Goal: Task Accomplishment & Management: Use online tool/utility

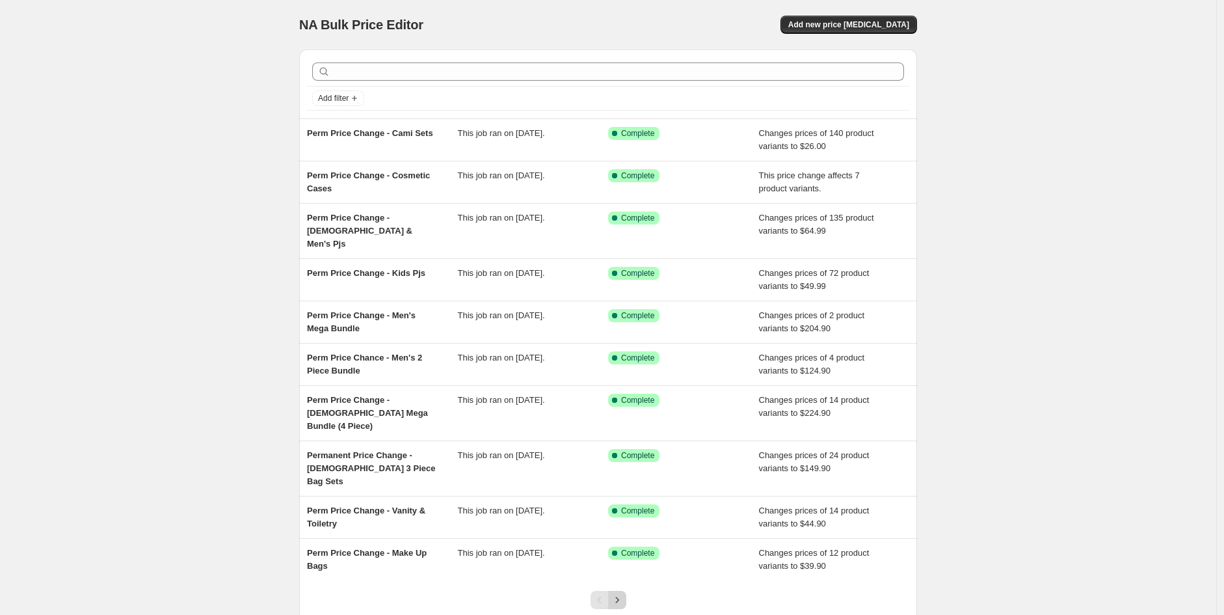
click at [618, 593] on icon "Next" at bounding box center [617, 599] width 13 height 13
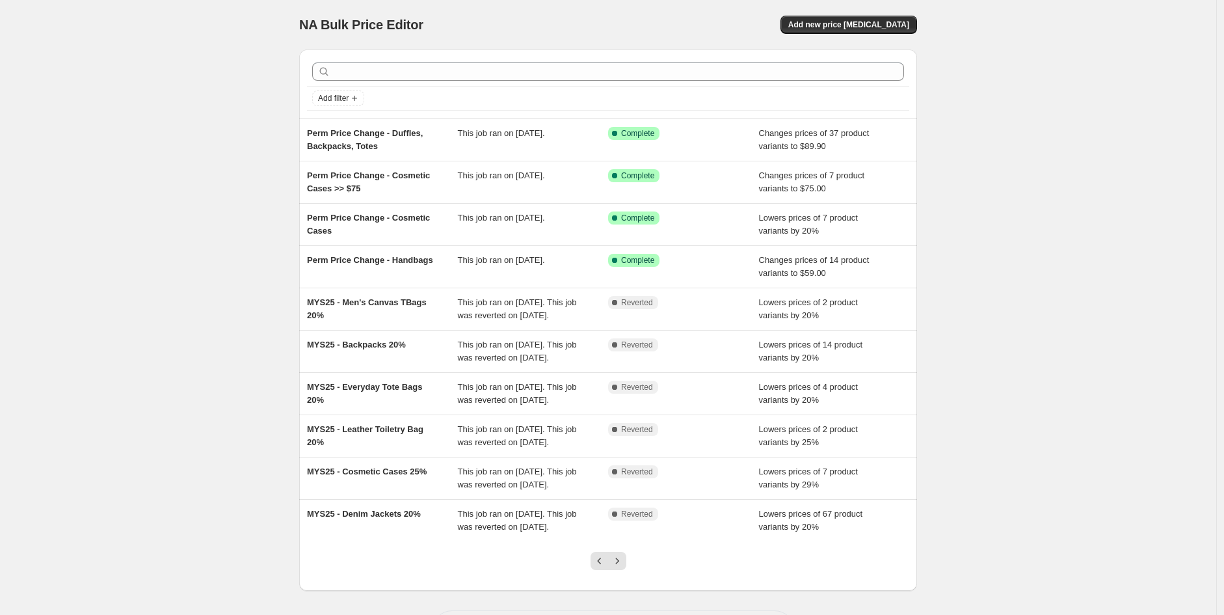
click at [618, 560] on icon "Next" at bounding box center [617, 560] width 13 height 13
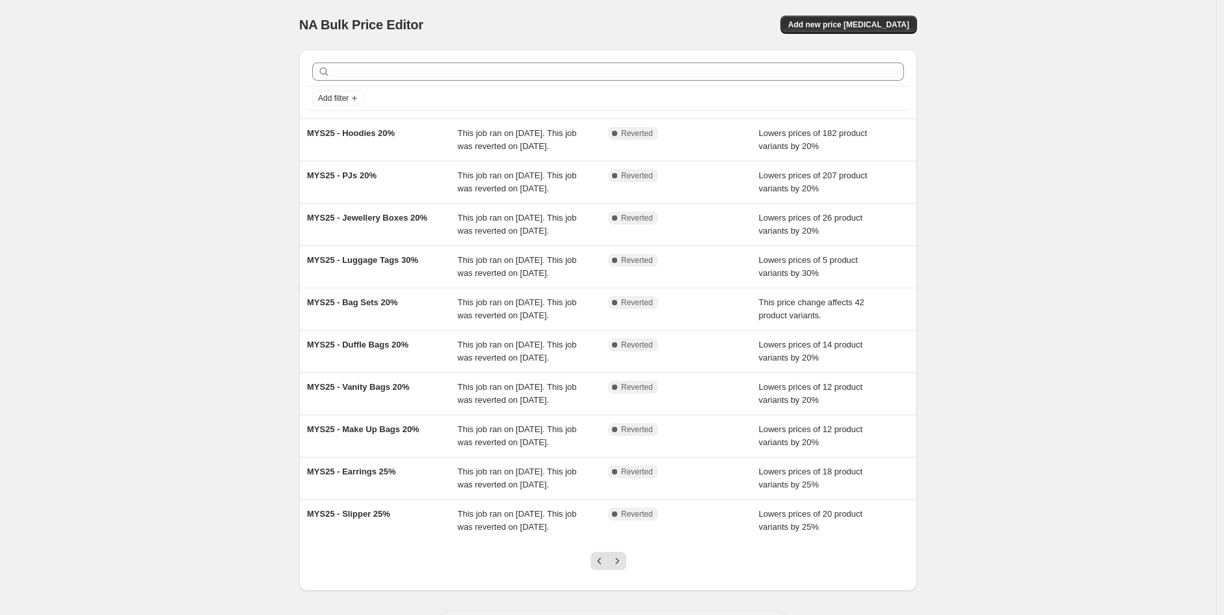
click at [618, 560] on icon "Next" at bounding box center [617, 560] width 13 height 13
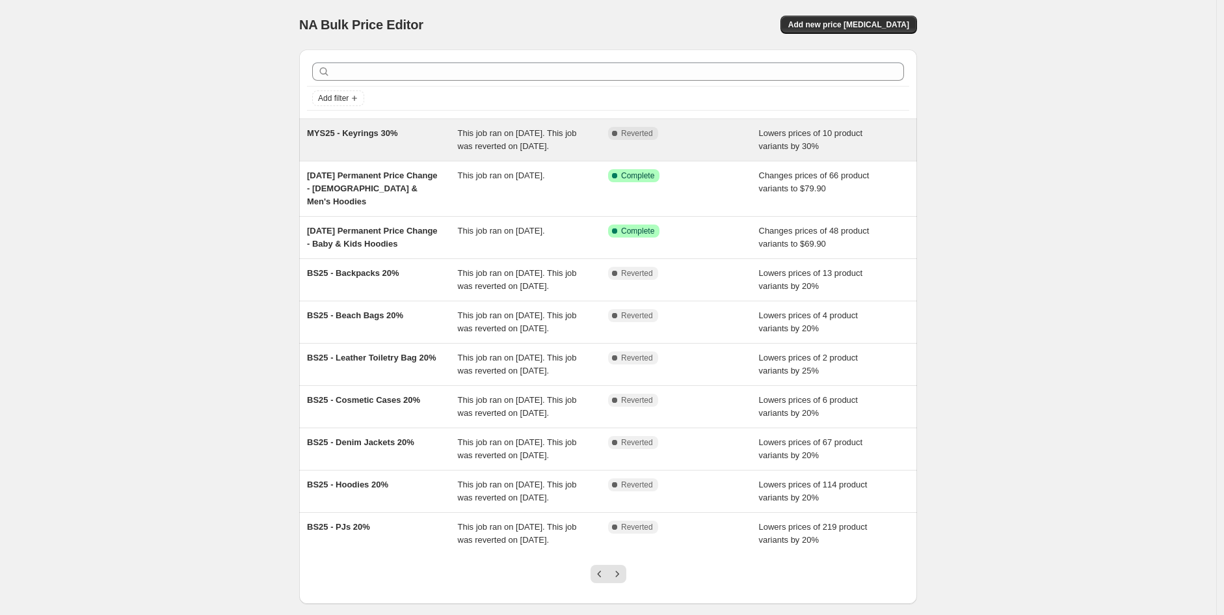
click at [706, 144] on div "Complete Reverted" at bounding box center [683, 140] width 151 height 26
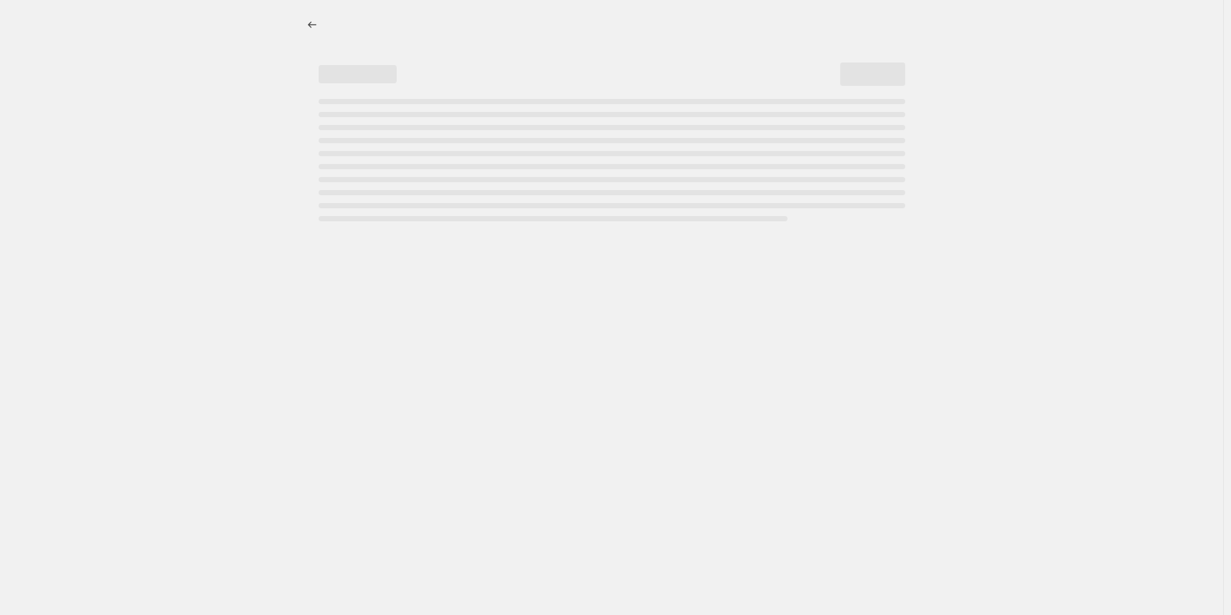
select select "percentage"
select select "collection"
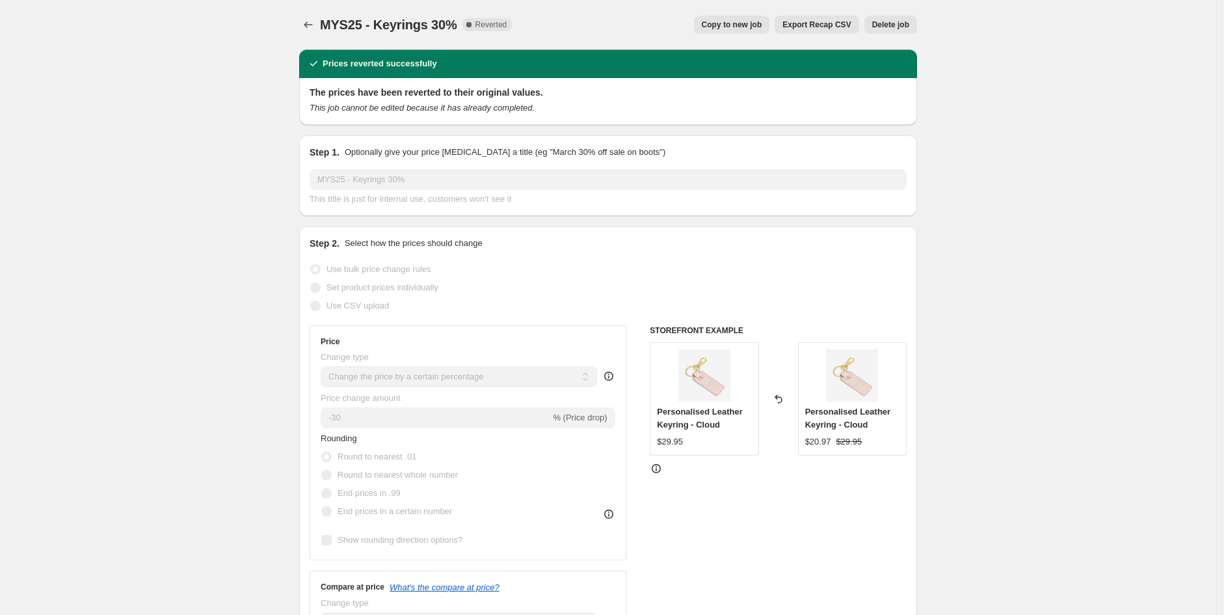
click at [758, 29] on span "Copy to new job" at bounding box center [732, 25] width 60 height 10
select select "percentage"
select select "collection"
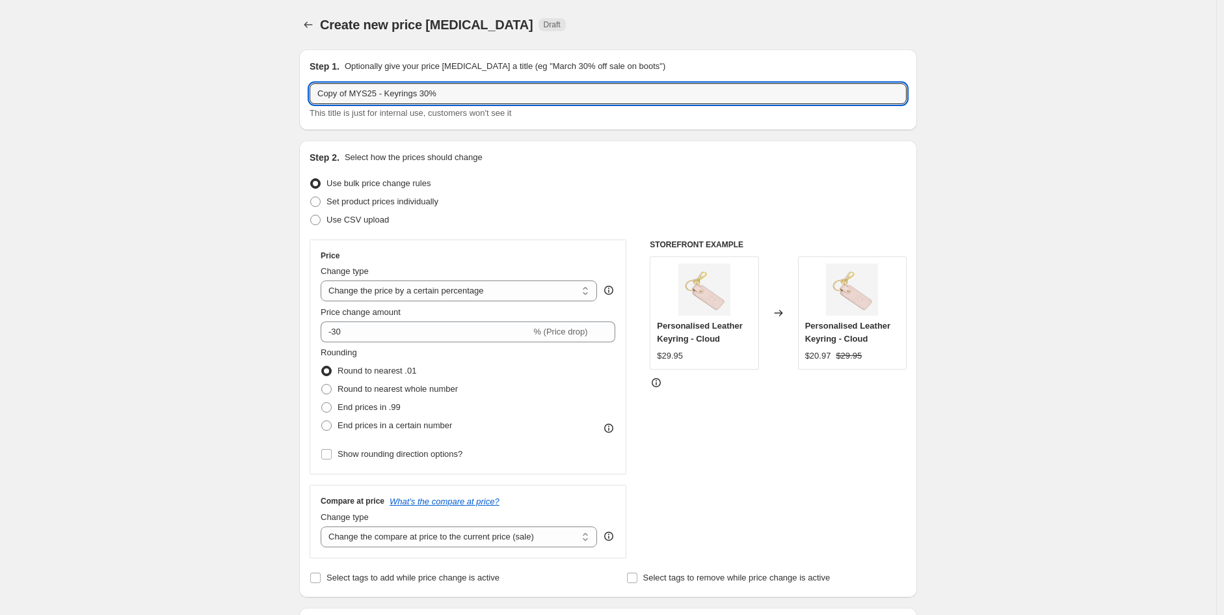
drag, startPoint x: 377, startPoint y: 96, endPoint x: 281, endPoint y: 88, distance: 96.6
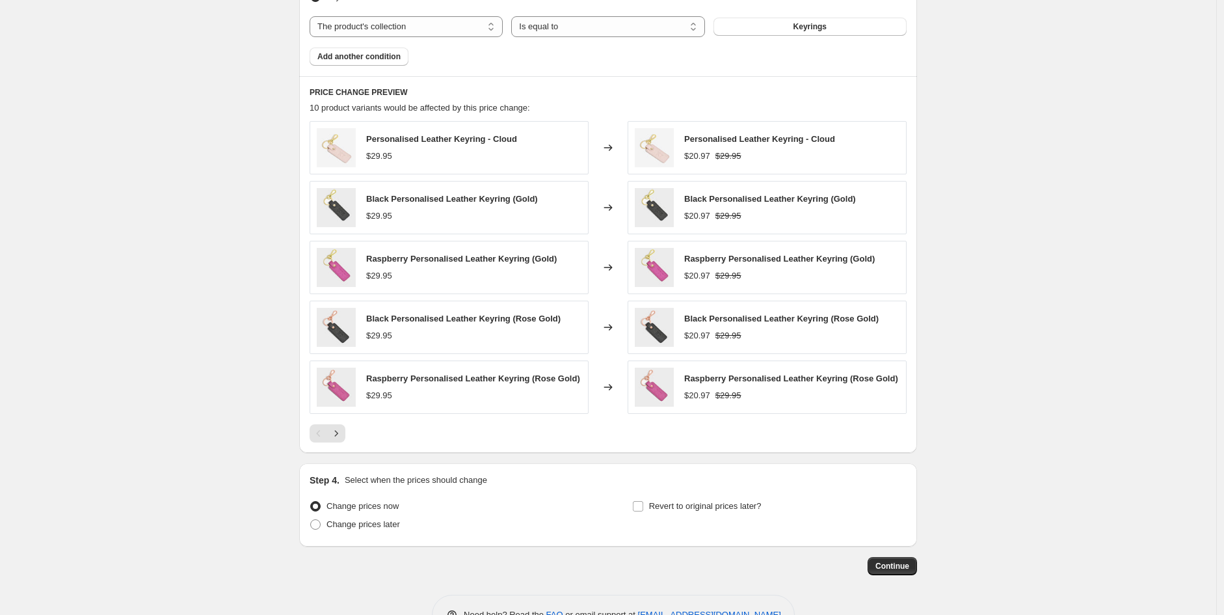
scroll to position [833, 0]
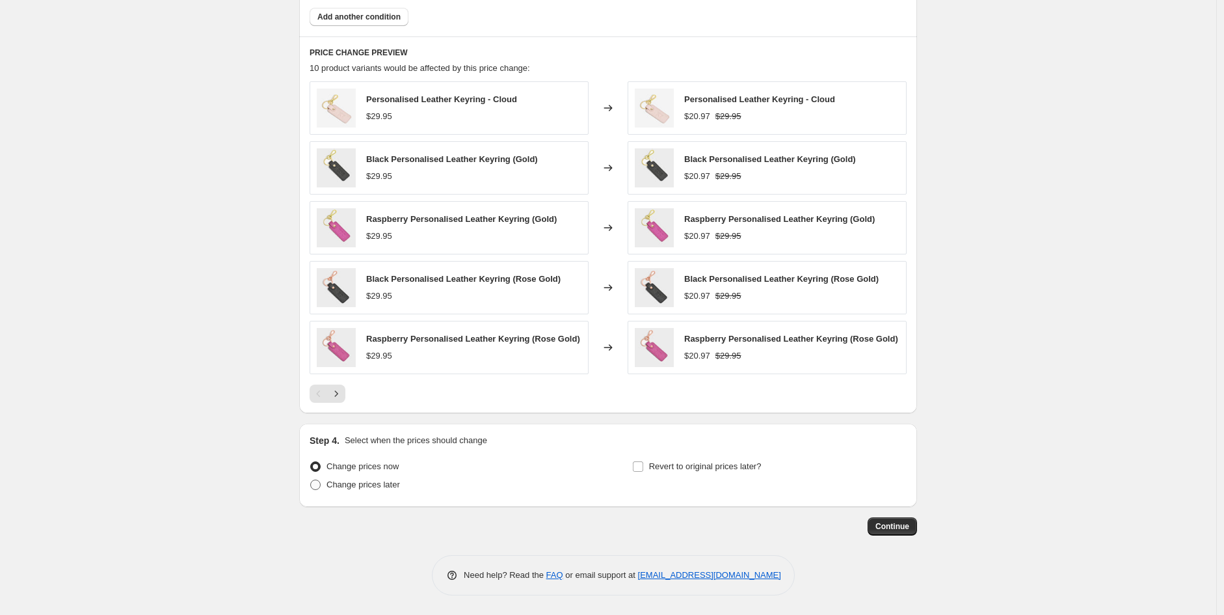
type input "BF25 - Keyrings 30%"
click at [375, 487] on span "Change prices later" at bounding box center [362, 484] width 73 height 10
click at [311, 480] on input "Change prices later" at bounding box center [310, 479] width 1 height 1
radio input "true"
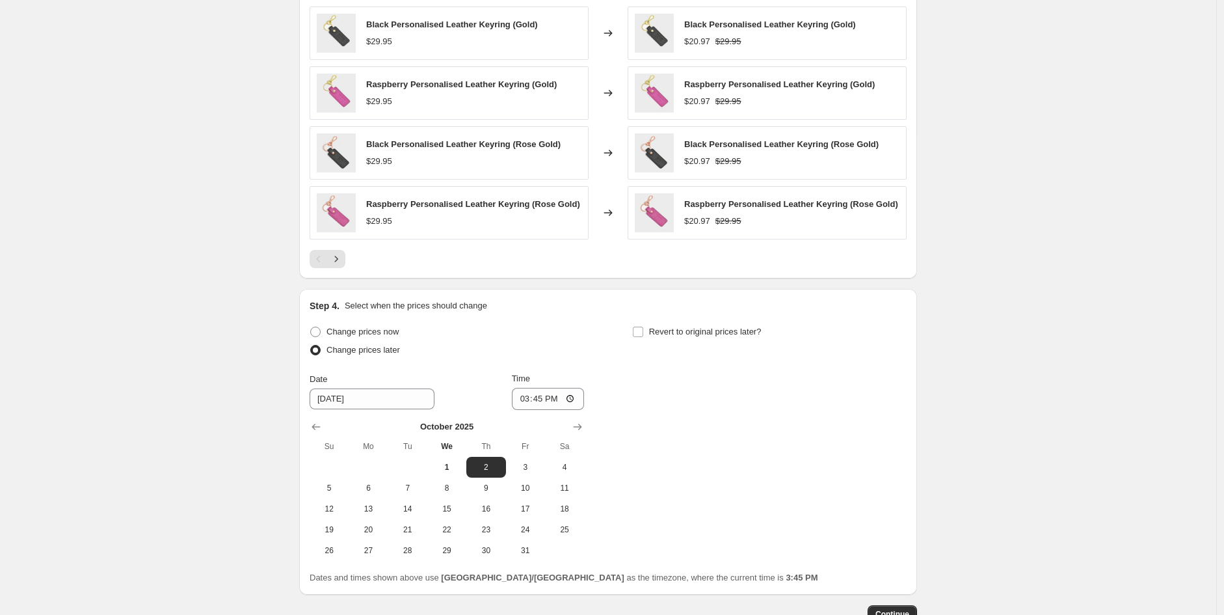
scroll to position [1056, 0]
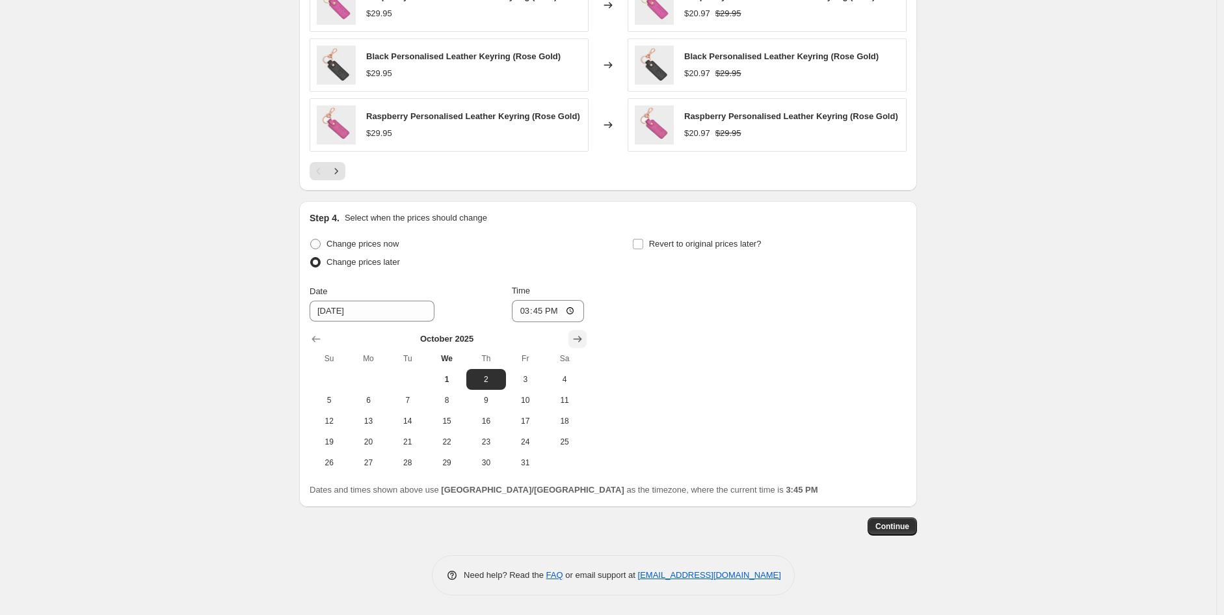
click at [577, 339] on icon "Show next month, November 2025" at bounding box center [578, 339] width 8 height 7
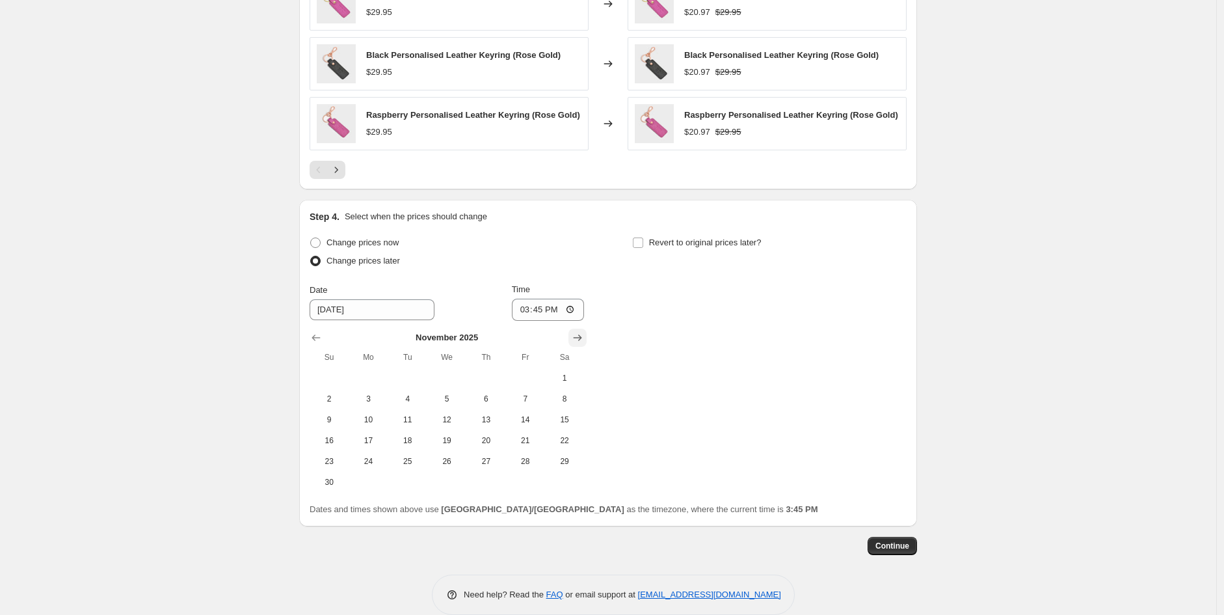
click at [578, 339] on icon "Show next month, December 2025" at bounding box center [578, 337] width 8 height 7
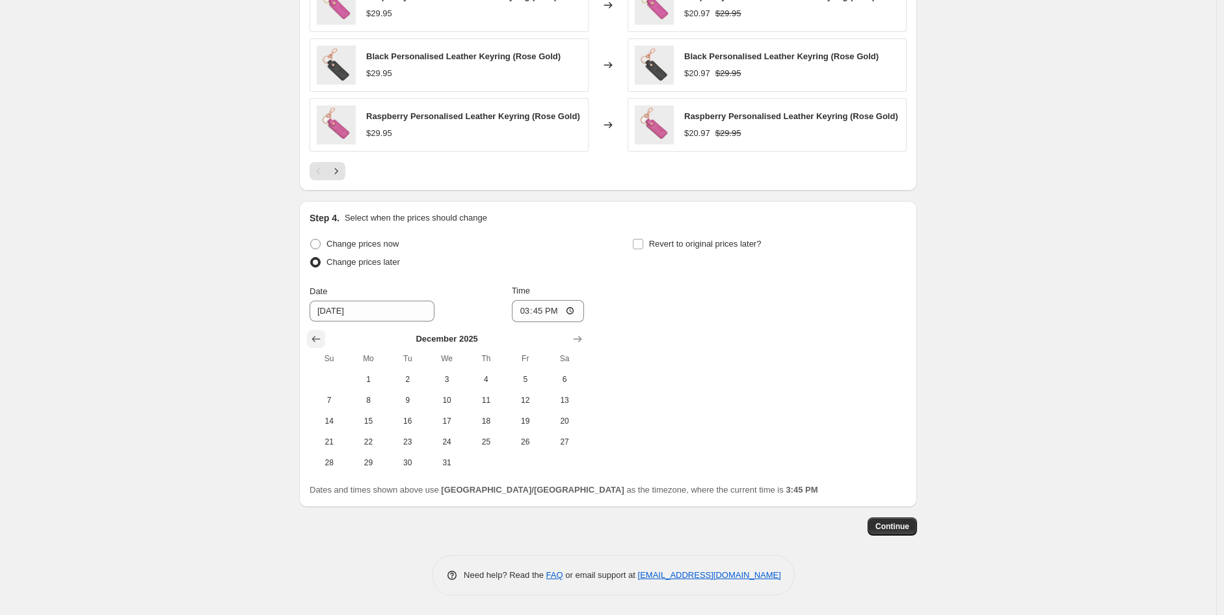
click at [315, 341] on icon "Show previous month, November 2025" at bounding box center [316, 338] width 13 height 13
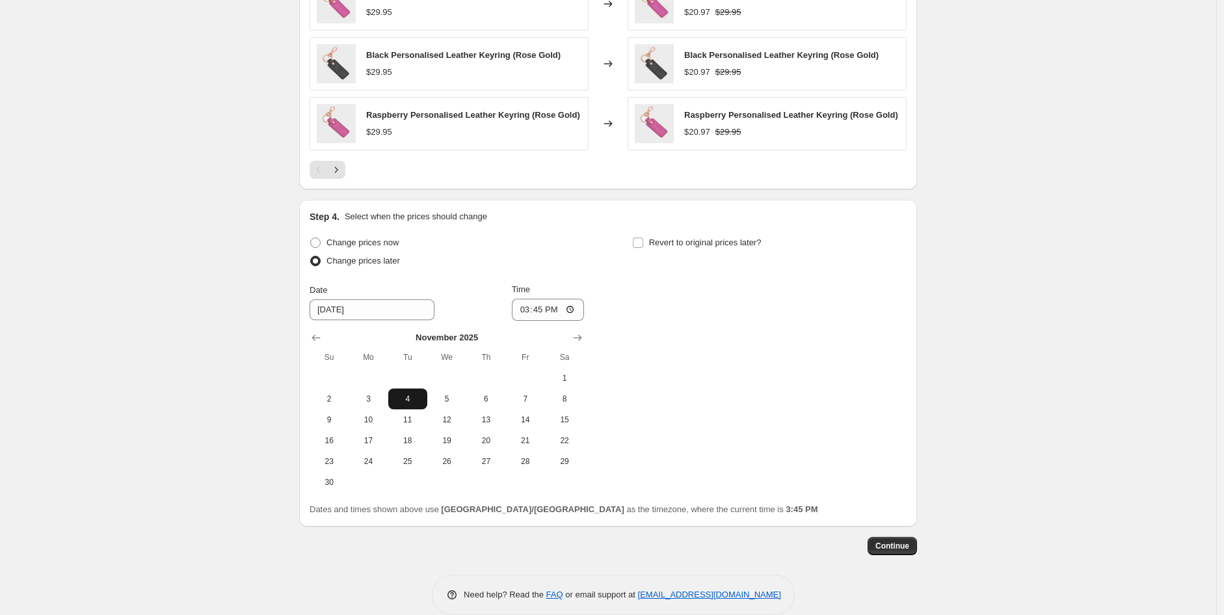
click at [407, 401] on span "4" at bounding box center [407, 398] width 29 height 10
type input "[DATE]"
click at [529, 313] on input "15:45" at bounding box center [548, 310] width 73 height 22
type input "20:00"
click at [894, 546] on span "Continue" at bounding box center [892, 545] width 34 height 10
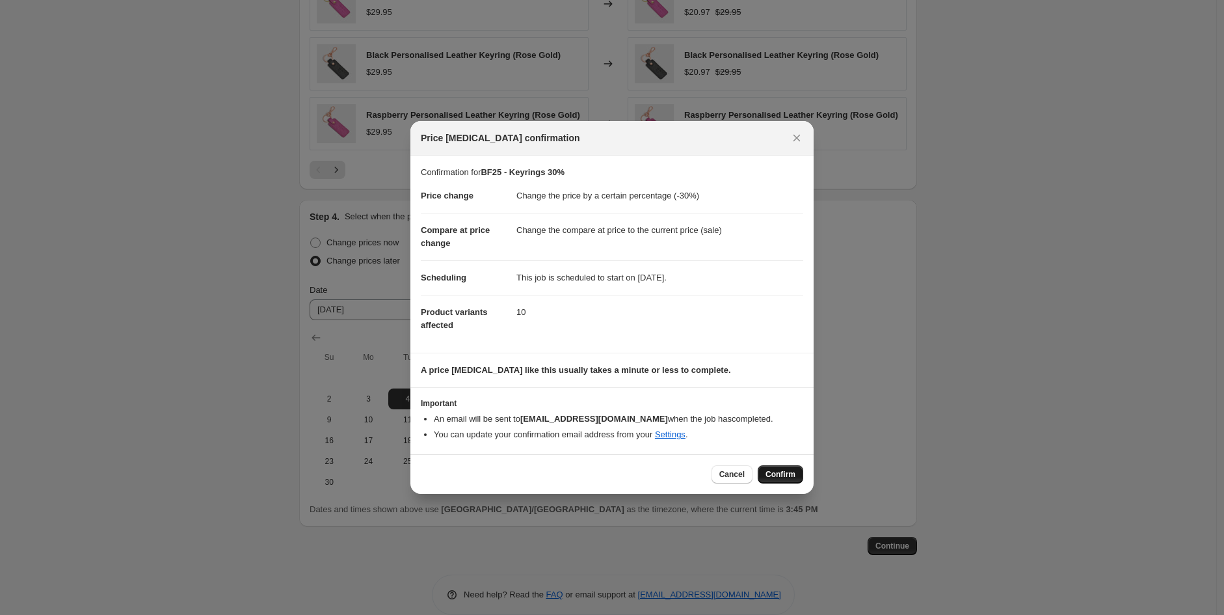
click at [794, 469] on span "Confirm" at bounding box center [780, 474] width 30 height 10
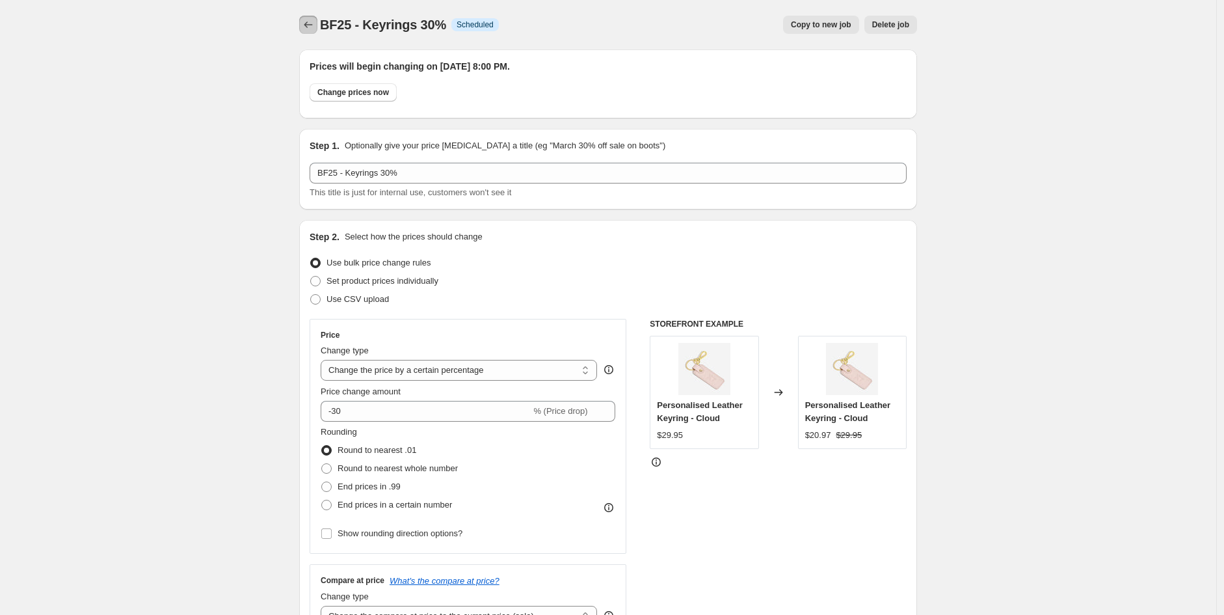
click at [315, 21] on icon "Price change jobs" at bounding box center [308, 24] width 13 height 13
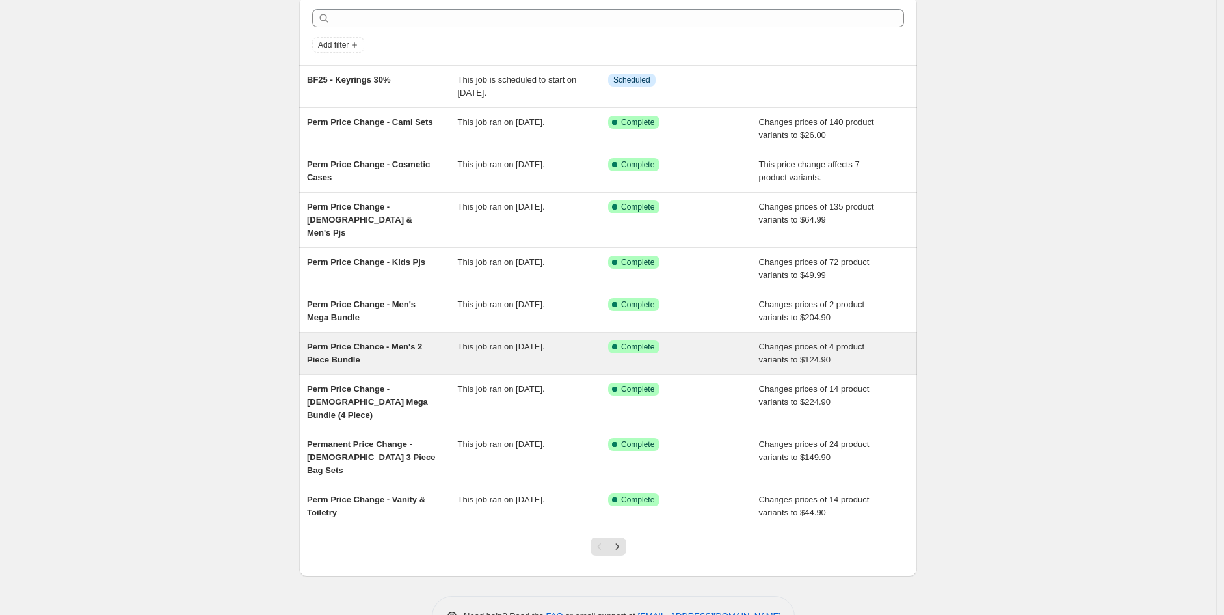
scroll to position [55, 0]
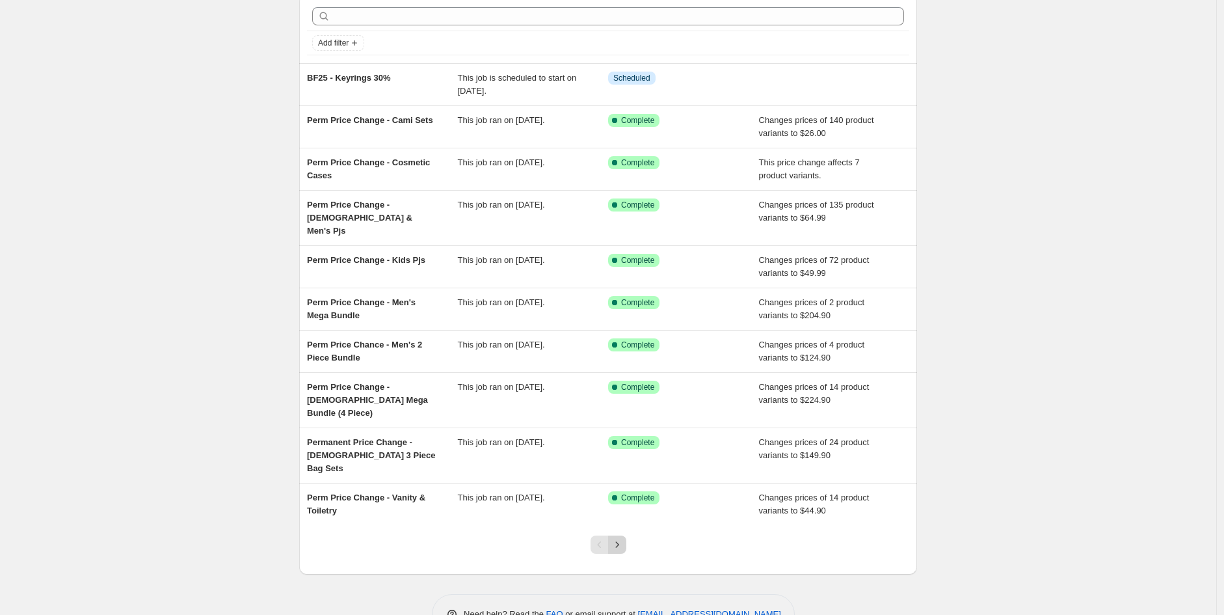
click at [624, 538] on icon "Next" at bounding box center [617, 544] width 13 height 13
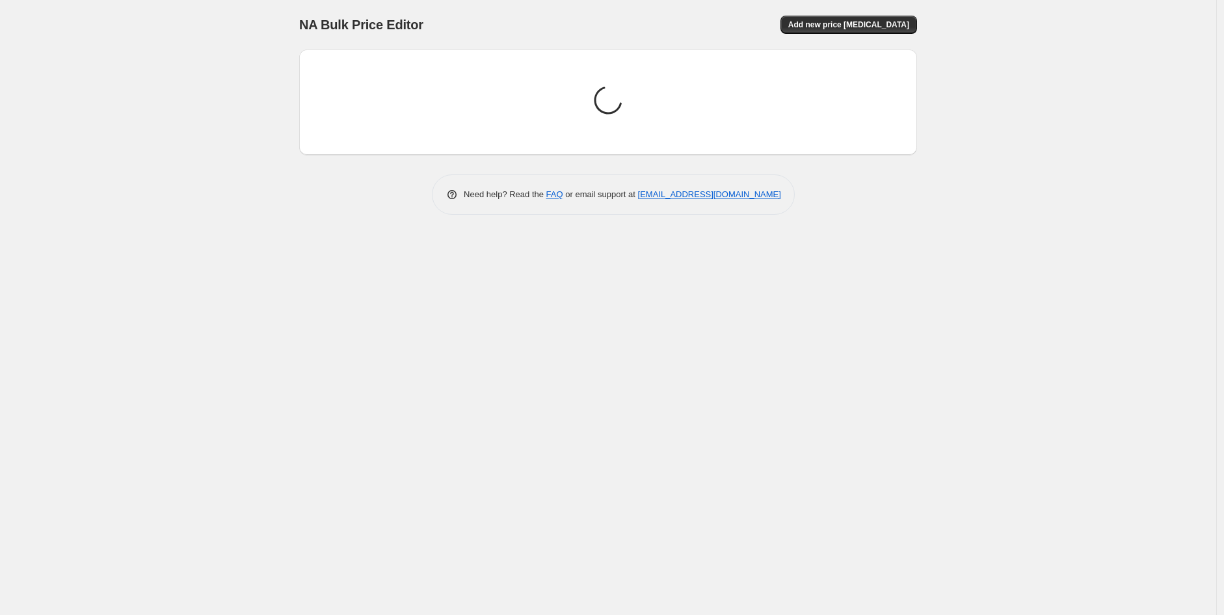
scroll to position [0, 0]
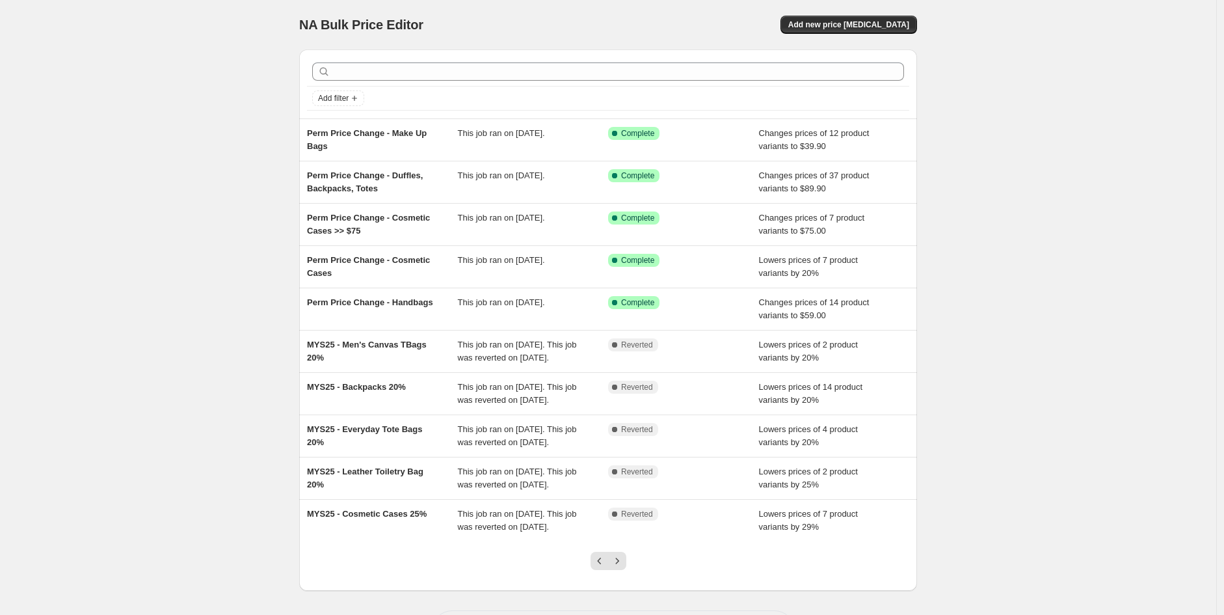
click at [625, 507] on span "Complete Reverted" at bounding box center [633, 513] width 50 height 13
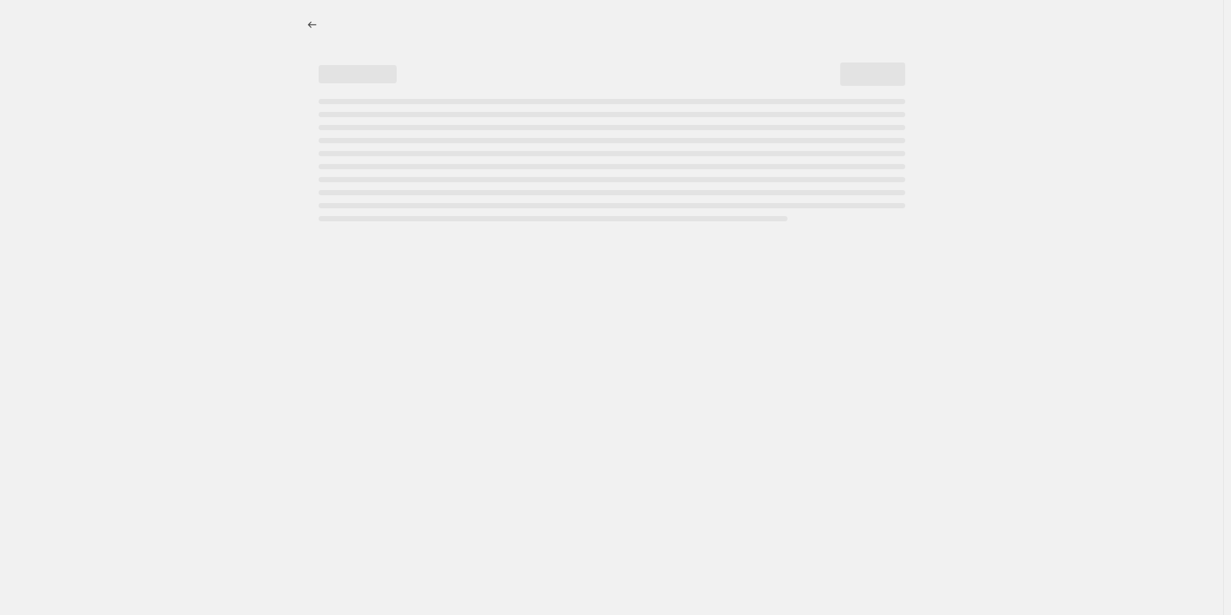
select select "percentage"
select select "collection"
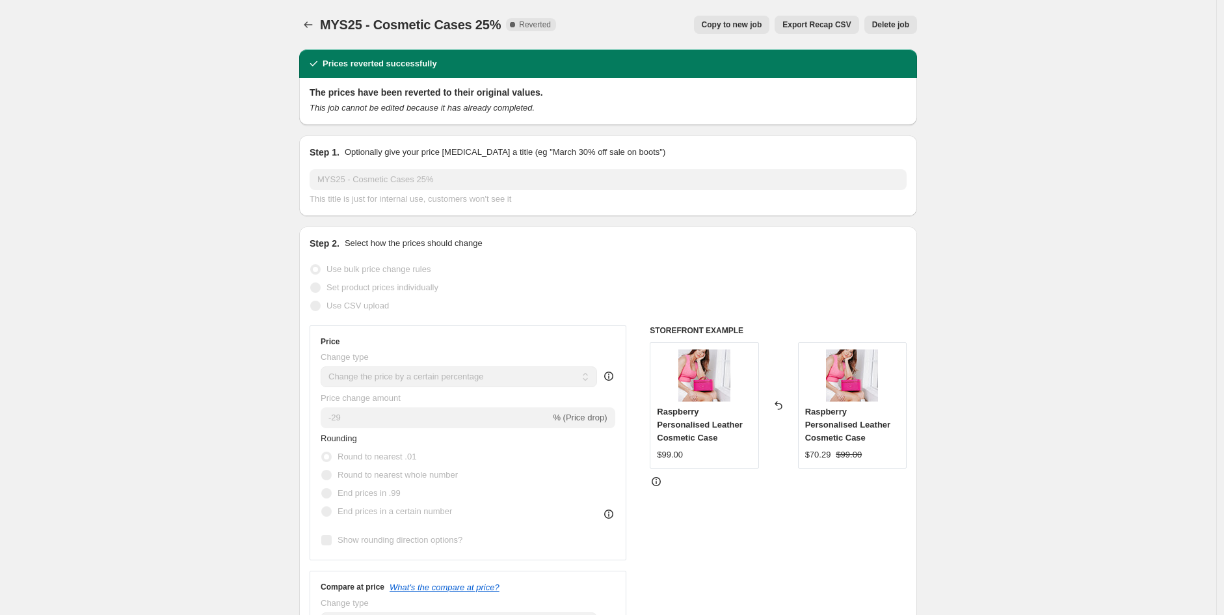
click at [310, 25] on icon "Price change jobs" at bounding box center [308, 24] width 13 height 13
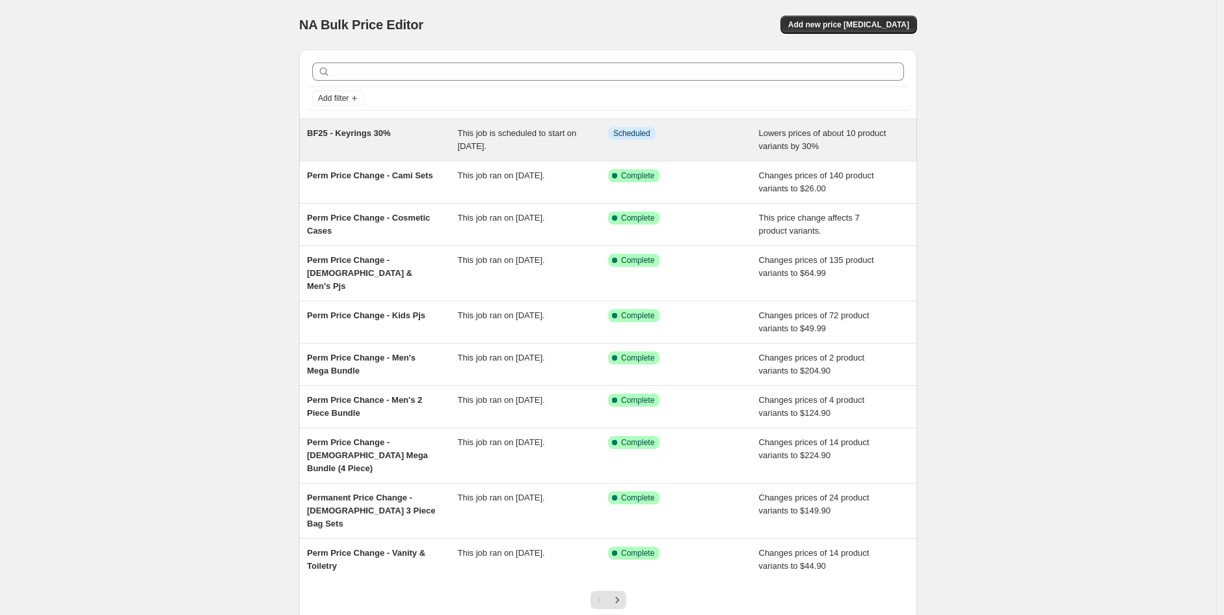
click at [480, 136] on span "This job is scheduled to start on [DATE]." at bounding box center [517, 139] width 119 height 23
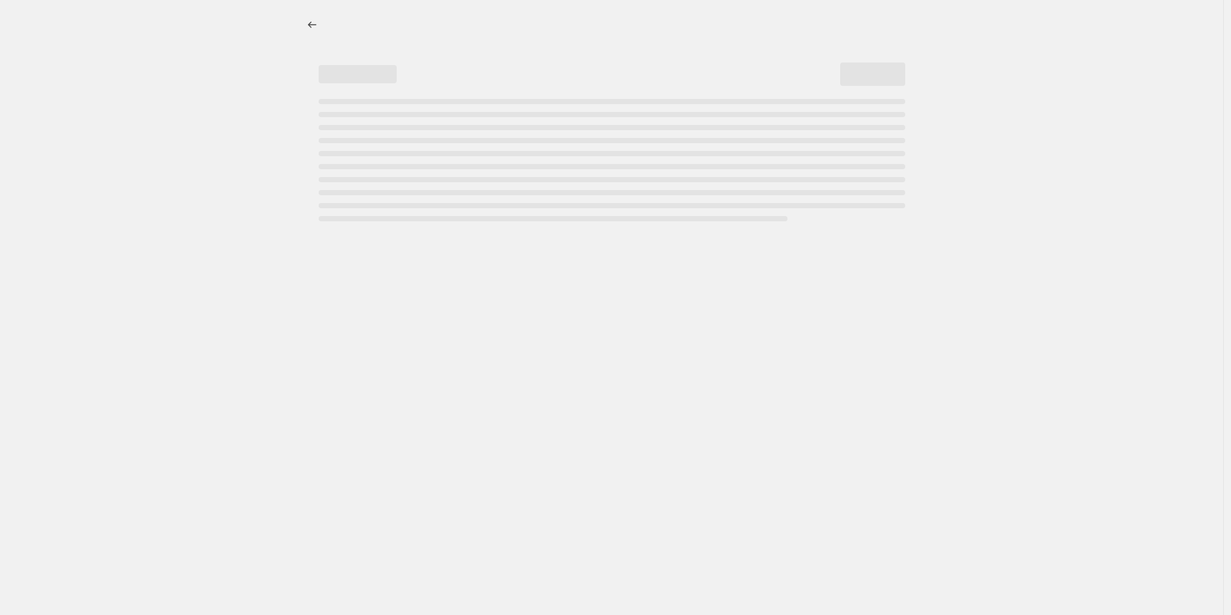
select select "percentage"
select select "collection"
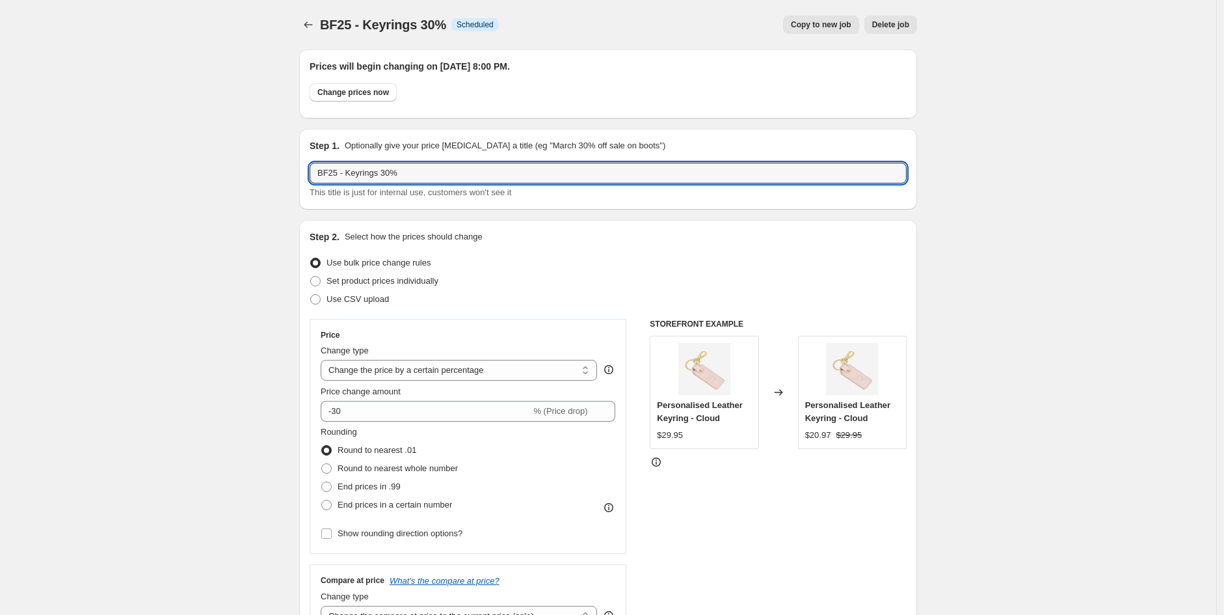
drag, startPoint x: 426, startPoint y: 170, endPoint x: 287, endPoint y: 166, distance: 139.3
type input "BF25 - Keyrings 30%"
click at [596, 255] on div "Use bulk price change rules" at bounding box center [608, 263] width 597 height 18
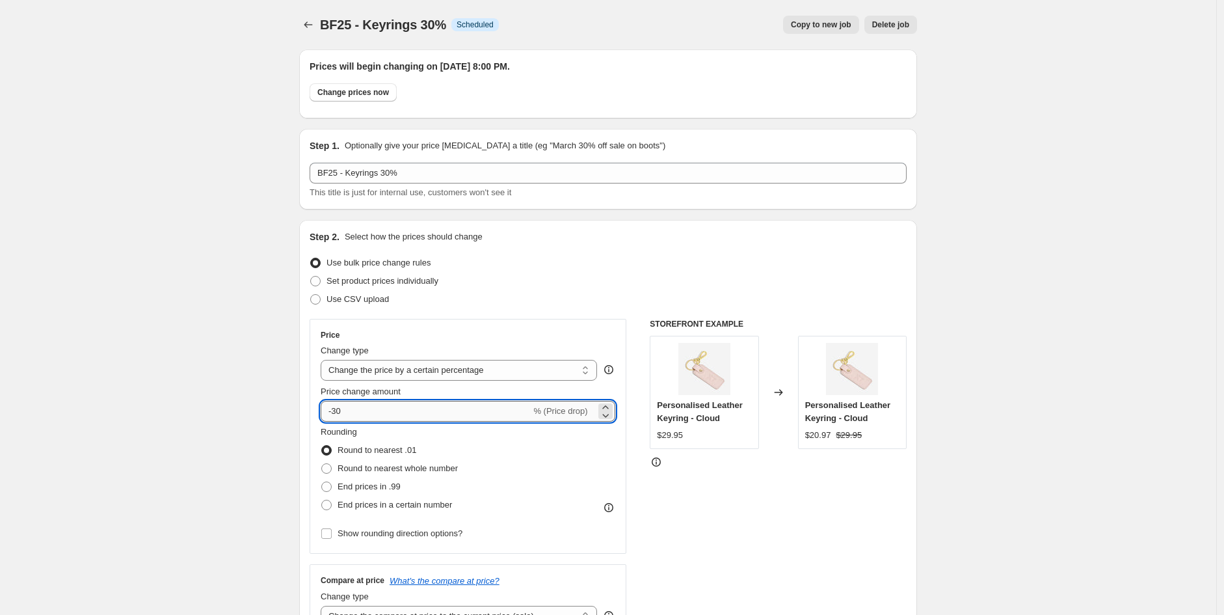
click at [364, 416] on input "-30" at bounding box center [426, 411] width 210 height 21
type input "-3"
type input "-20"
click at [810, 539] on div "STOREFRONT EXAMPLE Personalised Leather Keyring - Cloud $29.95 Changed to Perso…" at bounding box center [778, 478] width 257 height 319
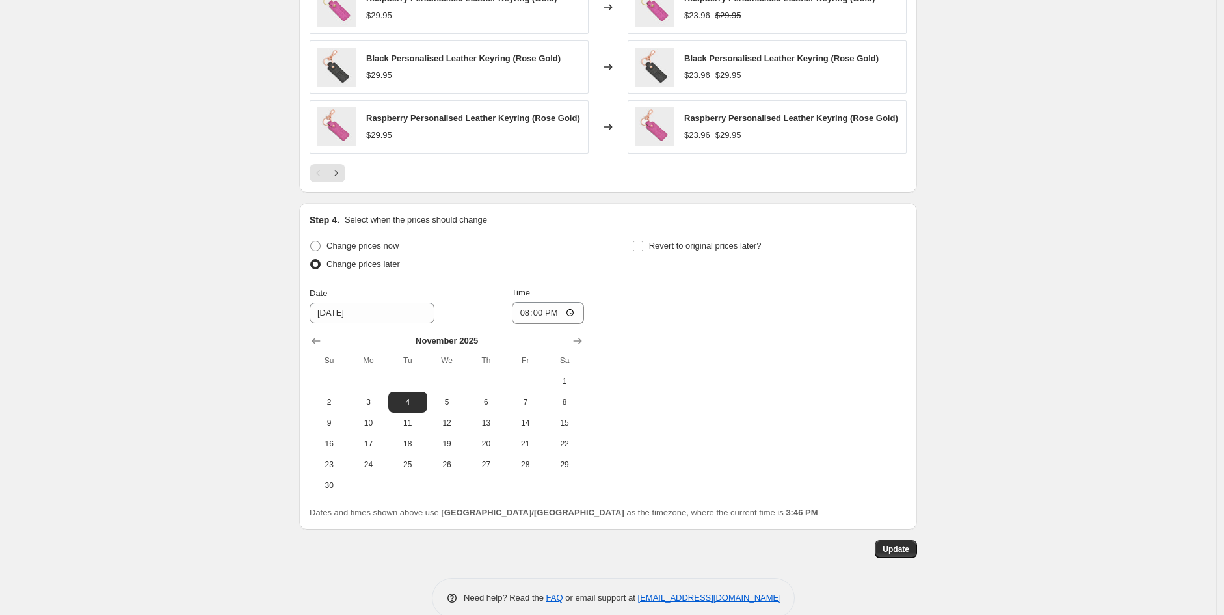
scroll to position [1156, 0]
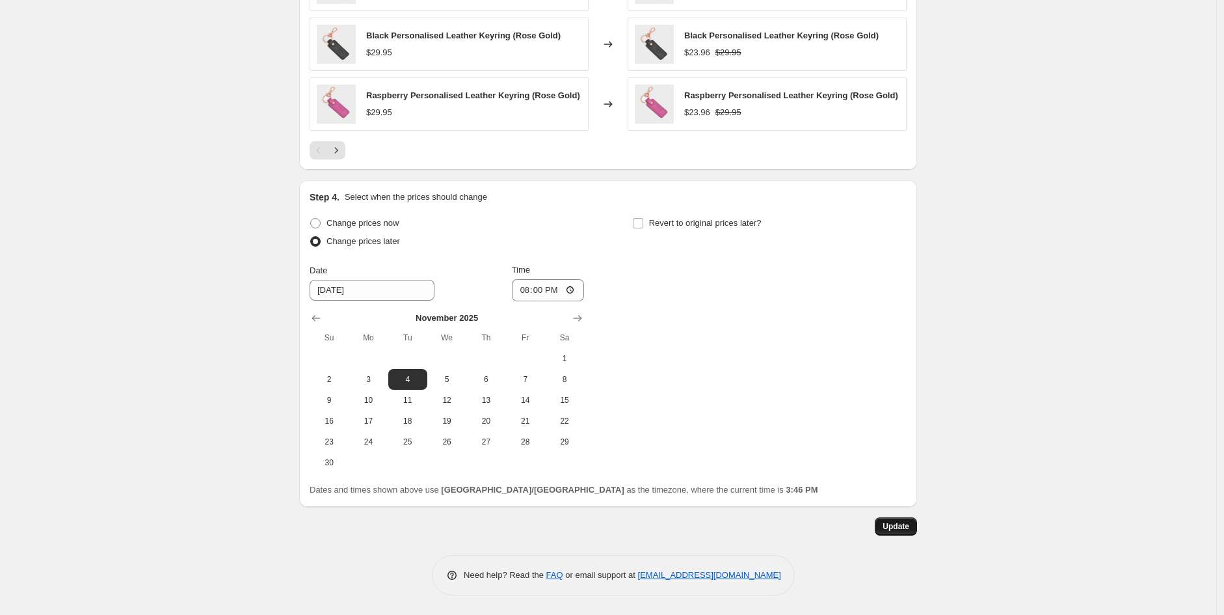
click at [898, 527] on span "Update" at bounding box center [896, 526] width 27 height 10
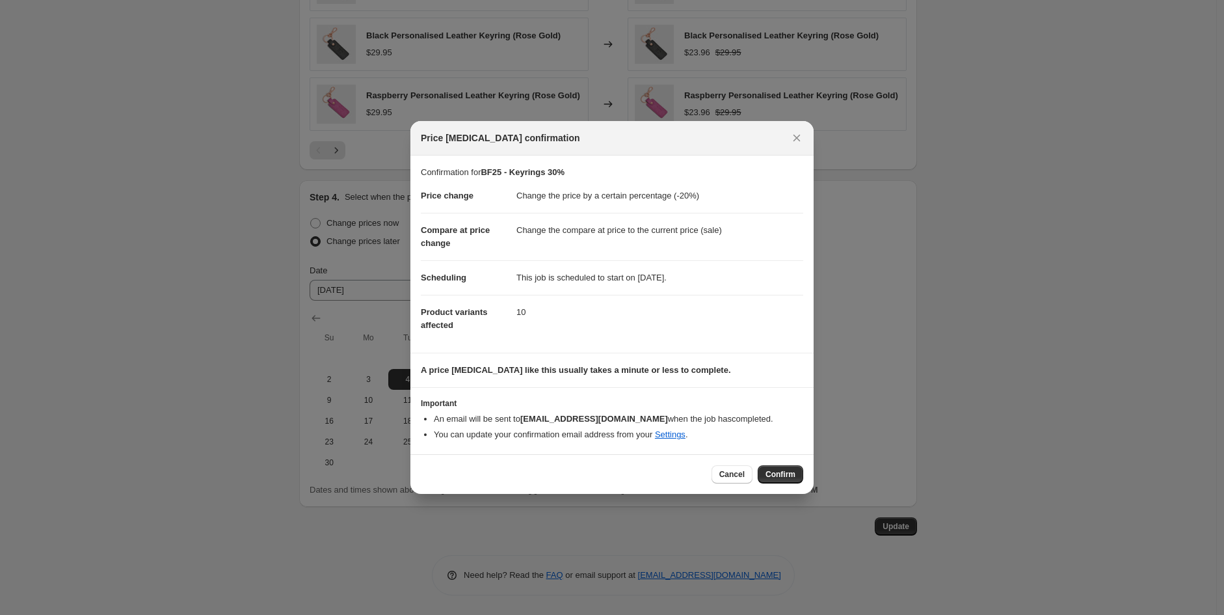
click at [785, 471] on span "Confirm" at bounding box center [780, 474] width 30 height 10
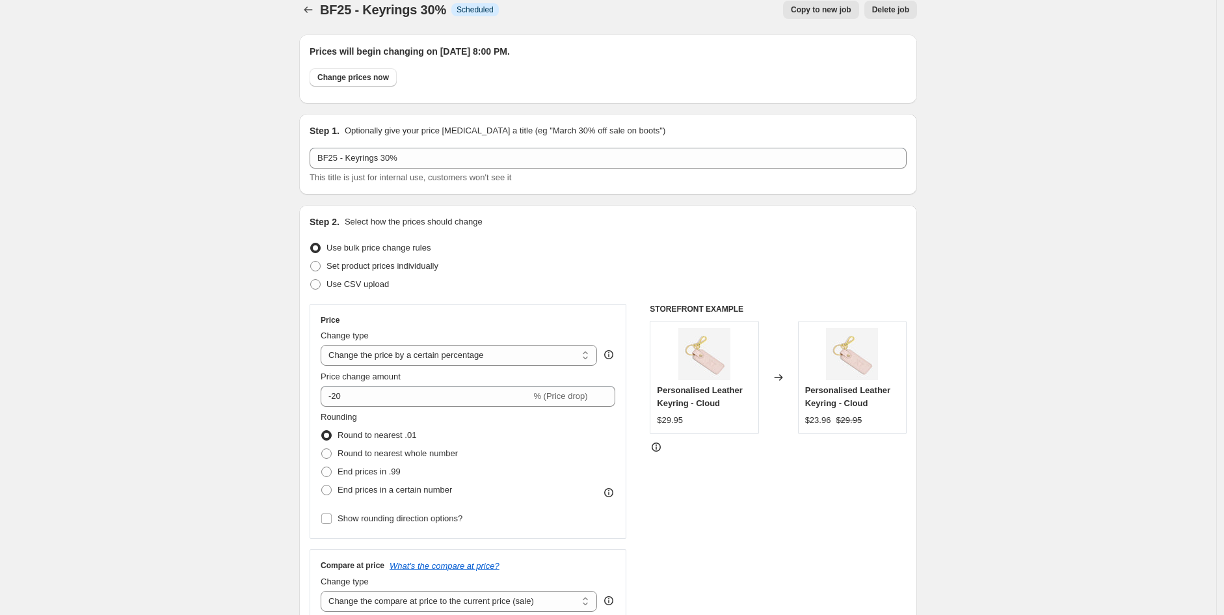
scroll to position [0, 0]
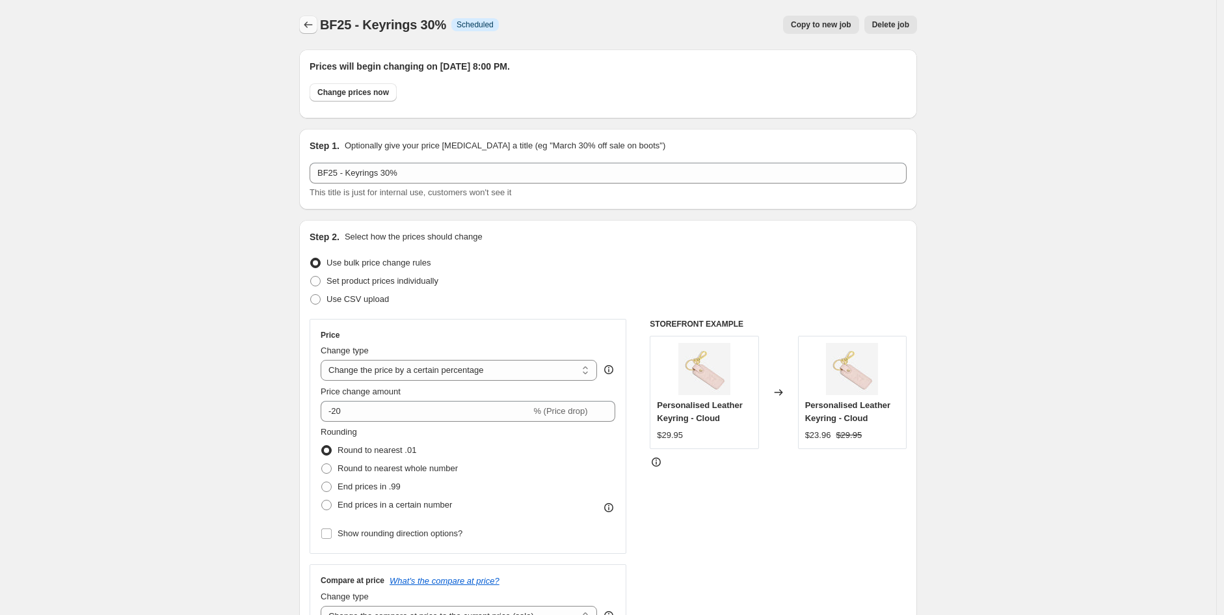
click at [315, 27] on icon "Price change jobs" at bounding box center [308, 24] width 13 height 13
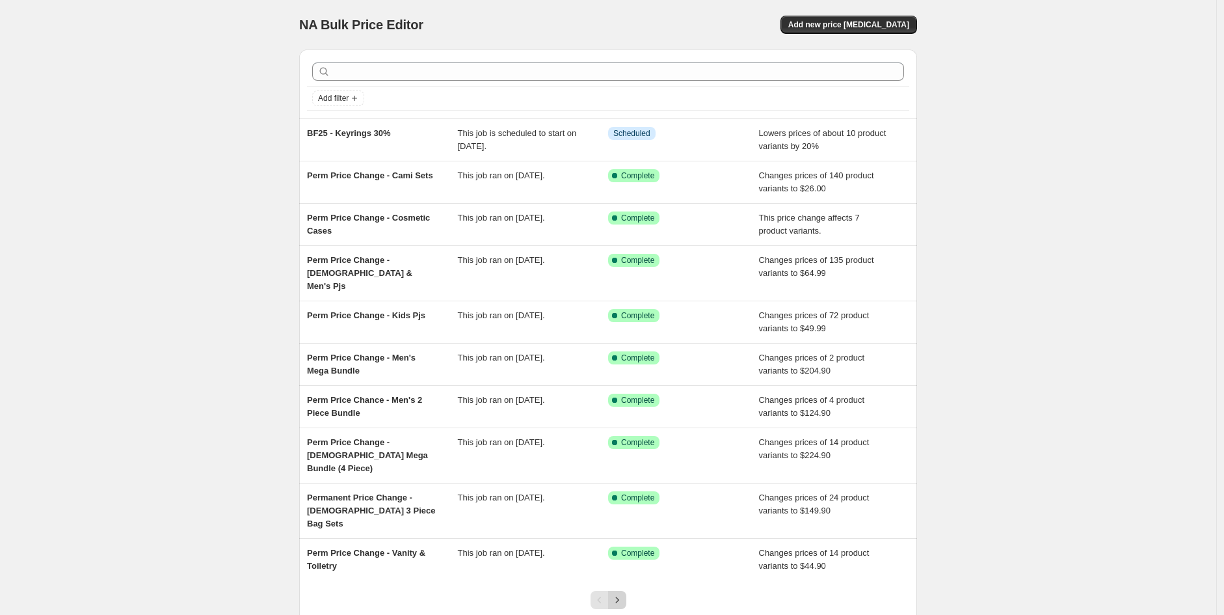
click at [621, 593] on icon "Next" at bounding box center [617, 599] width 13 height 13
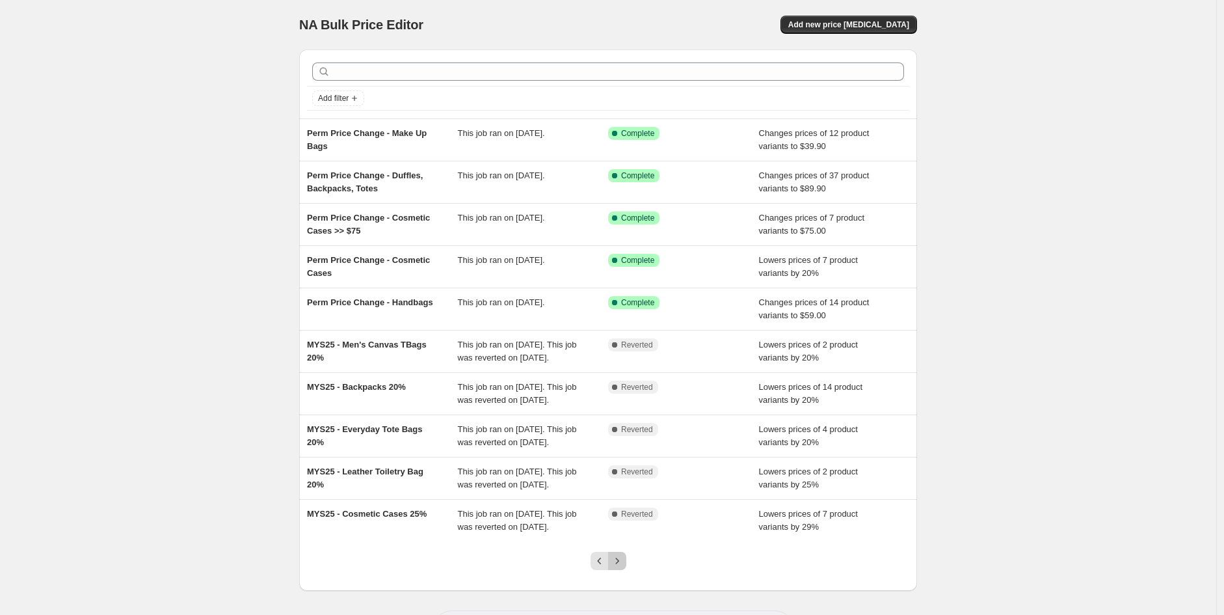
click at [621, 559] on icon "Next" at bounding box center [617, 560] width 13 height 13
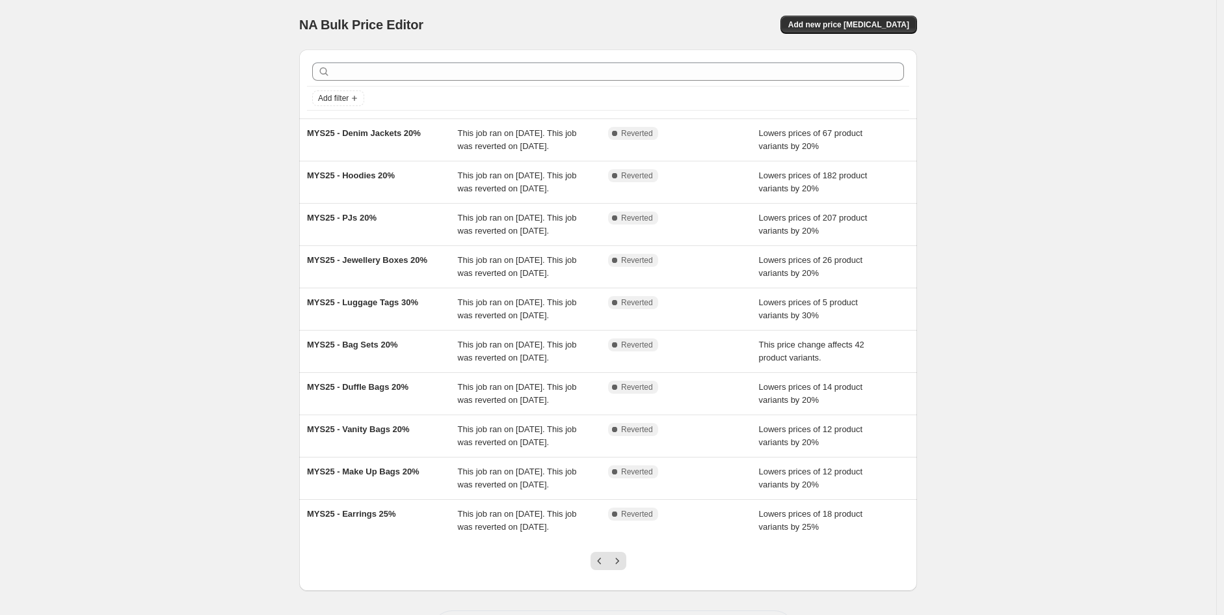
click at [621, 559] on icon "Next" at bounding box center [617, 560] width 13 height 13
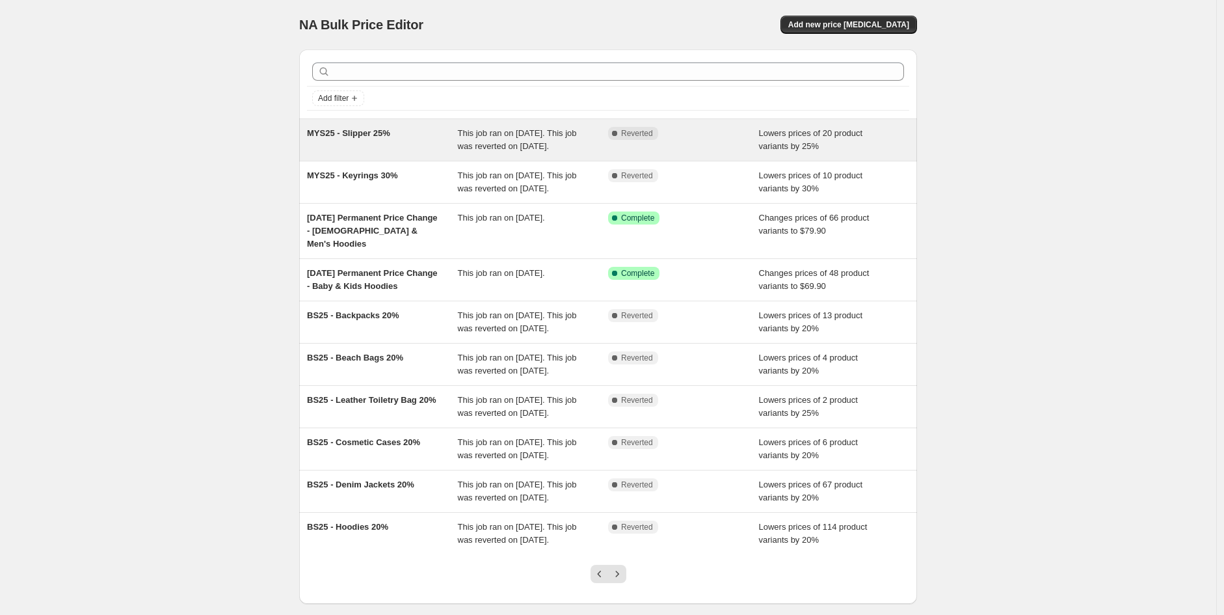
click at [418, 145] on div "MYS25 - Slipper 25%" at bounding box center [382, 140] width 151 height 26
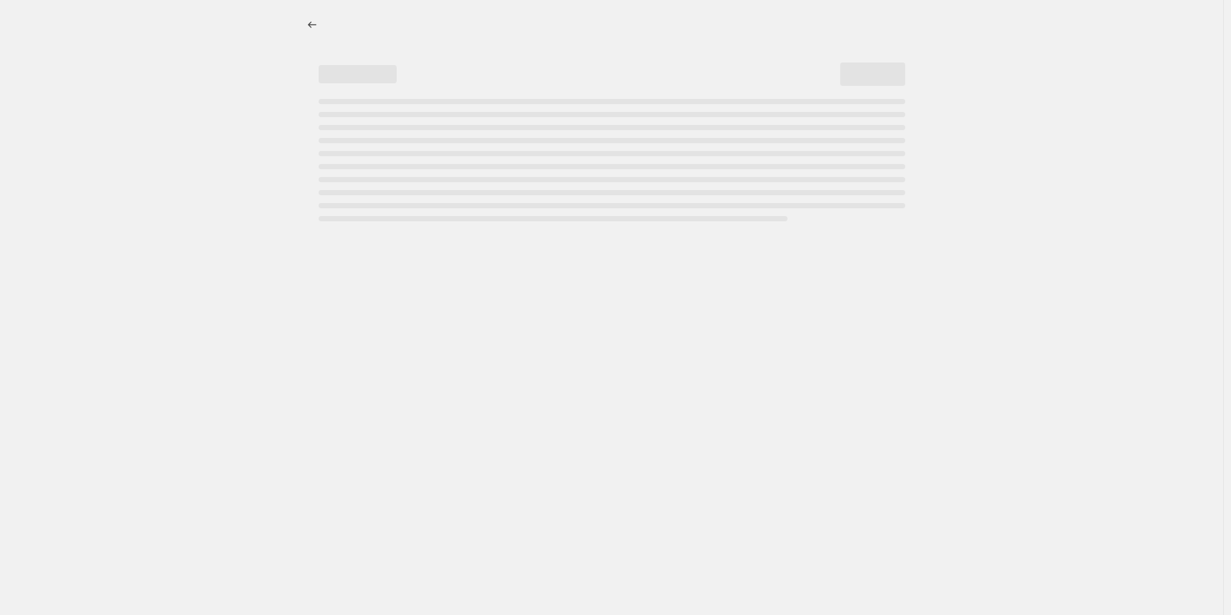
select select "percentage"
select select "collection"
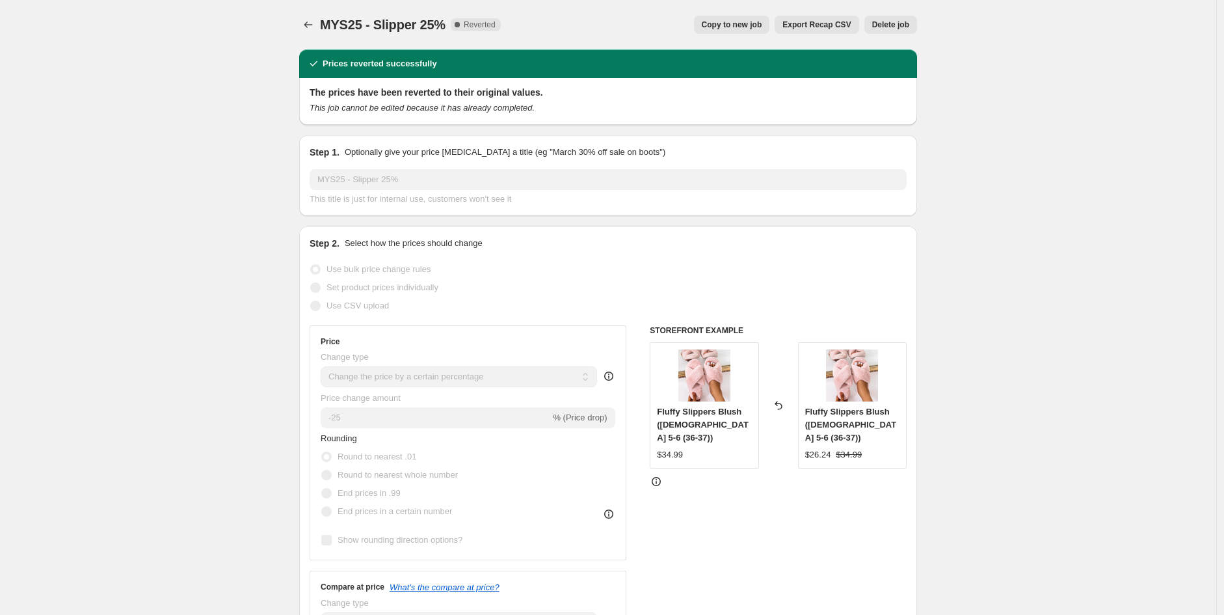
click at [757, 16] on button "Copy to new job" at bounding box center [732, 25] width 76 height 18
select select "percentage"
select select "collection"
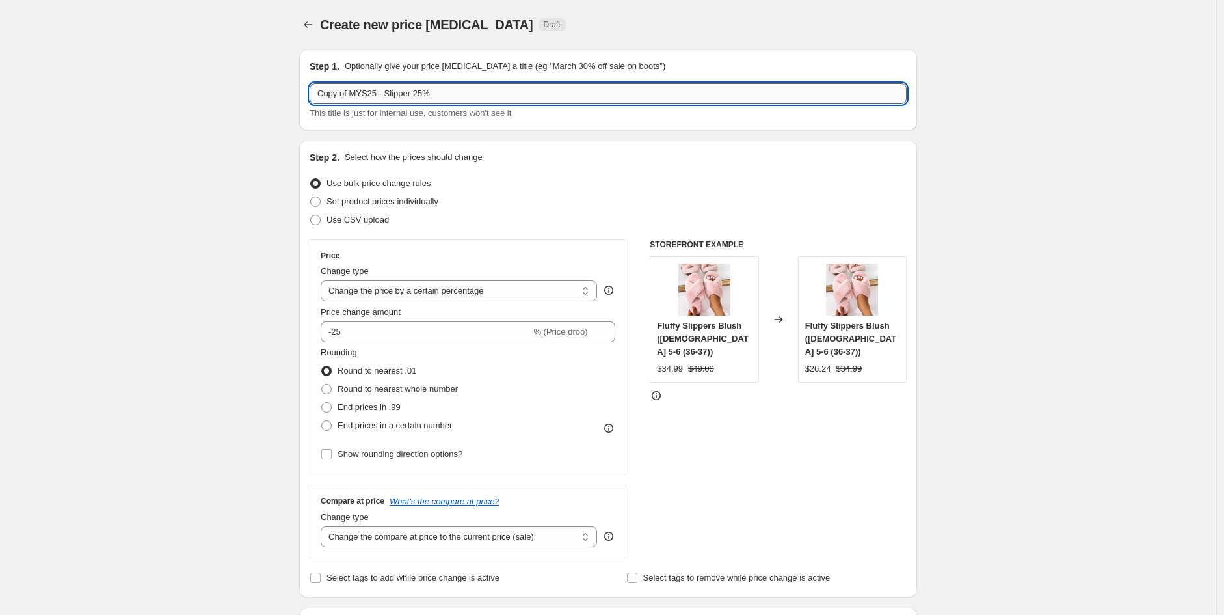
click at [379, 98] on input "Copy of MYS25 - Slipper 25%" at bounding box center [608, 93] width 597 height 21
drag, startPoint x: 375, startPoint y: 94, endPoint x: 254, endPoint y: 83, distance: 122.2
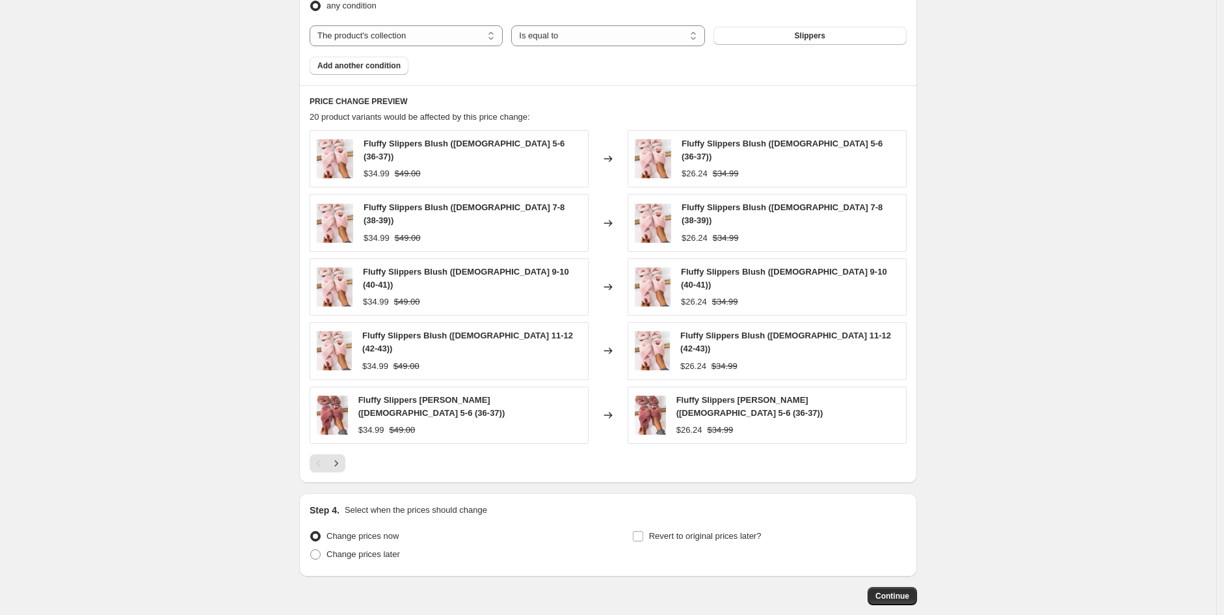
scroll to position [833, 0]
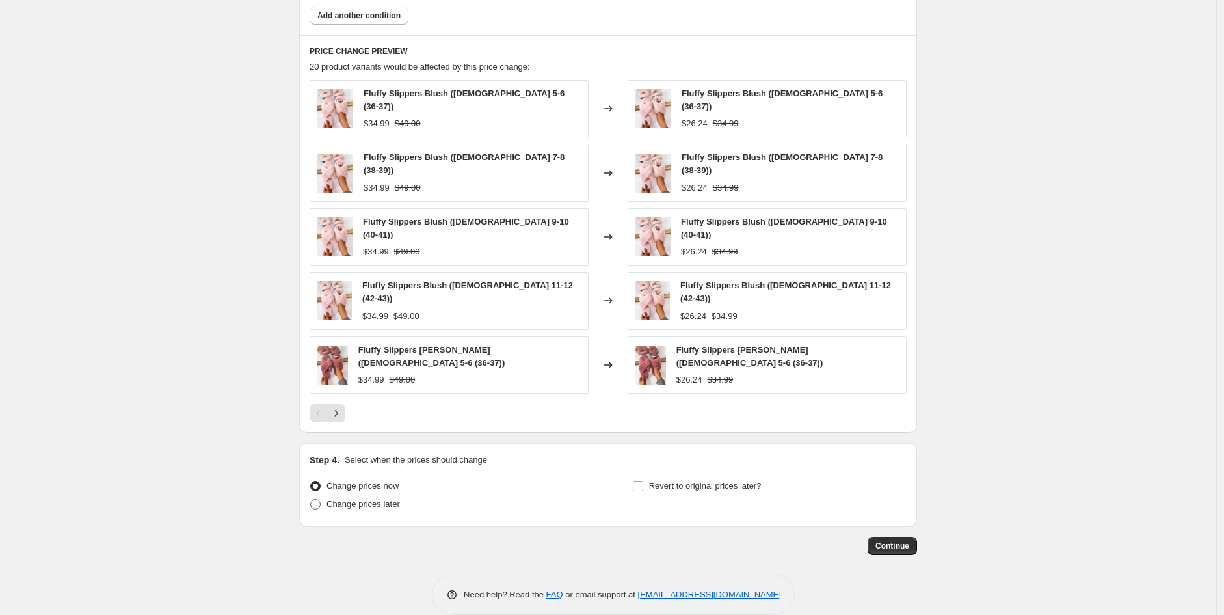
type input "BF25 - Slipper 25%"
click at [371, 499] on span "Change prices later" at bounding box center [362, 504] width 73 height 10
click at [311, 499] on input "Change prices later" at bounding box center [310, 499] width 1 height 1
radio input "true"
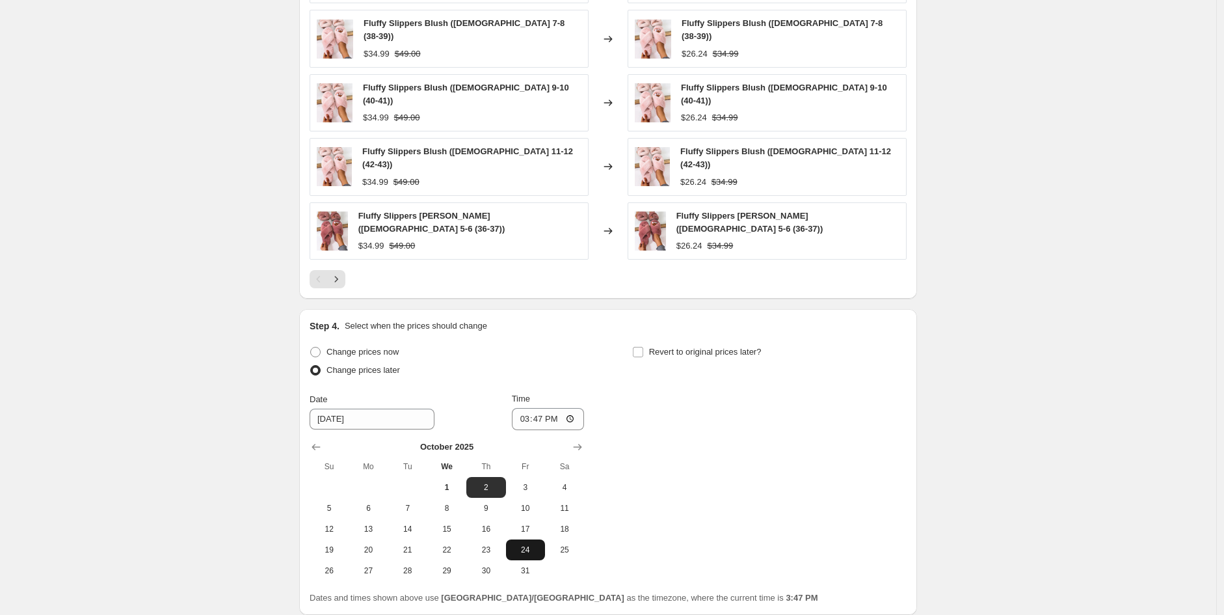
scroll to position [1056, 0]
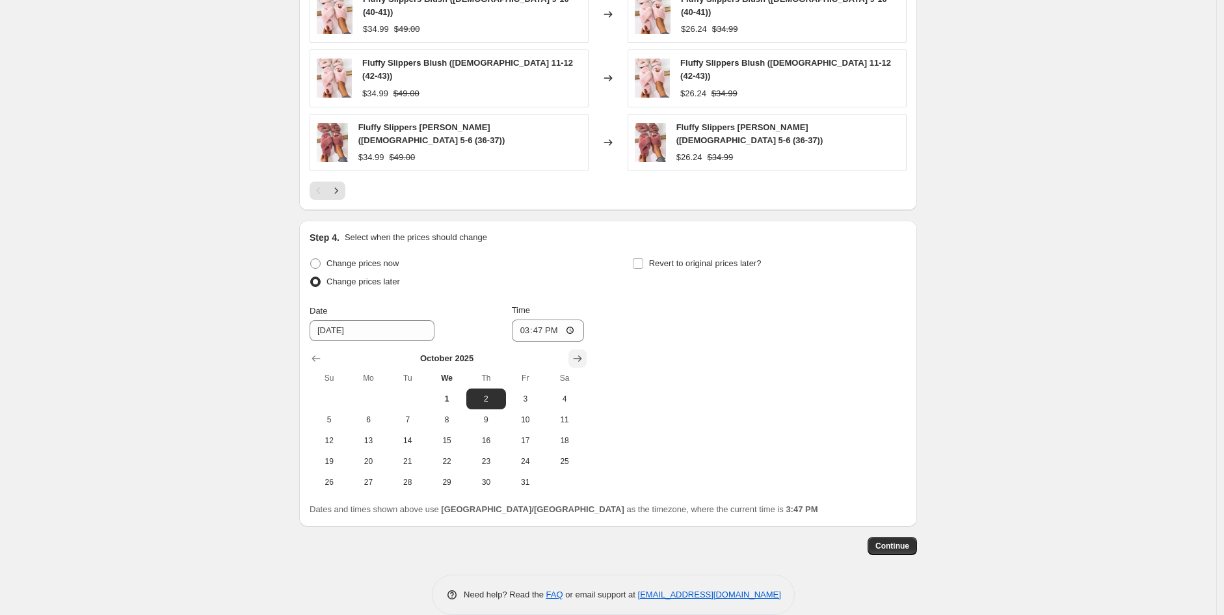
click at [581, 352] on icon "Show next month, November 2025" at bounding box center [577, 358] width 13 height 13
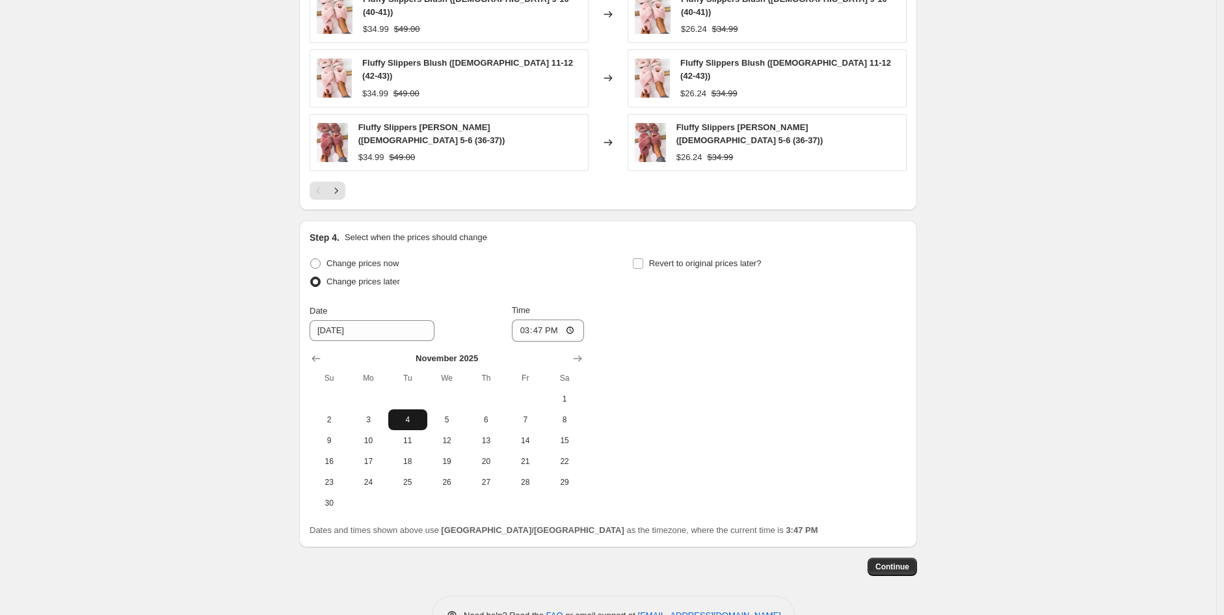
click at [410, 414] on span "4" at bounding box center [407, 419] width 29 height 10
type input "[DATE]"
click at [531, 319] on input "15:47" at bounding box center [548, 330] width 73 height 22
type input "20:00"
click at [912, 557] on button "Continue" at bounding box center [892, 566] width 49 height 18
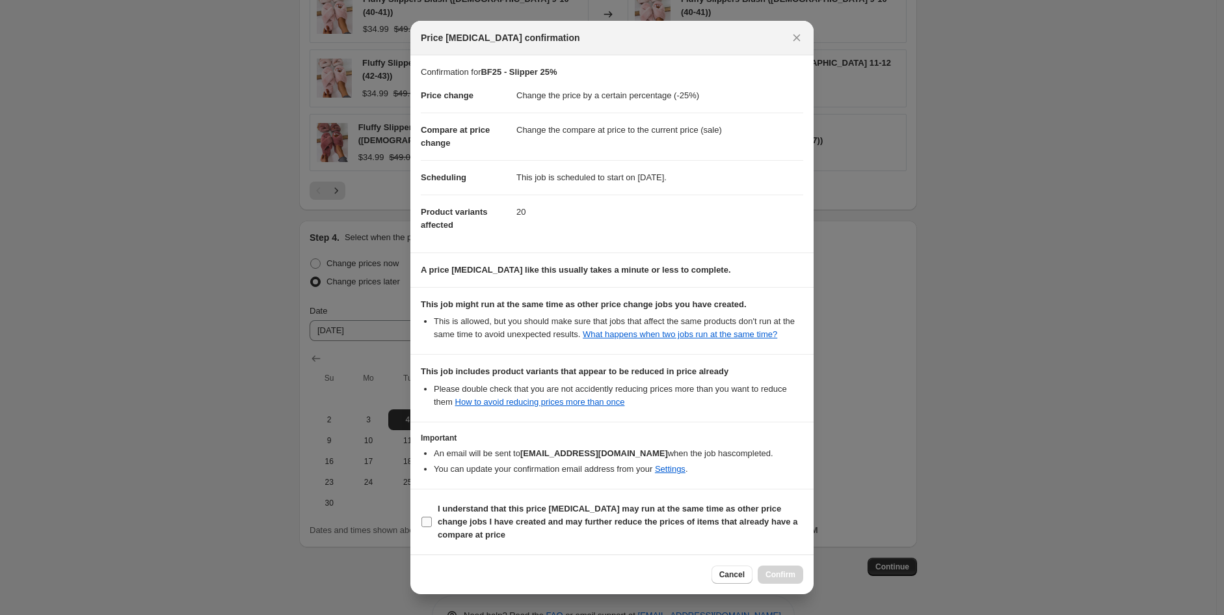
click at [496, 513] on b "I understand that this price [MEDICAL_DATA] may run at the same time as other p…" at bounding box center [618, 521] width 360 height 36
click at [432, 516] on input "I understand that this price [MEDICAL_DATA] may run at the same time as other p…" at bounding box center [426, 521] width 10 height 10
checkbox input "true"
click at [789, 572] on span "Confirm" at bounding box center [780, 574] width 30 height 10
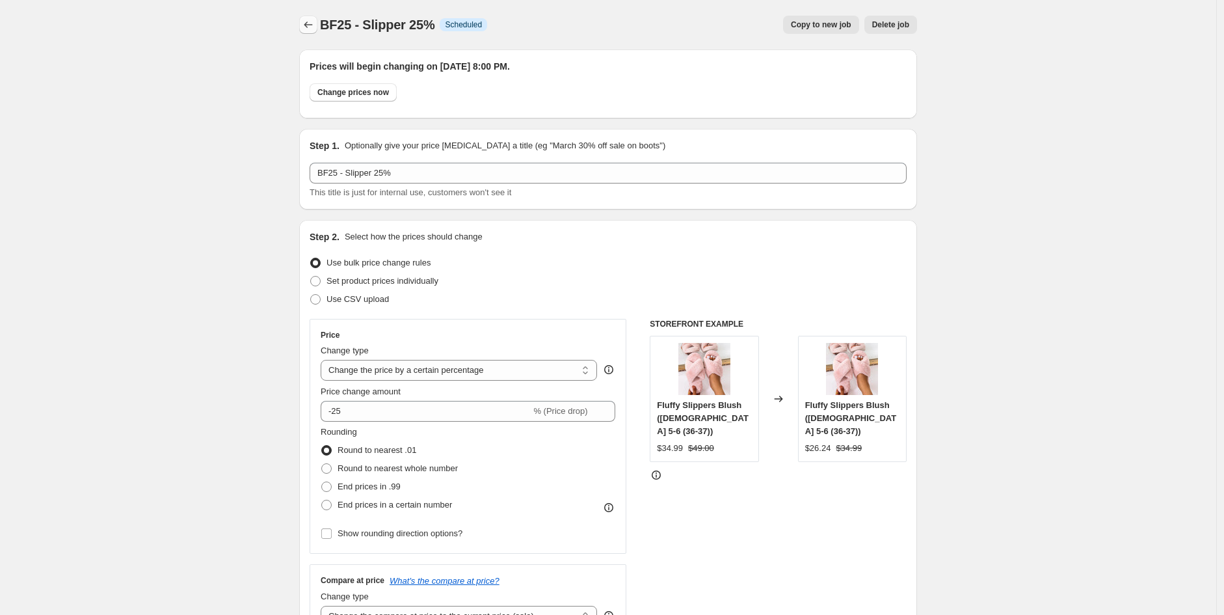
click at [310, 26] on icon "Price change jobs" at bounding box center [308, 24] width 13 height 13
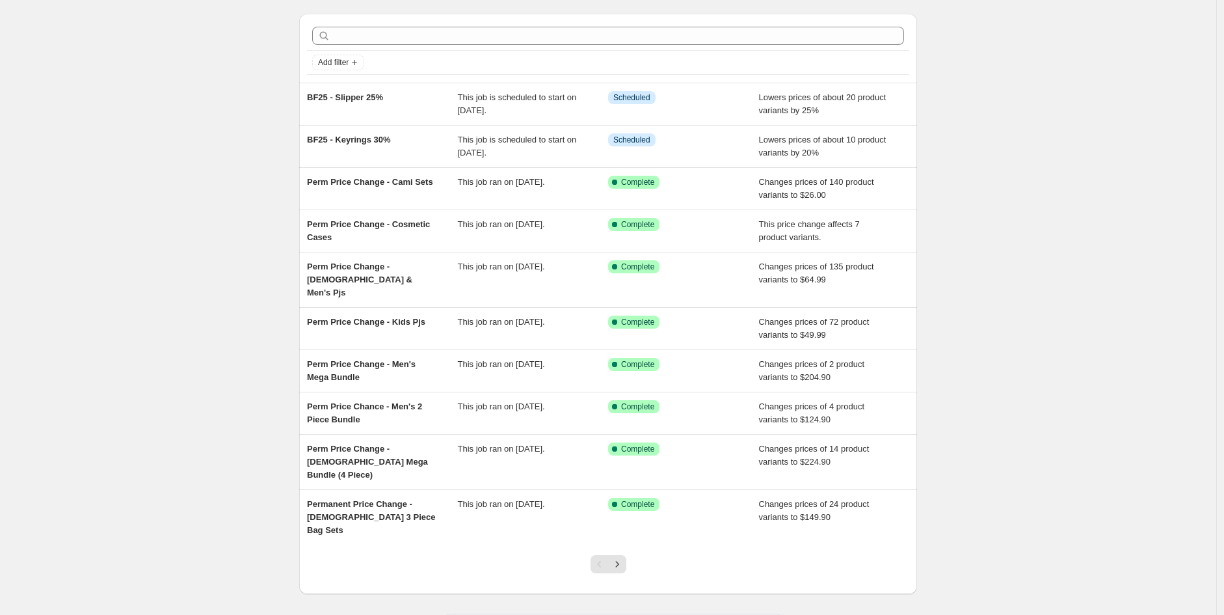
scroll to position [55, 0]
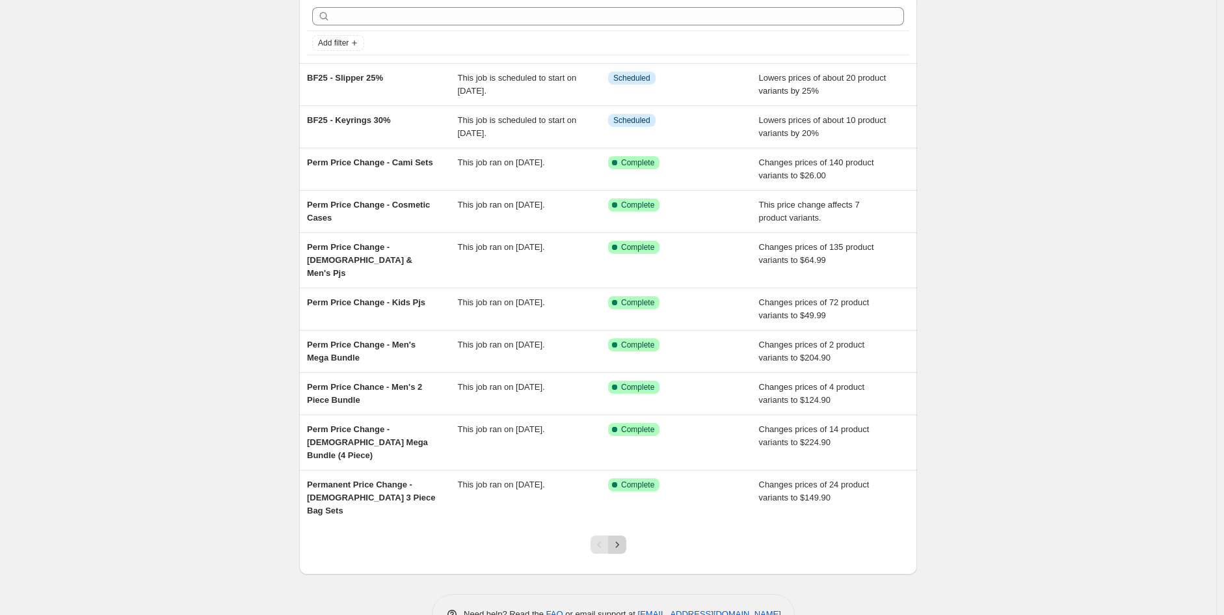
click at [618, 538] on icon "Next" at bounding box center [617, 544] width 13 height 13
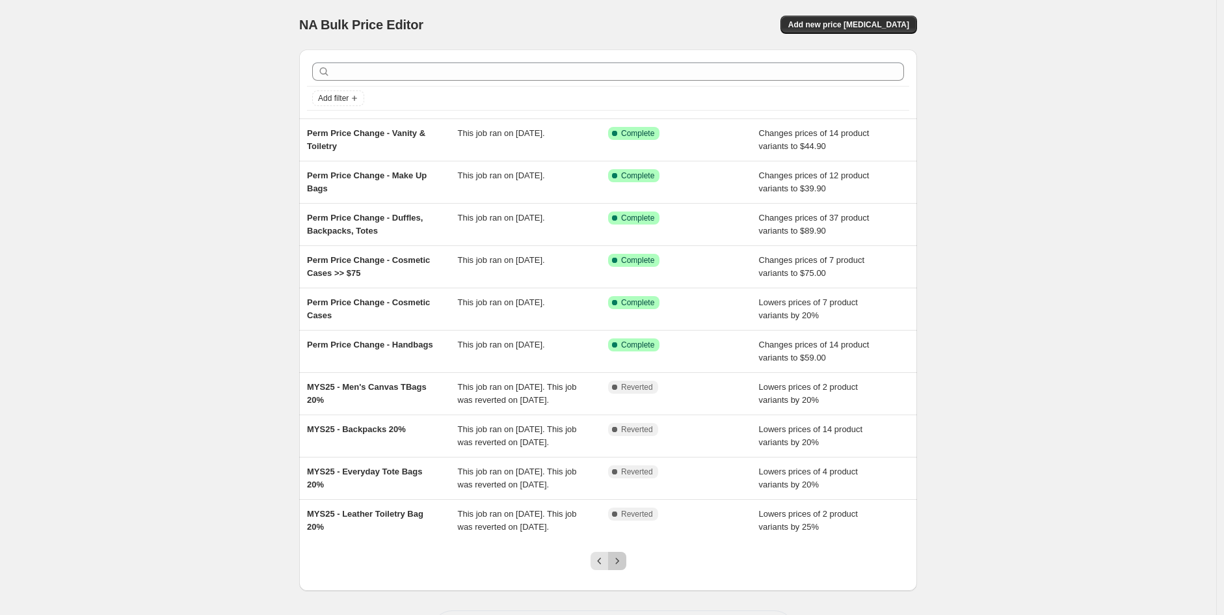
click at [622, 561] on icon "Next" at bounding box center [617, 560] width 13 height 13
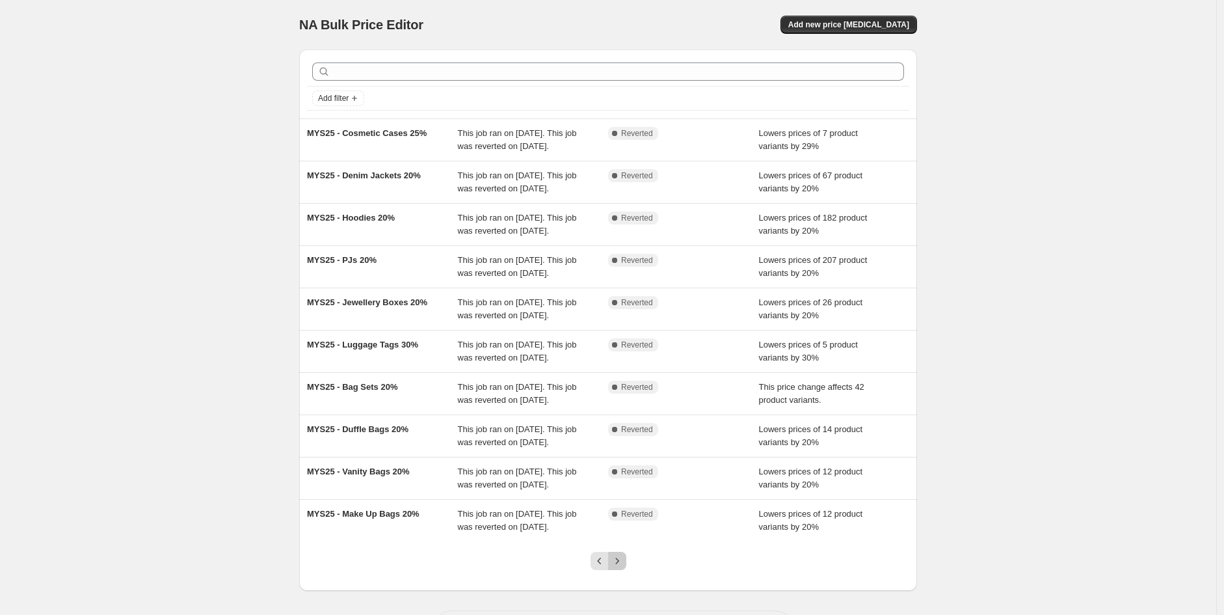
click at [618, 561] on icon "Next" at bounding box center [616, 560] width 3 height 6
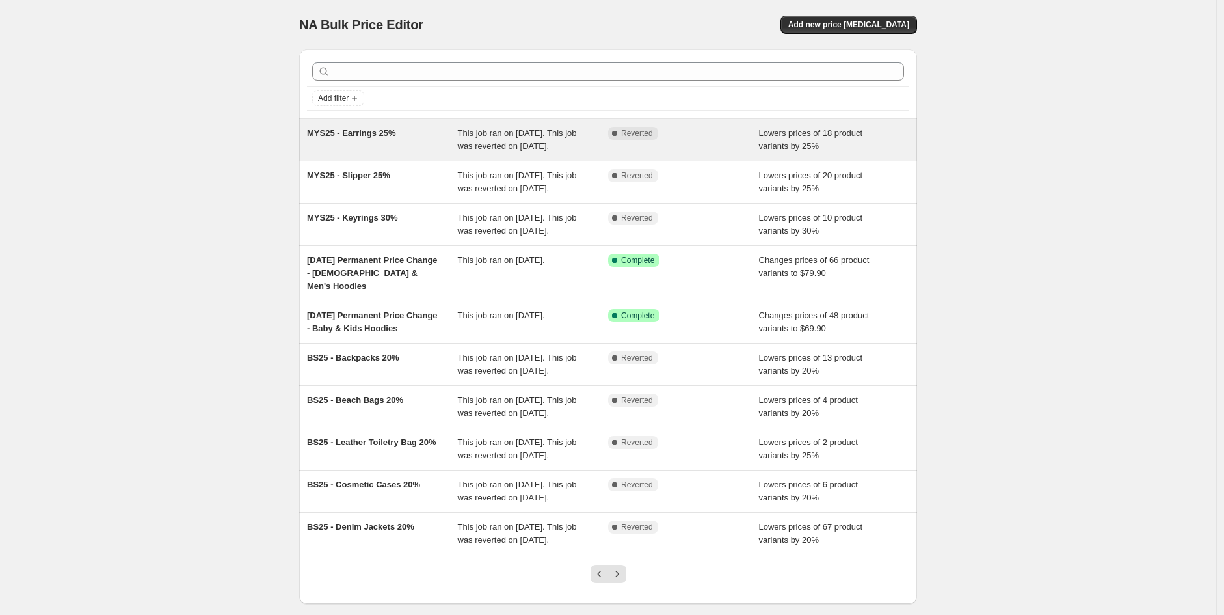
click at [414, 145] on div "MYS25 - Earrings 25%" at bounding box center [382, 140] width 151 height 26
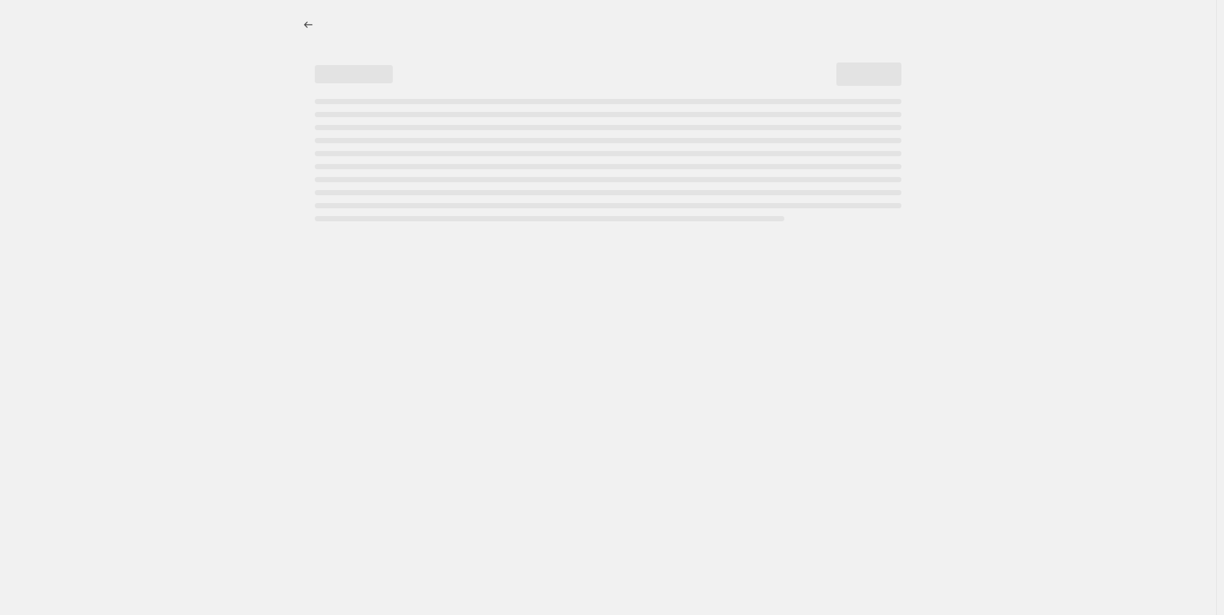
select select "percentage"
select select "collection"
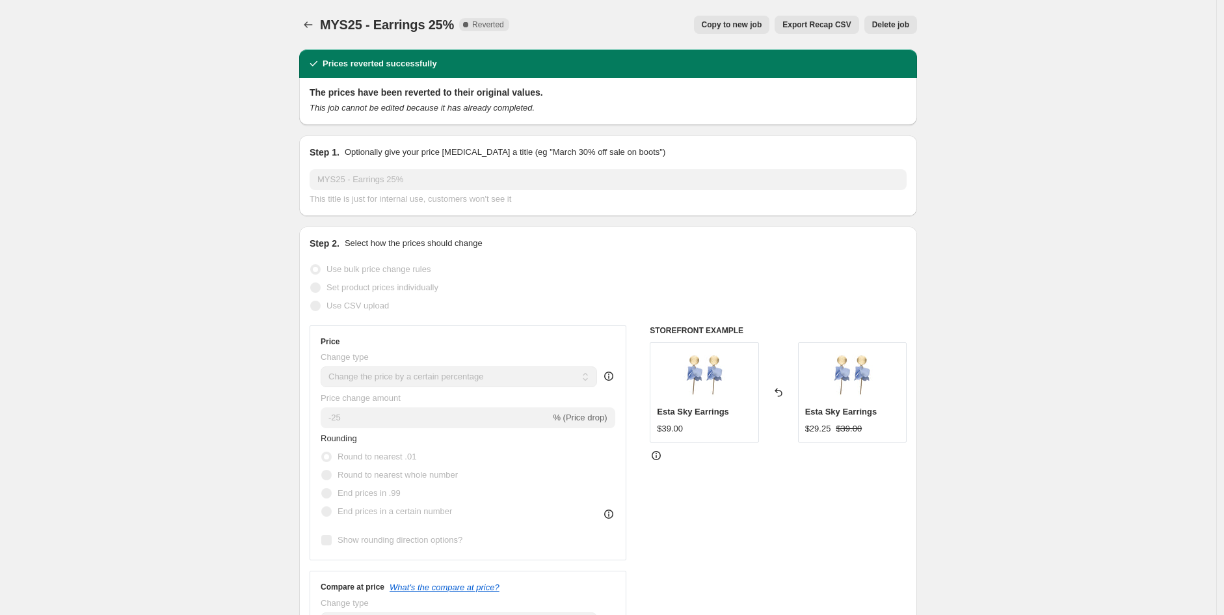
click at [728, 26] on span "Copy to new job" at bounding box center [732, 25] width 60 height 10
select select "percentage"
select select "collection"
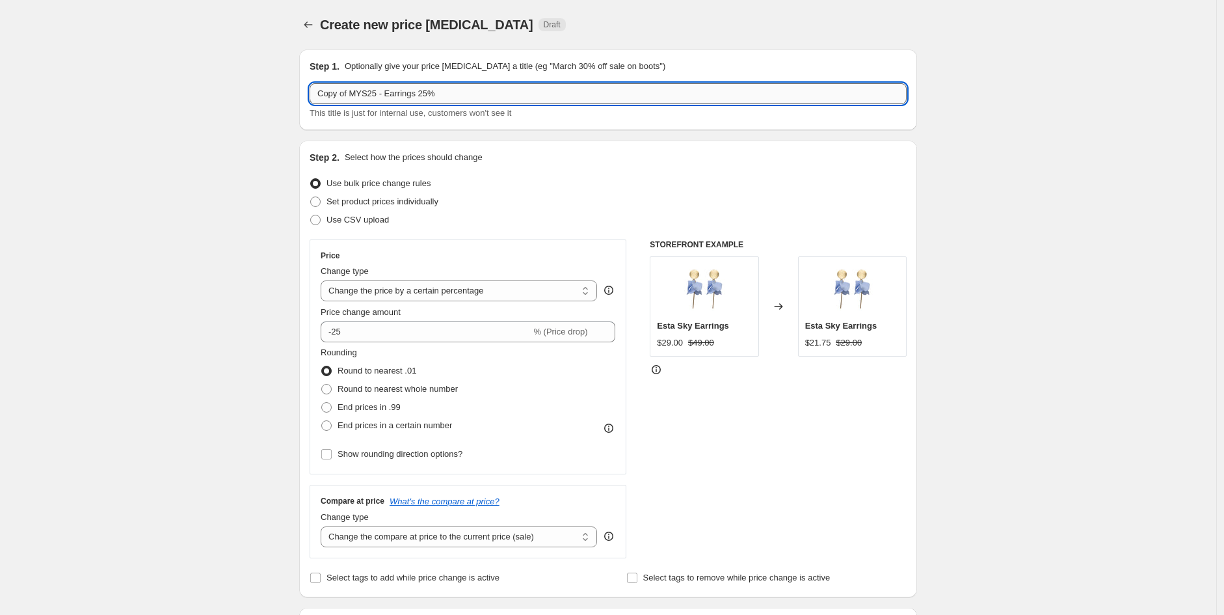
click at [356, 101] on input "Copy of MYS25 - Earrings 25%" at bounding box center [608, 93] width 597 height 21
drag, startPoint x: 375, startPoint y: 94, endPoint x: 144, endPoint y: 44, distance: 236.7
type input "BF2549 - Earrings 25%"
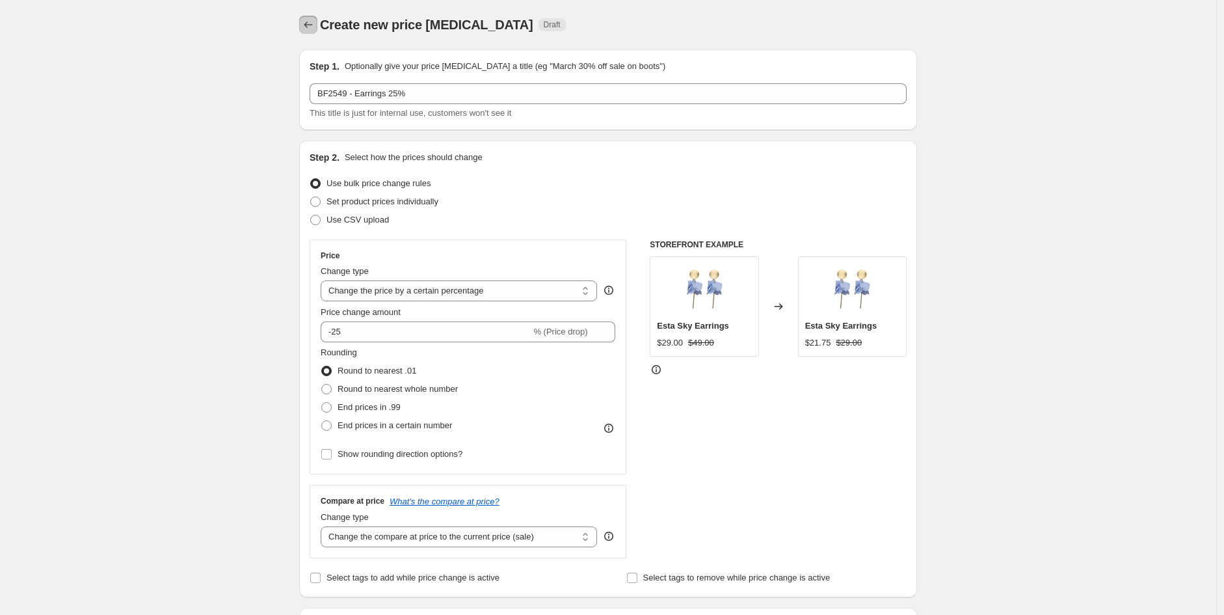
click at [312, 22] on icon "Price change jobs" at bounding box center [308, 24] width 13 height 13
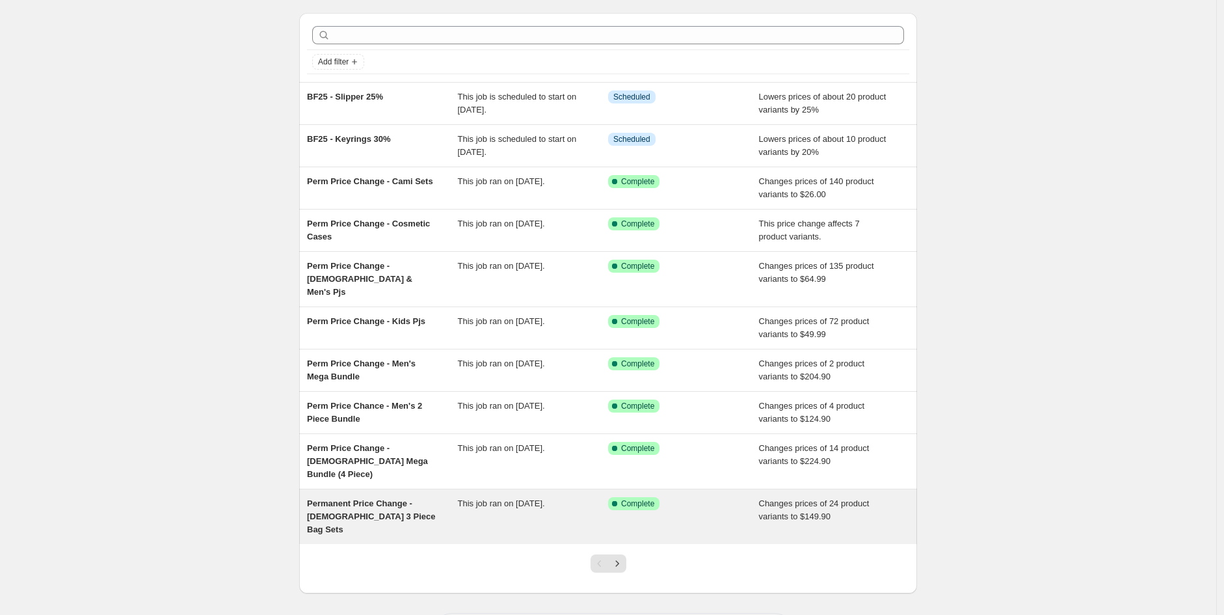
scroll to position [55, 0]
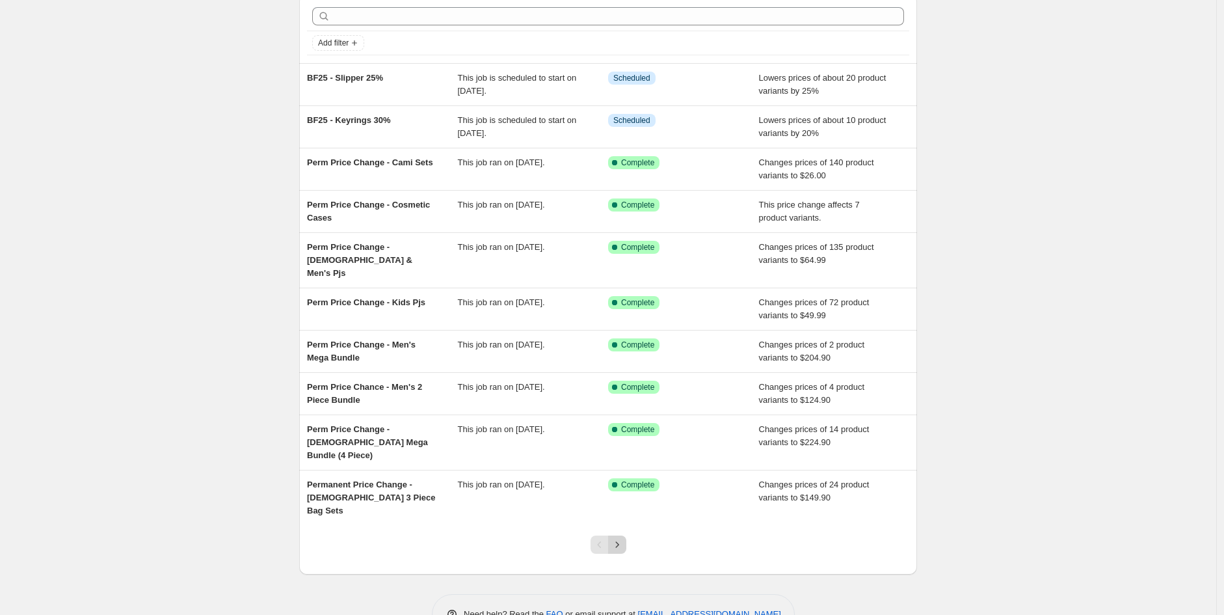
click at [624, 538] on icon "Next" at bounding box center [617, 544] width 13 height 13
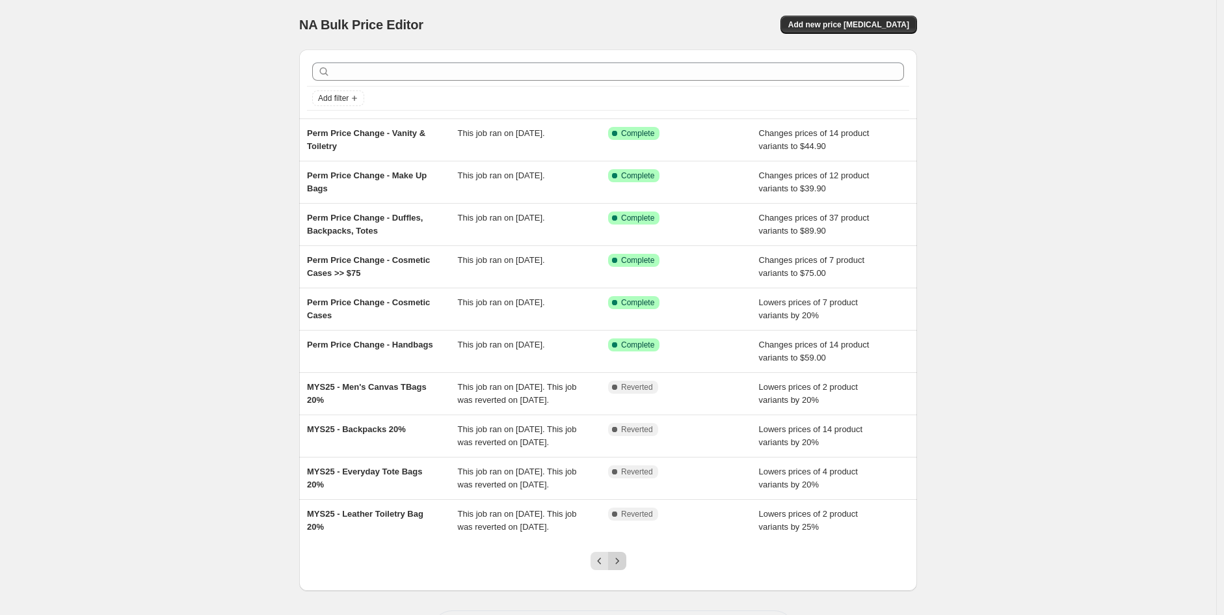
click at [620, 562] on icon "Next" at bounding box center [617, 560] width 13 height 13
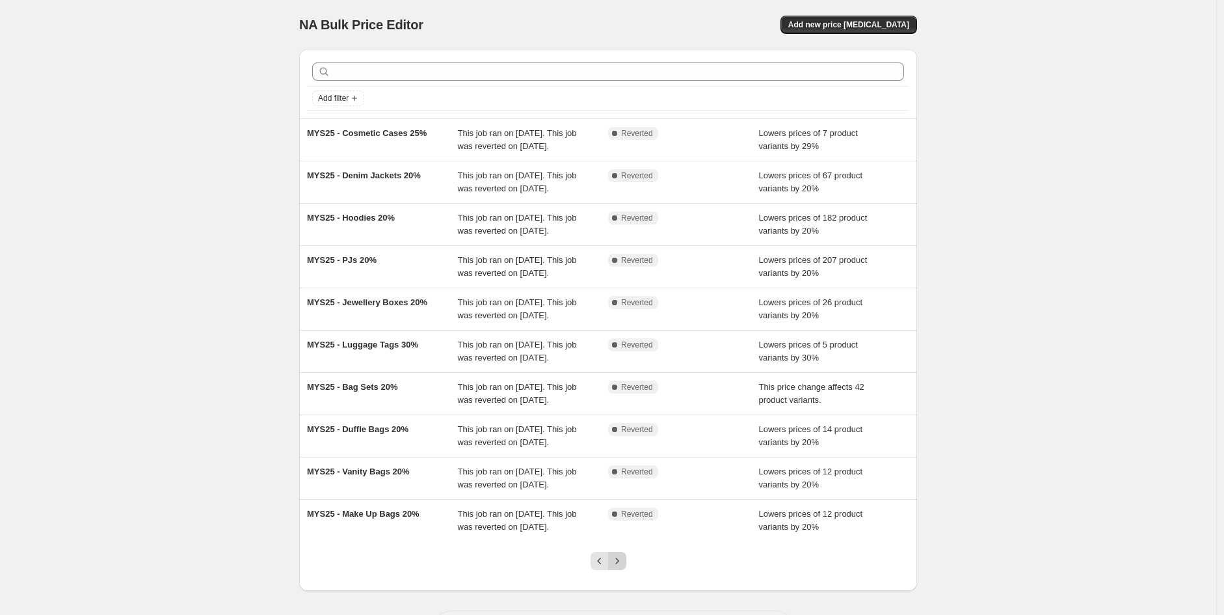
click at [622, 565] on icon "Next" at bounding box center [617, 560] width 13 height 13
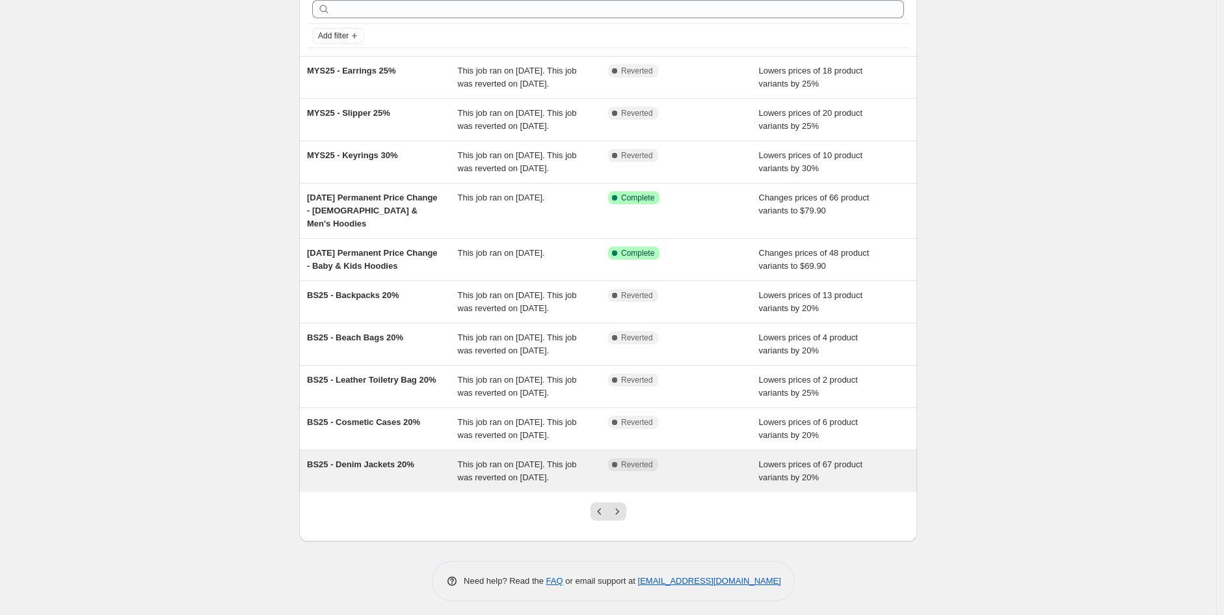
scroll to position [133, 0]
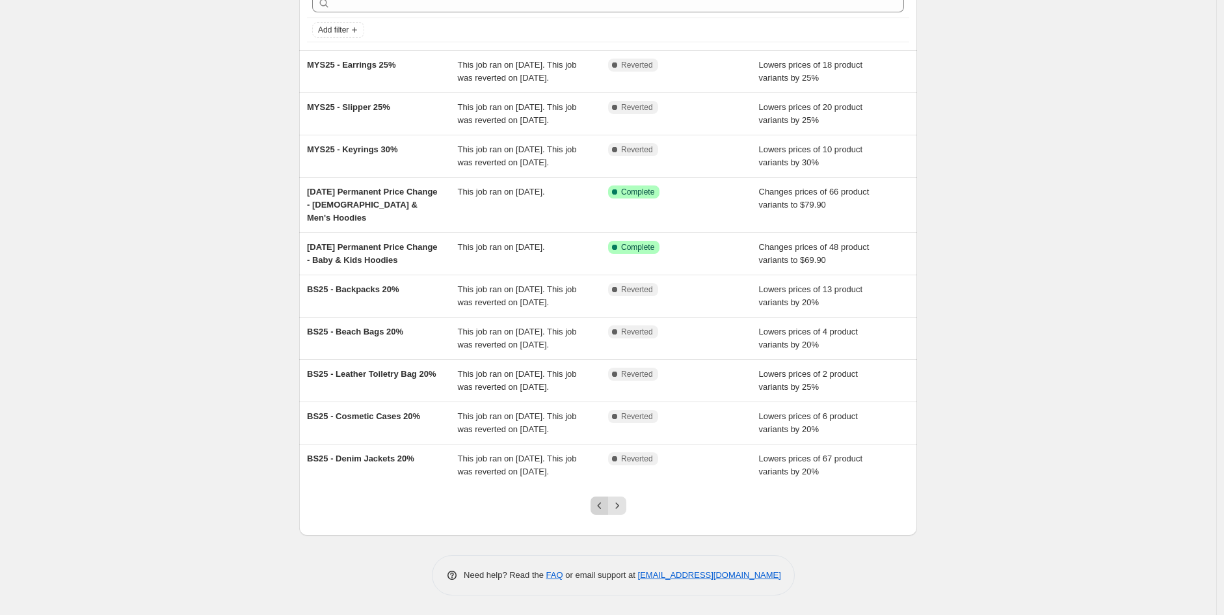
click at [599, 507] on icon "Previous" at bounding box center [599, 505] width 13 height 13
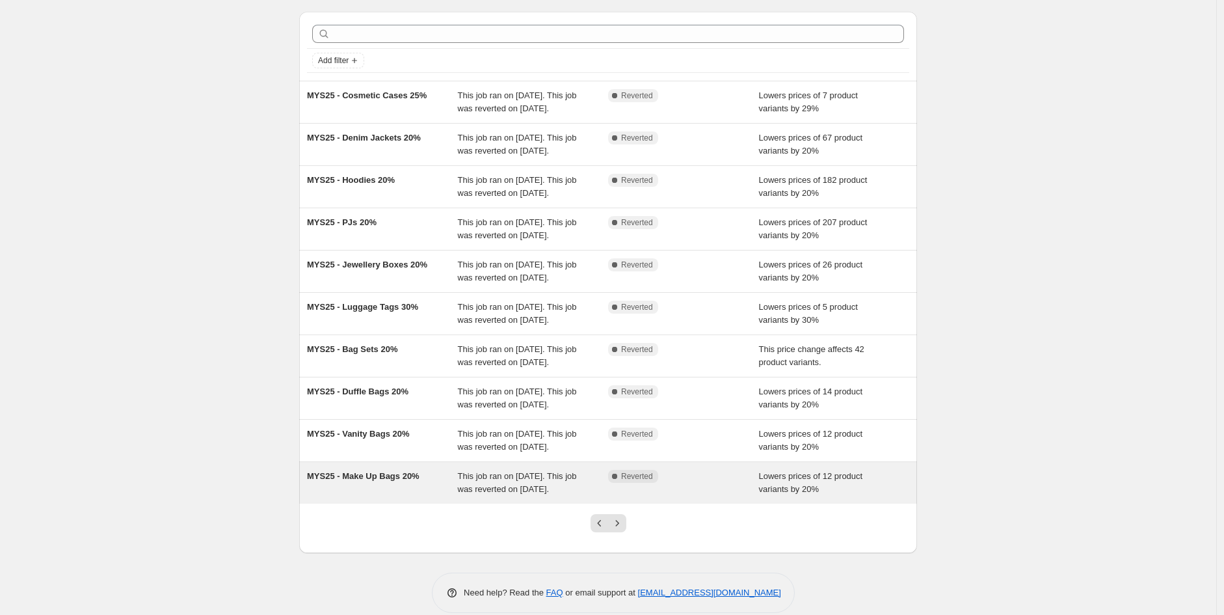
scroll to position [55, 0]
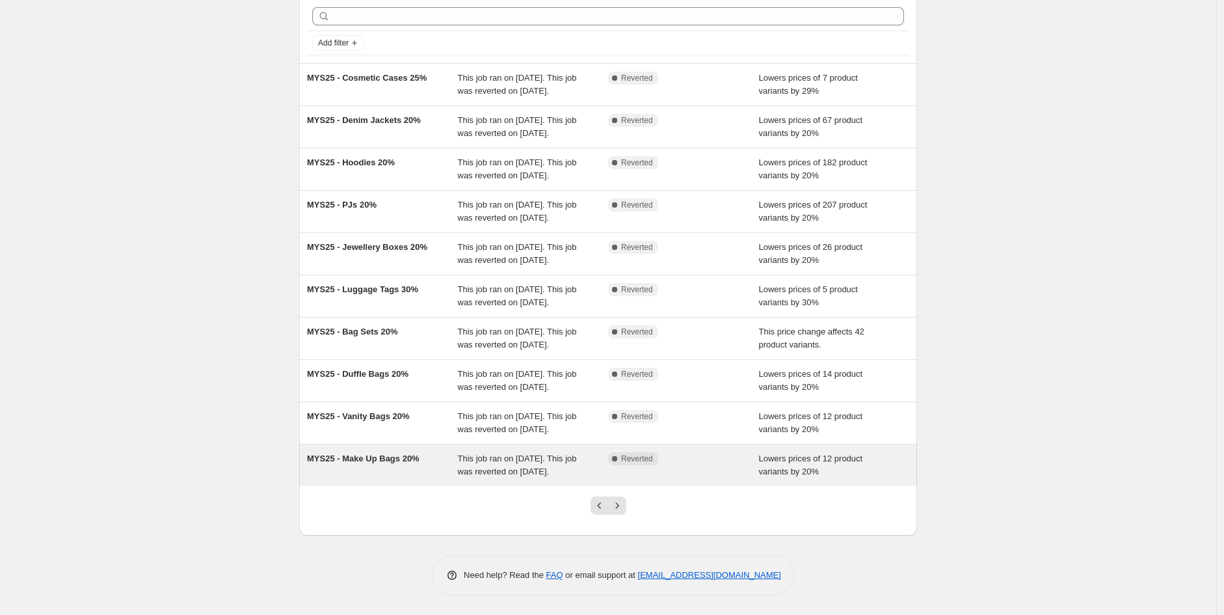
click at [411, 465] on div "MYS25 - Make Up Bags 20%" at bounding box center [382, 465] width 151 height 26
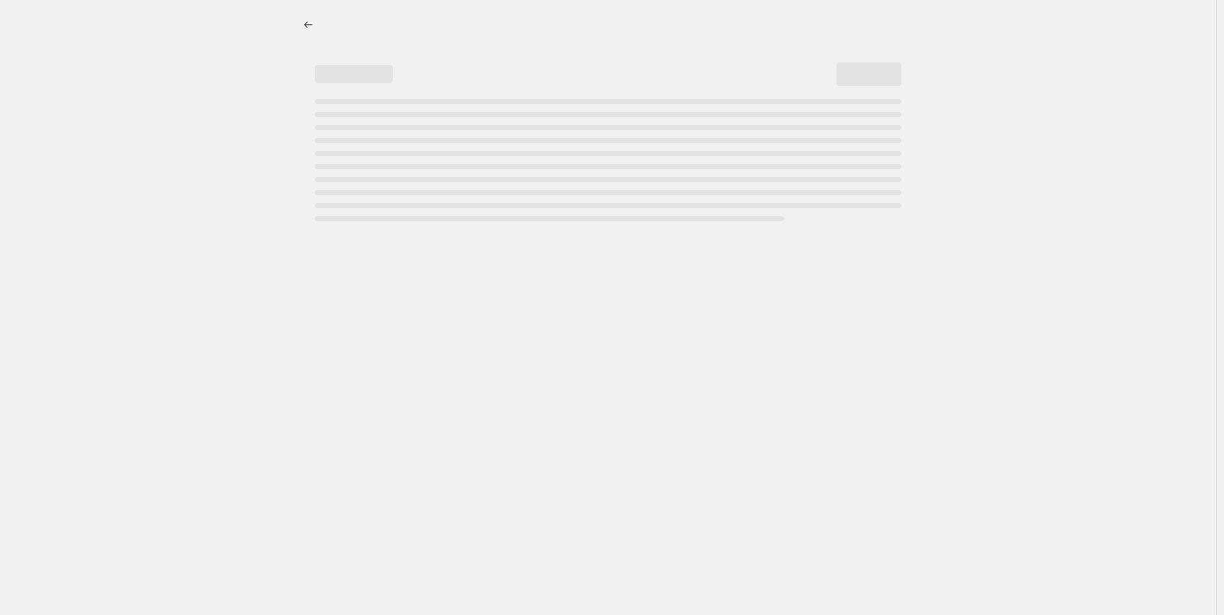
select select "percentage"
select select "collection"
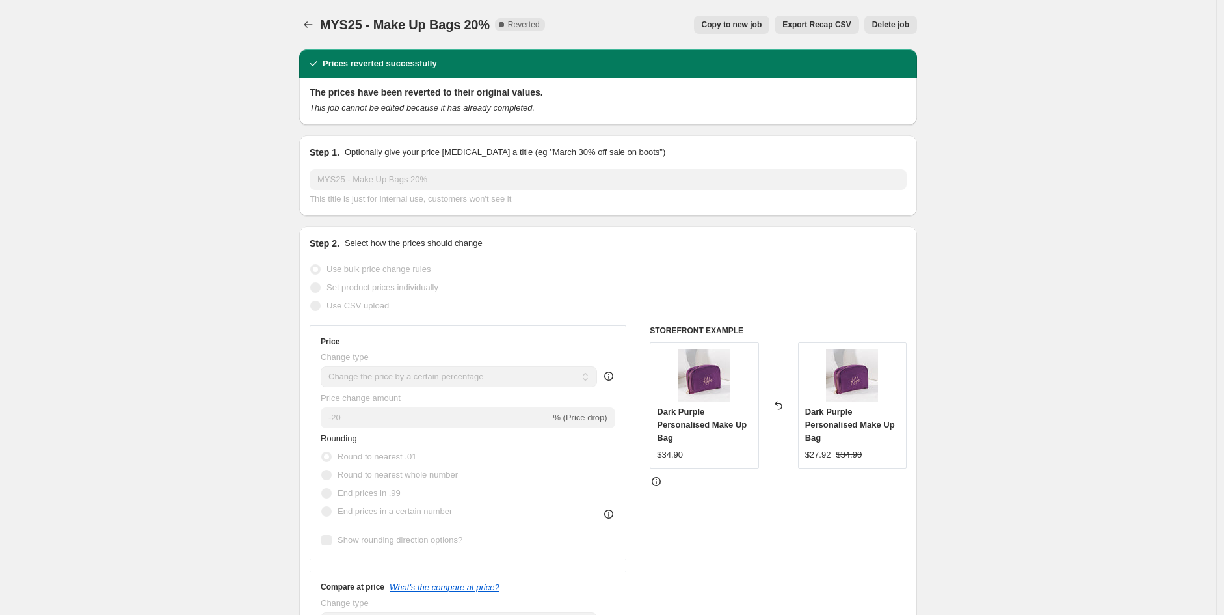
click at [735, 27] on span "Copy to new job" at bounding box center [732, 25] width 60 height 10
select select "percentage"
select select "collection"
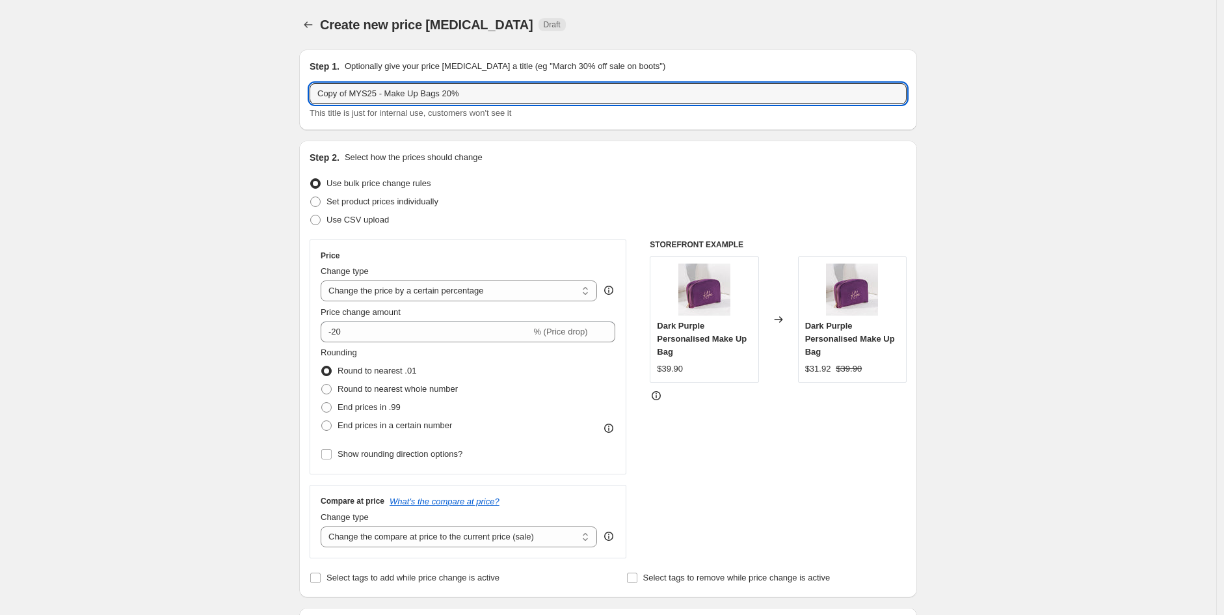
drag, startPoint x: 375, startPoint y: 93, endPoint x: 249, endPoint y: 83, distance: 126.5
type input "BF25 - Make Up Bags 20%"
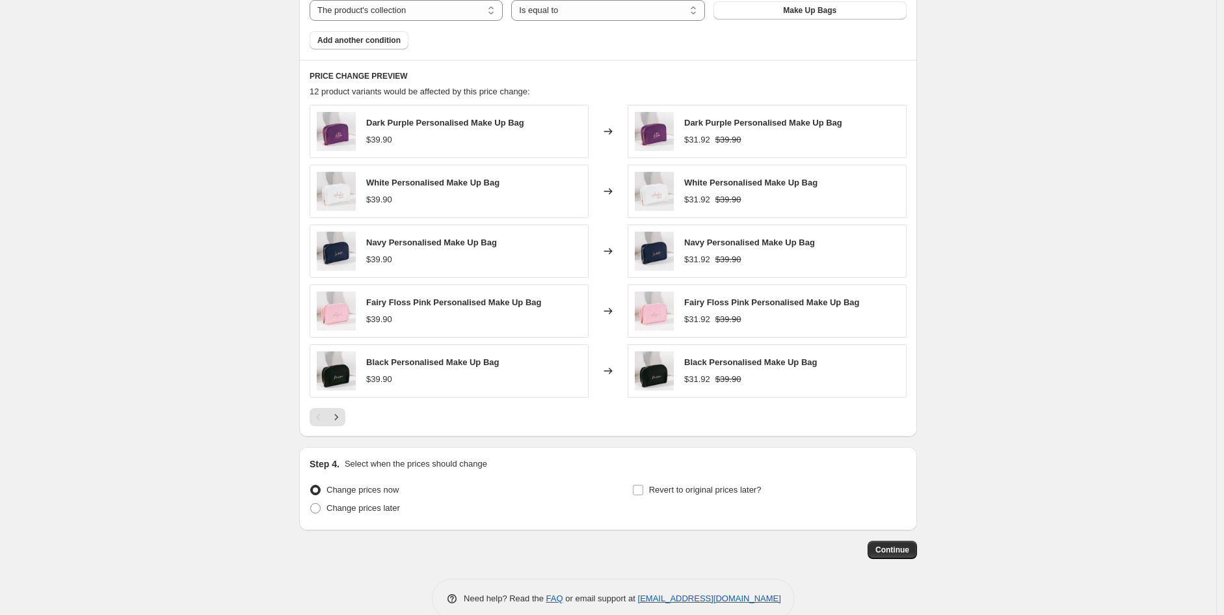
scroll to position [833, 0]
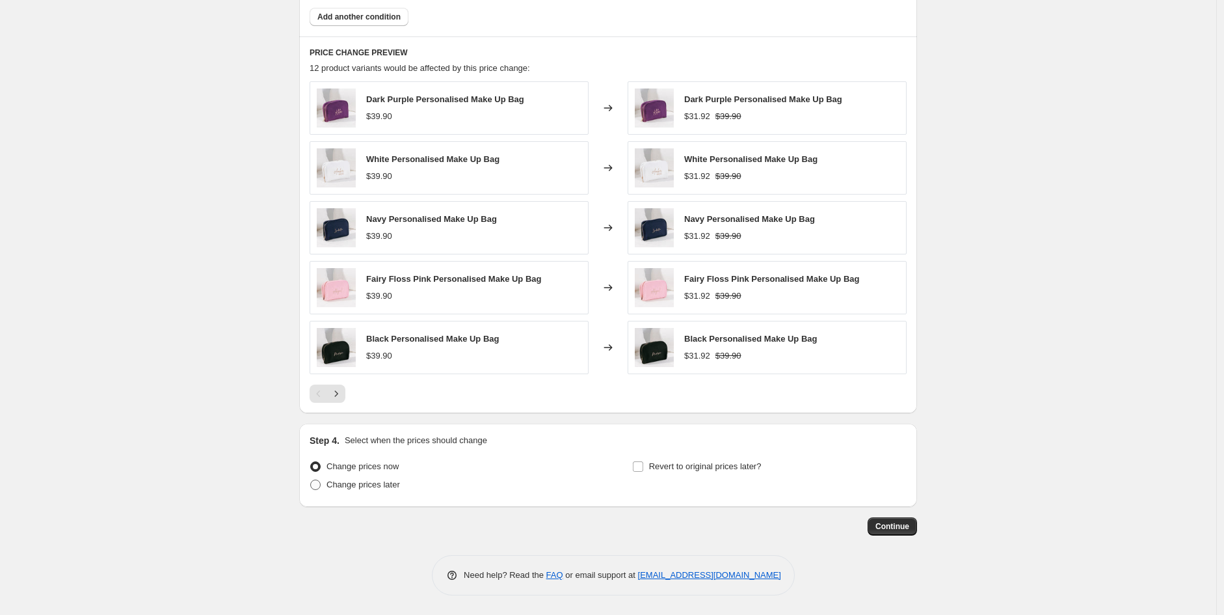
click at [367, 485] on span "Change prices later" at bounding box center [362, 484] width 73 height 10
click at [311, 480] on input "Change prices later" at bounding box center [310, 479] width 1 height 1
radio input "true"
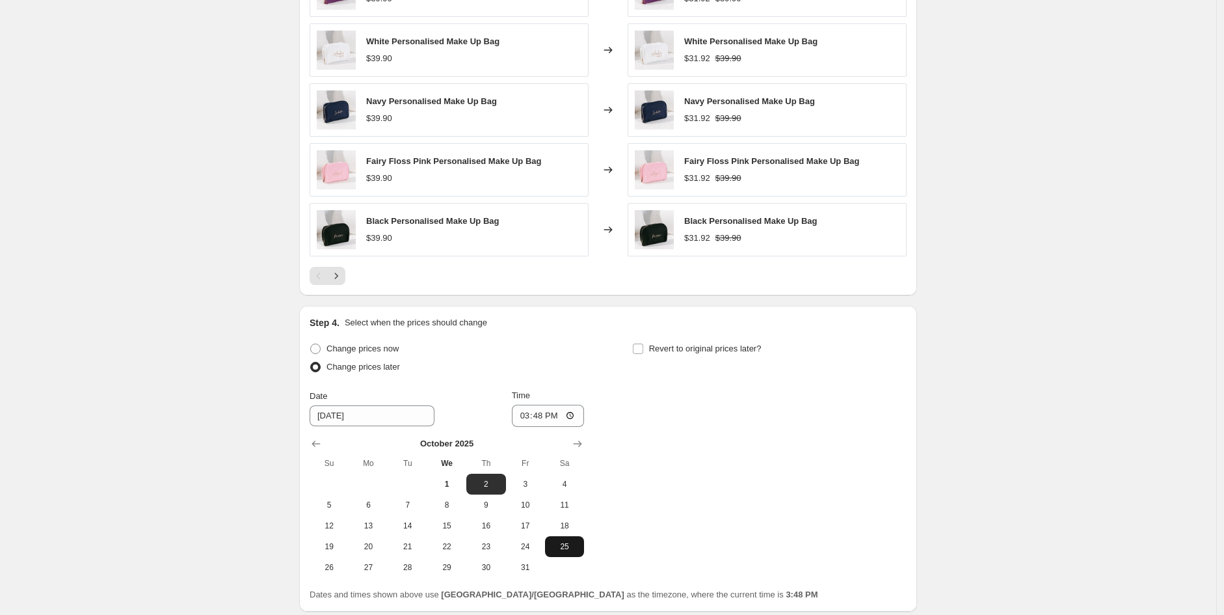
scroll to position [1056, 0]
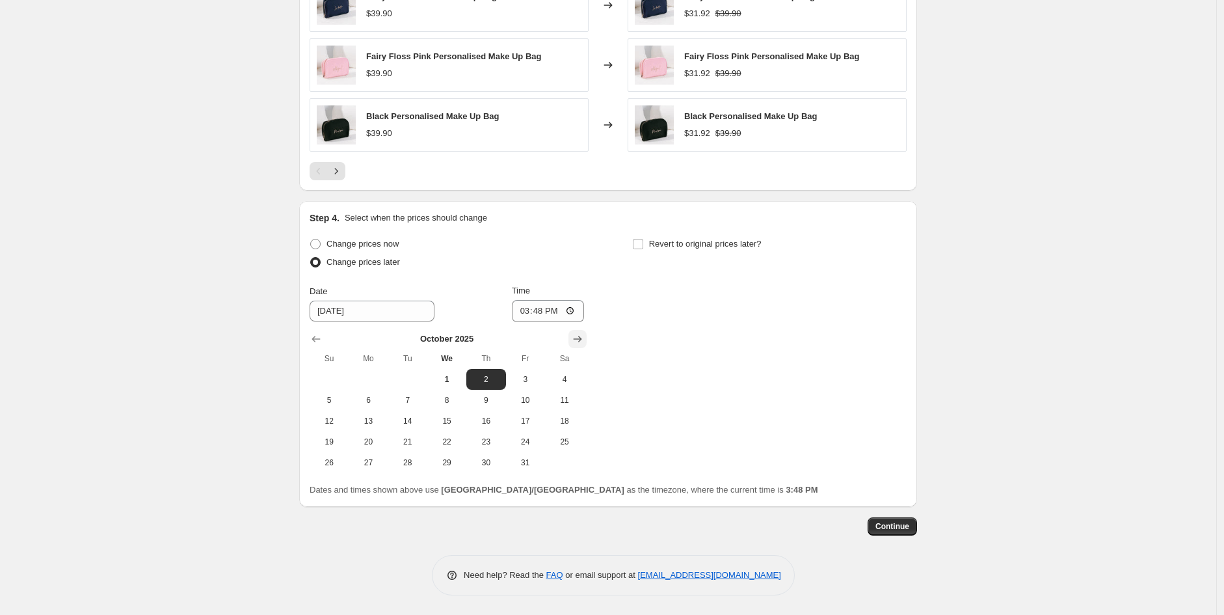
click at [576, 341] on icon "Show next month, November 2025" at bounding box center [577, 338] width 13 height 13
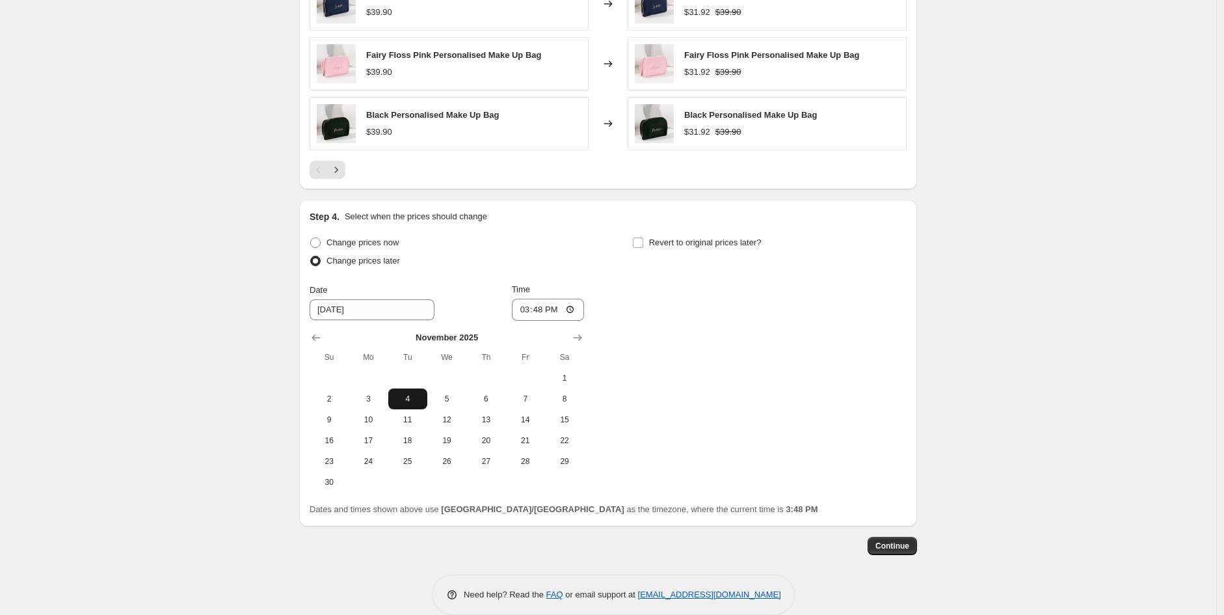
click at [405, 403] on span "4" at bounding box center [407, 398] width 29 height 10
type input "[DATE]"
click at [697, 246] on span "Revert to original prices later?" at bounding box center [705, 242] width 113 height 10
click at [643, 246] on input "Revert to original prices later?" at bounding box center [638, 242] width 10 height 10
checkbox input "true"
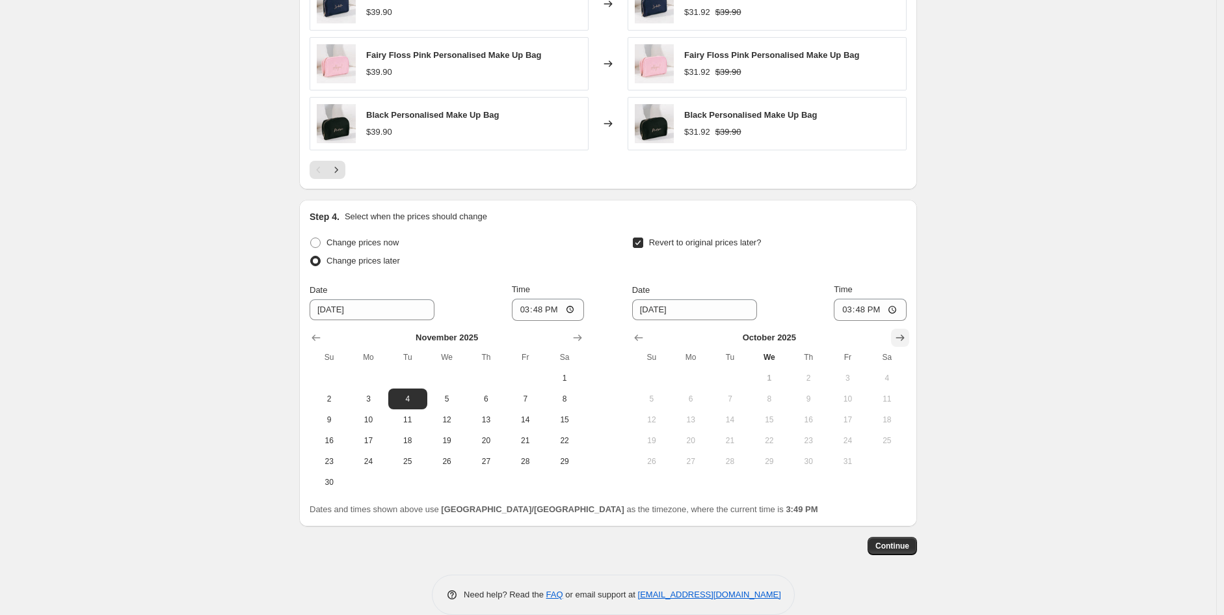
click at [900, 341] on icon "Show next month, November 2025" at bounding box center [900, 337] width 13 height 13
click at [772, 419] on span "12" at bounding box center [769, 419] width 29 height 10
type input "[DATE]"
click at [849, 312] on input "15:48" at bounding box center [870, 310] width 73 height 22
type input "01:00"
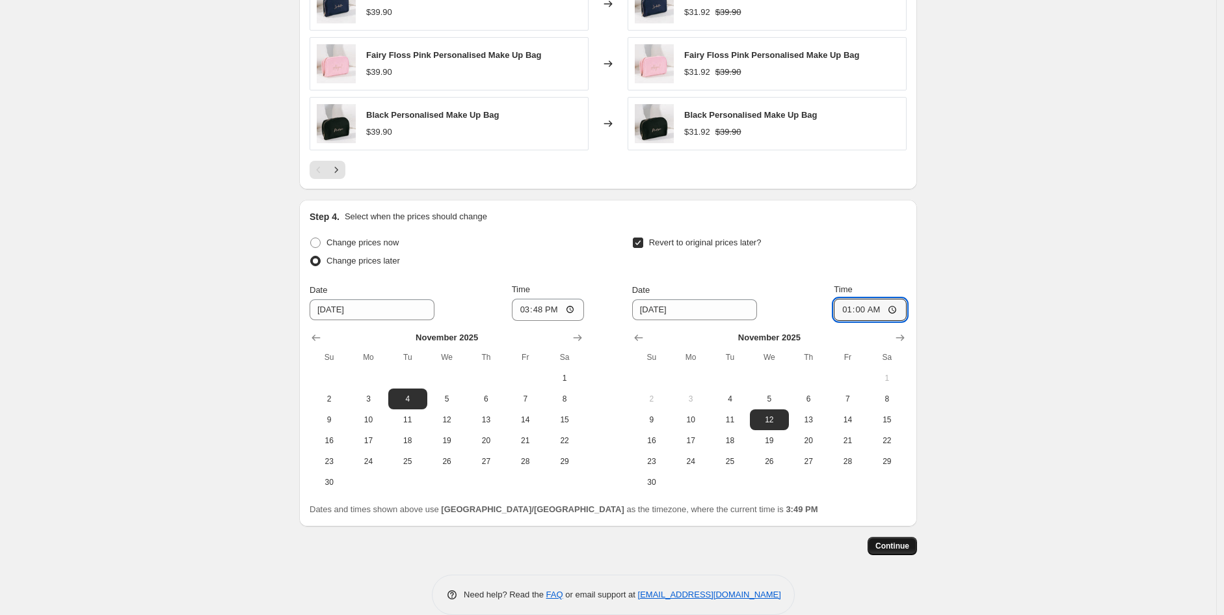
click at [905, 546] on span "Continue" at bounding box center [892, 545] width 34 height 10
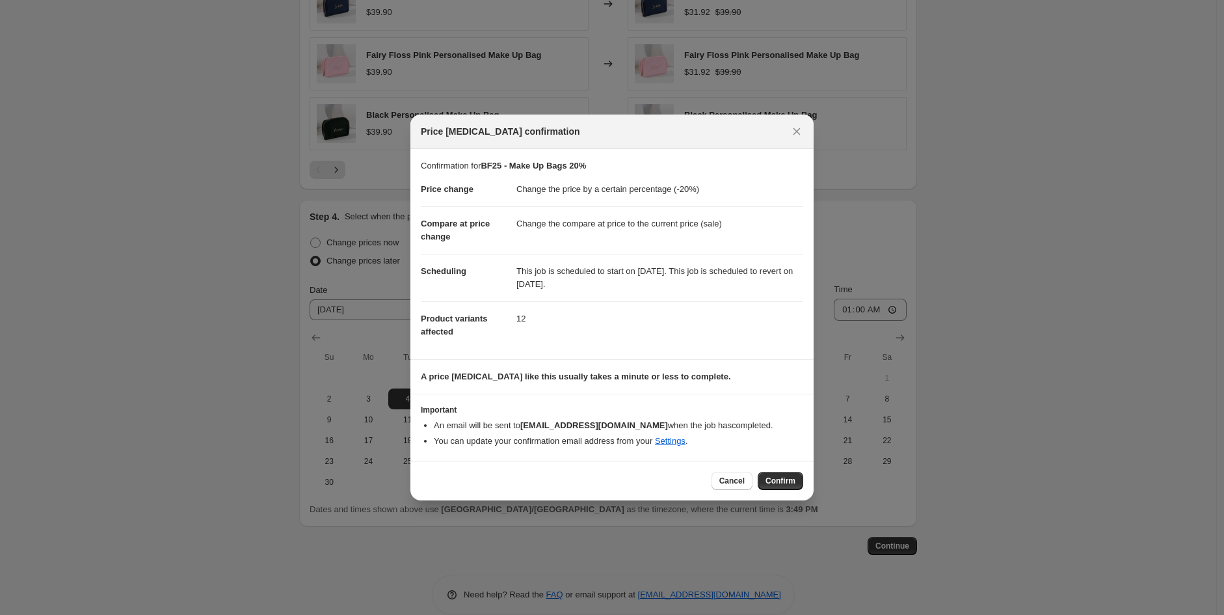
click at [781, 477] on span "Confirm" at bounding box center [780, 480] width 30 height 10
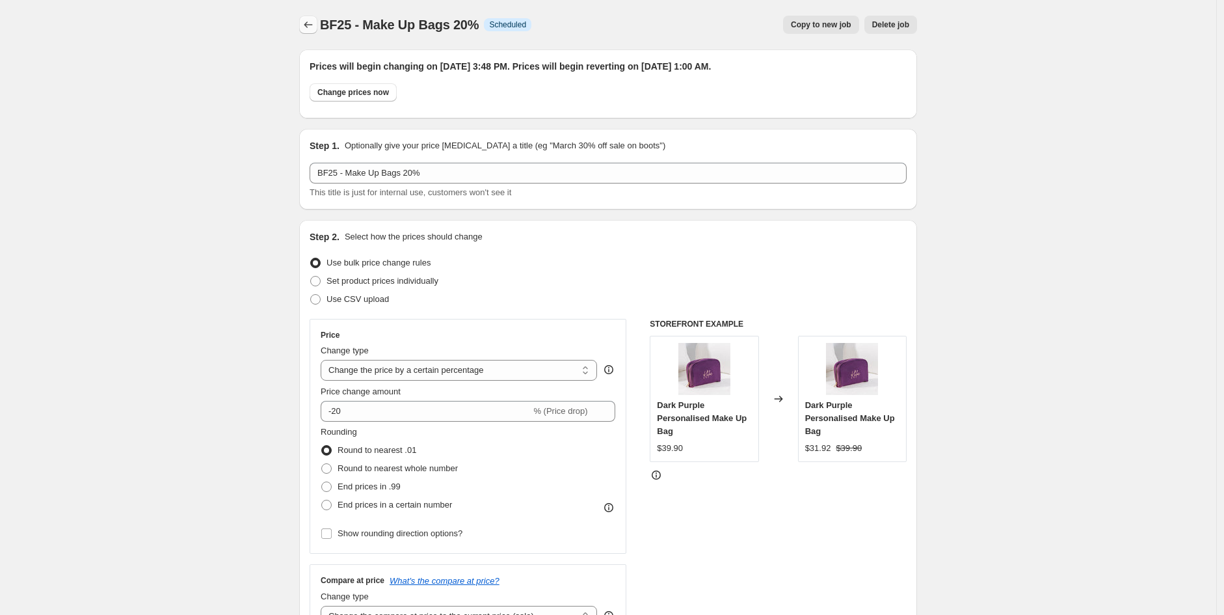
click at [311, 20] on icon "Price change jobs" at bounding box center [308, 24] width 13 height 13
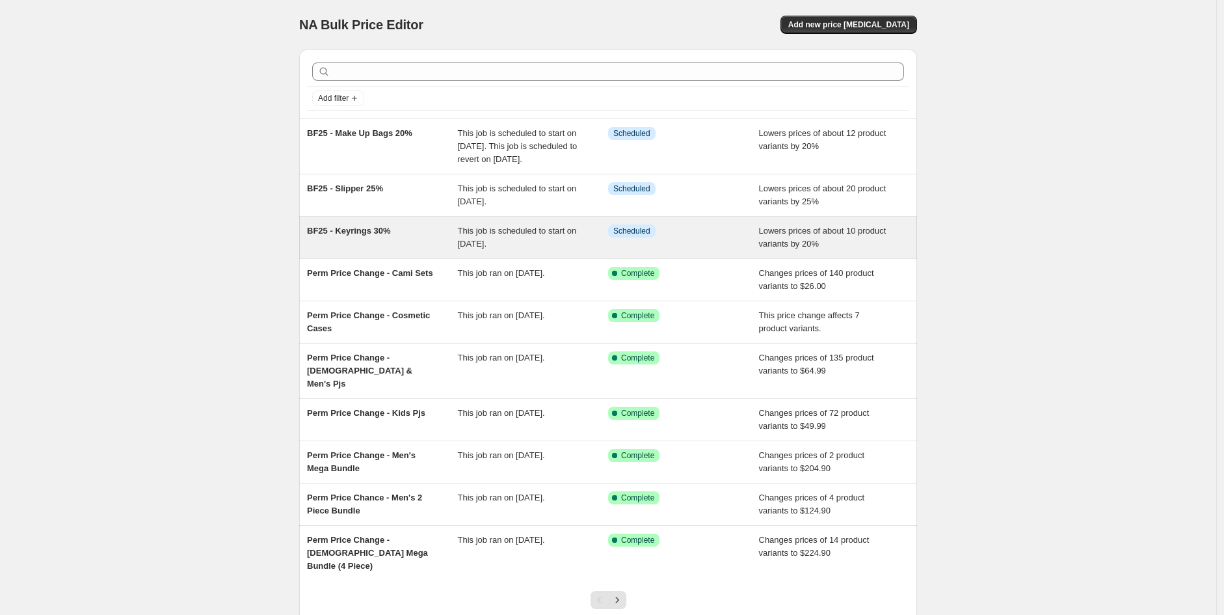
click at [408, 250] on div "BF25 - Keyrings 30%" at bounding box center [382, 237] width 151 height 26
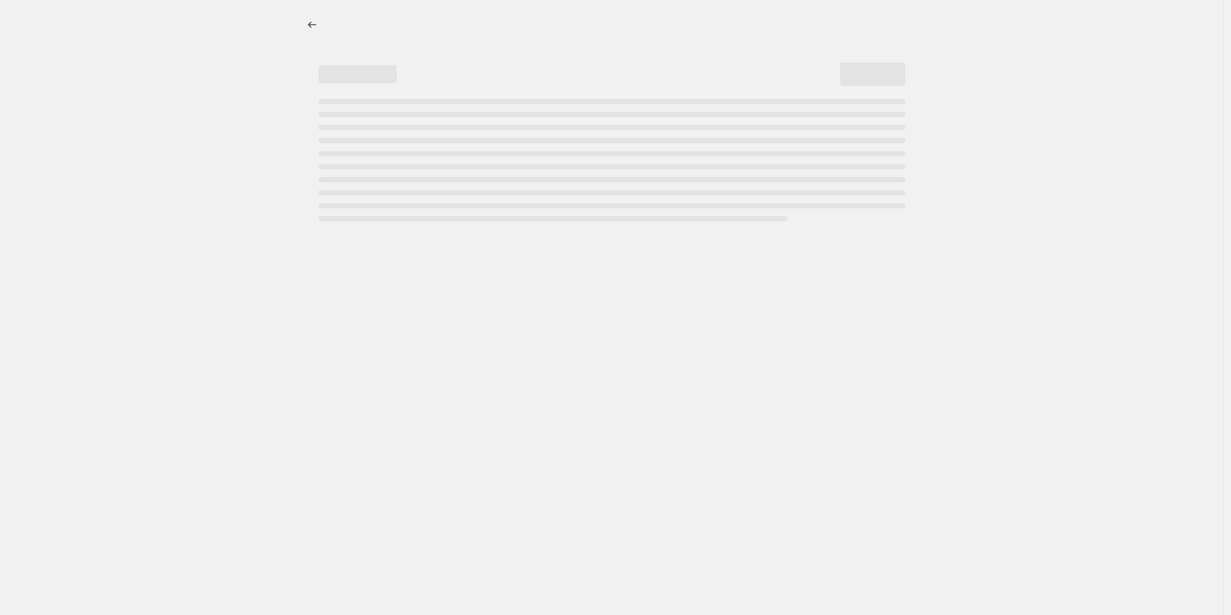
select select "percentage"
select select "collection"
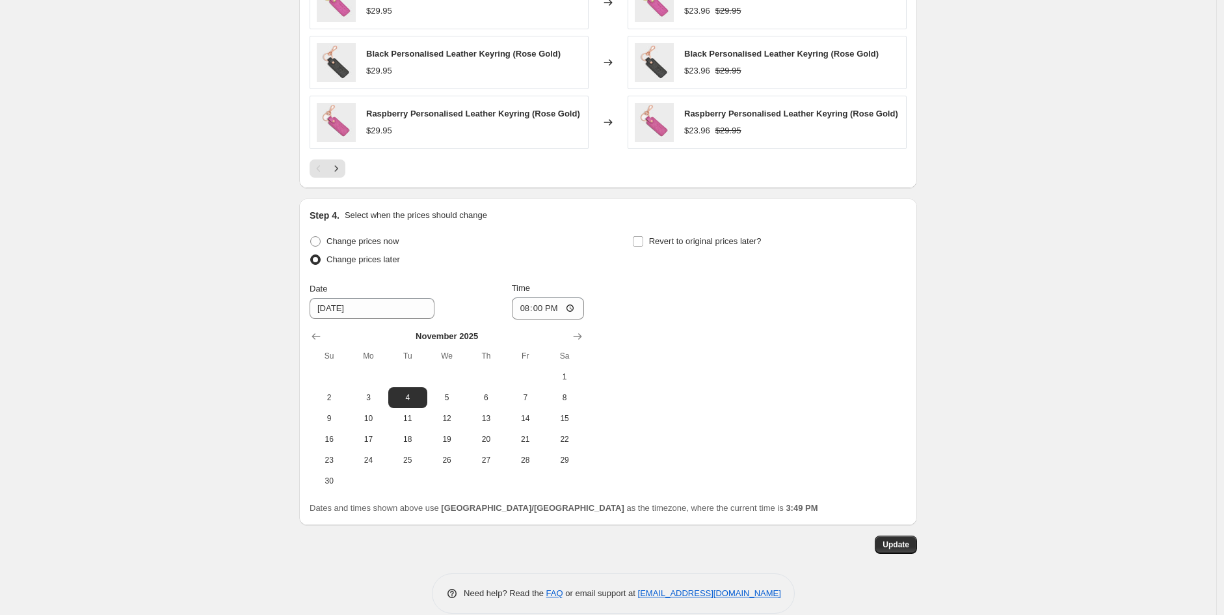
scroll to position [1156, 0]
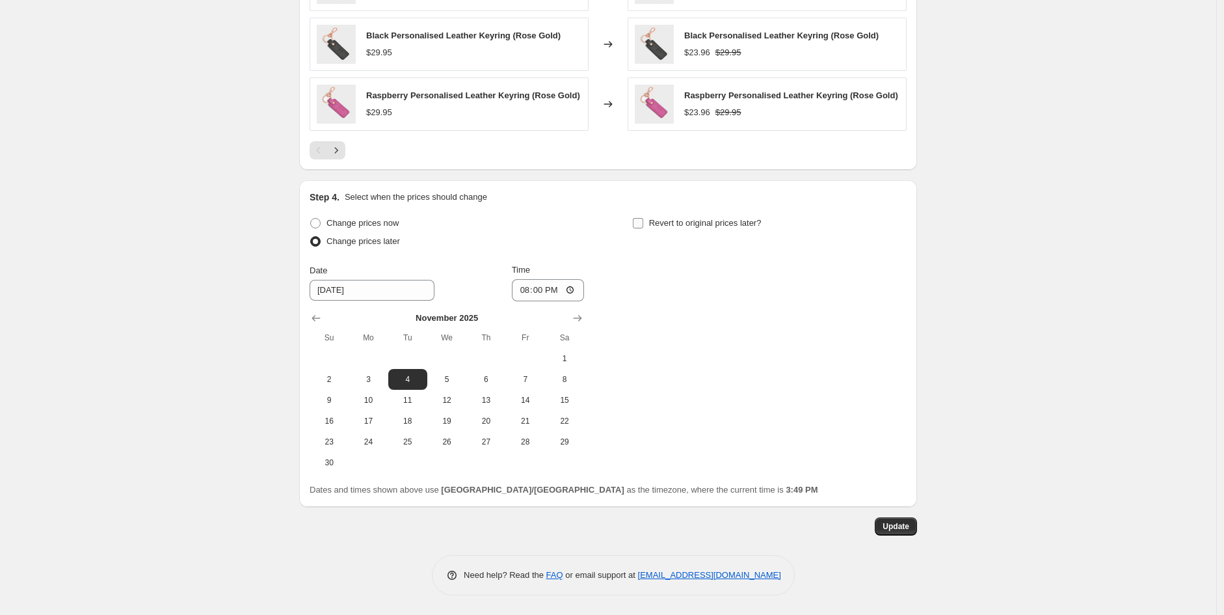
click at [669, 220] on span "Revert to original prices later?" at bounding box center [705, 223] width 113 height 10
click at [643, 220] on input "Revert to original prices later?" at bounding box center [638, 223] width 10 height 10
checkbox input "true"
click at [899, 318] on icon "Show next month, November 2025" at bounding box center [900, 318] width 8 height 7
click at [771, 397] on span "12" at bounding box center [769, 400] width 29 height 10
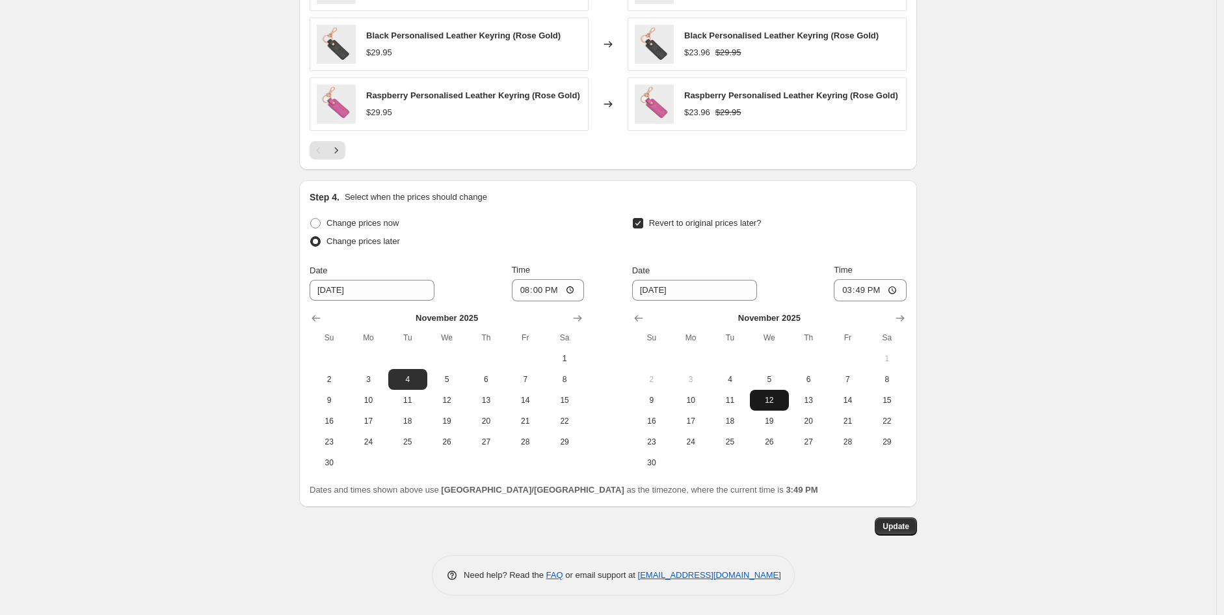
type input "[DATE]"
click at [847, 286] on input "15:49" at bounding box center [870, 290] width 73 height 22
type input "01:00"
click at [904, 521] on span "Update" at bounding box center [896, 526] width 27 height 10
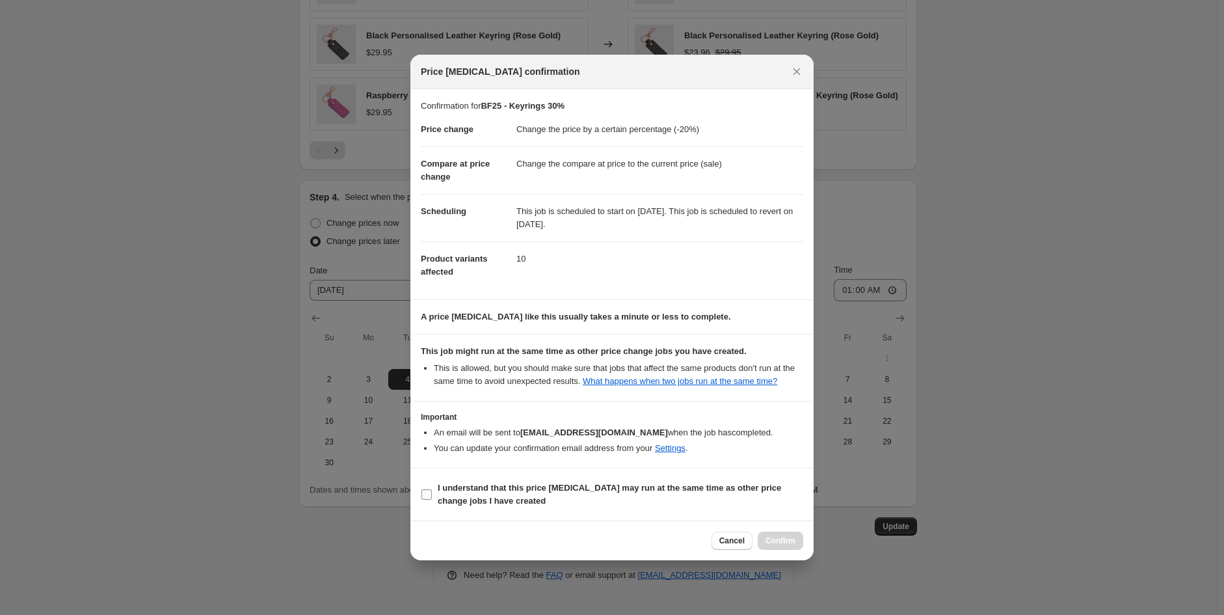
click at [596, 496] on span "I understand that this price [MEDICAL_DATA] may run at the same time as other p…" at bounding box center [621, 494] width 366 height 26
click at [432, 496] on input "I understand that this price [MEDICAL_DATA] may run at the same time as other p…" at bounding box center [426, 494] width 10 height 10
checkbox input "true"
click at [790, 542] on span "Confirm" at bounding box center [780, 540] width 30 height 10
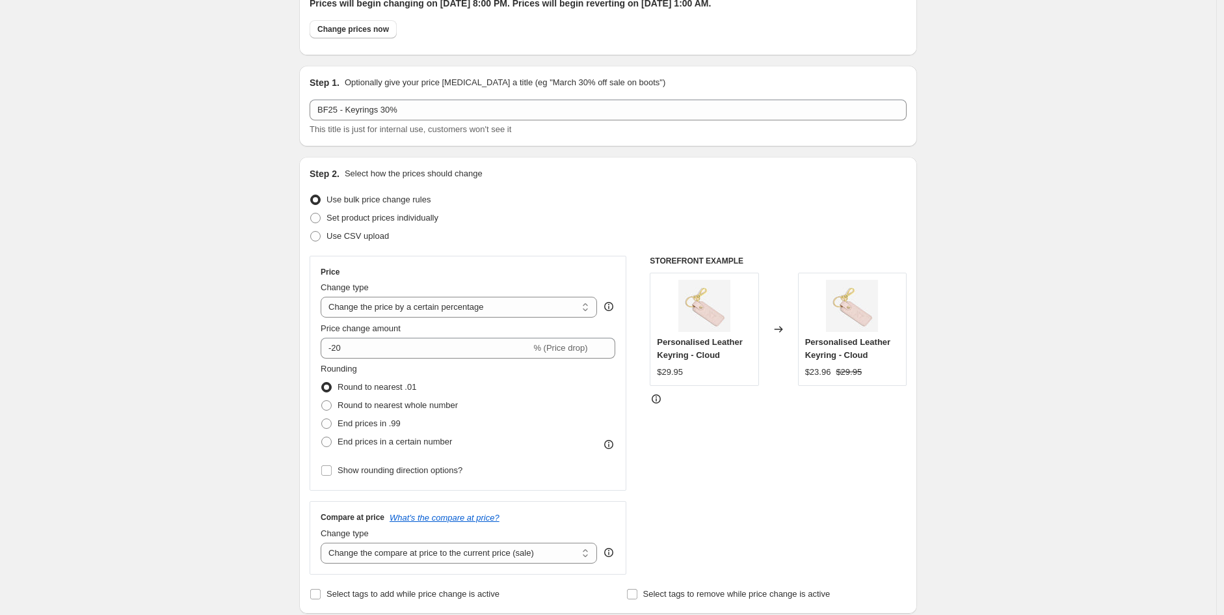
scroll to position [0, 0]
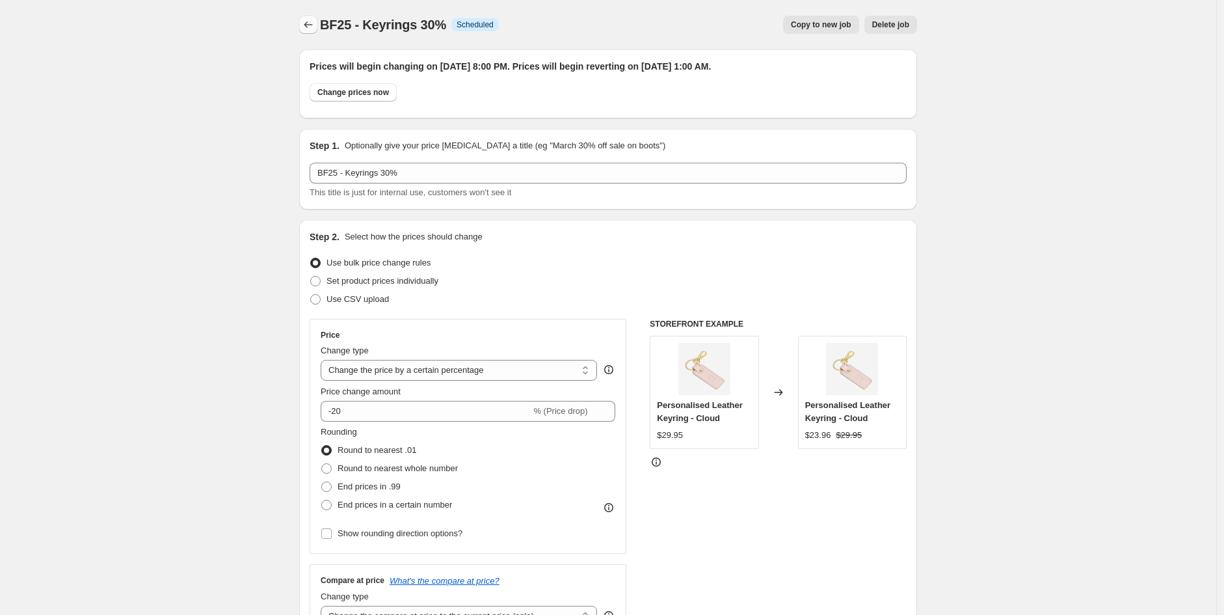
click at [310, 23] on icon "Price change jobs" at bounding box center [308, 24] width 8 height 7
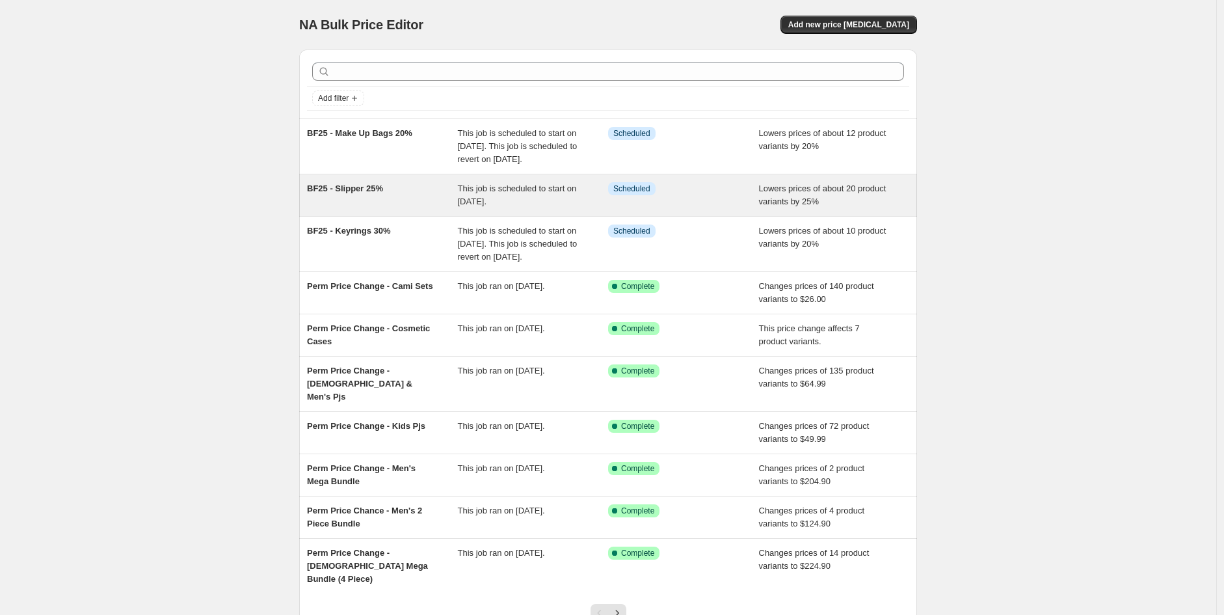
click at [408, 208] on div "BF25 - Slipper 25%" at bounding box center [382, 195] width 151 height 26
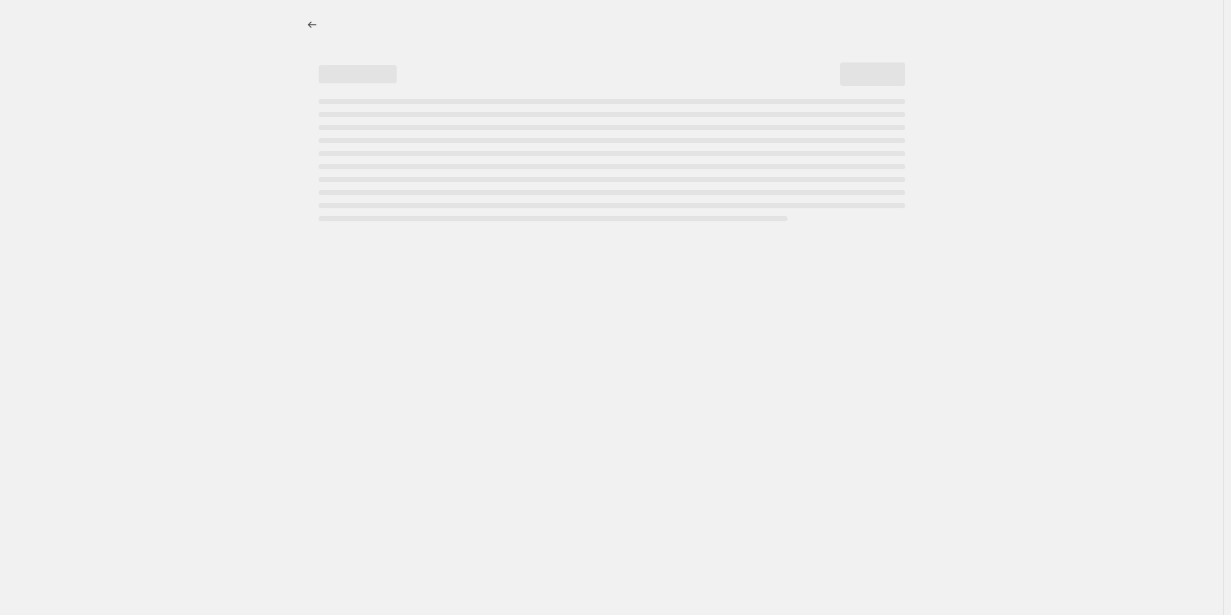
select select "percentage"
select select "collection"
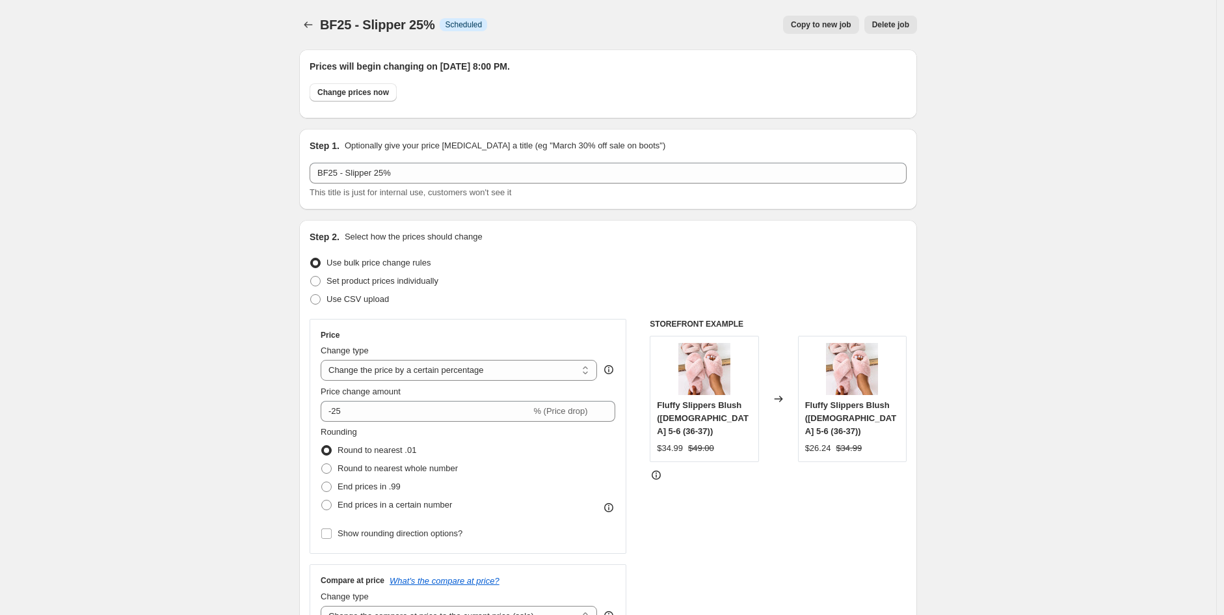
click at [887, 30] on button "Delete job" at bounding box center [890, 25] width 53 height 18
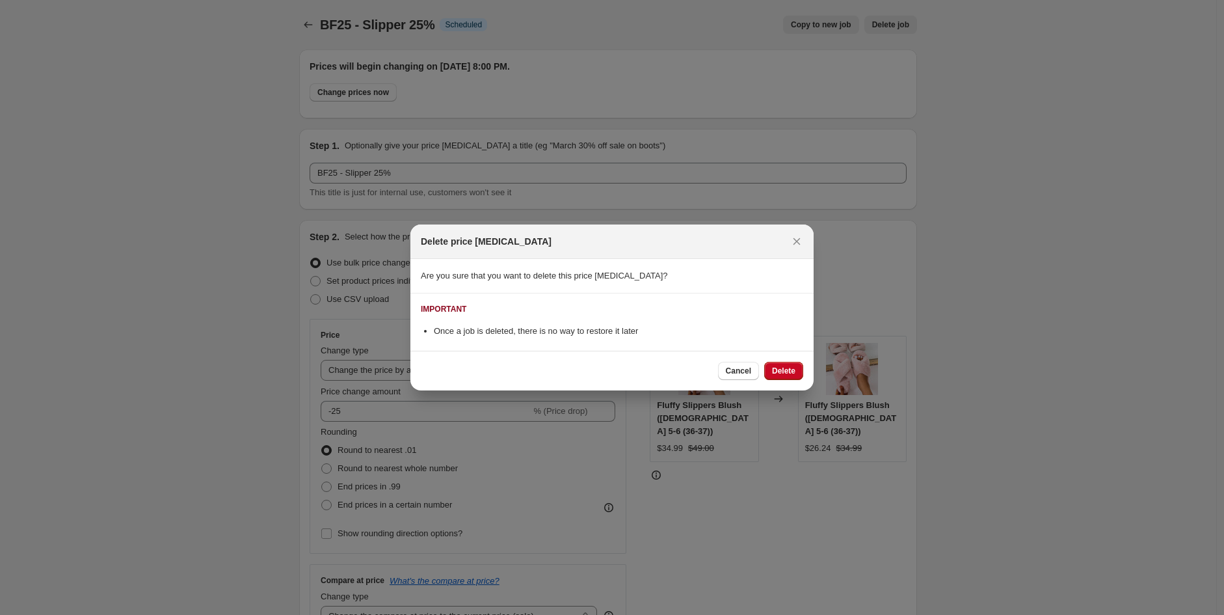
click at [788, 375] on span "Delete" at bounding box center [783, 371] width 23 height 10
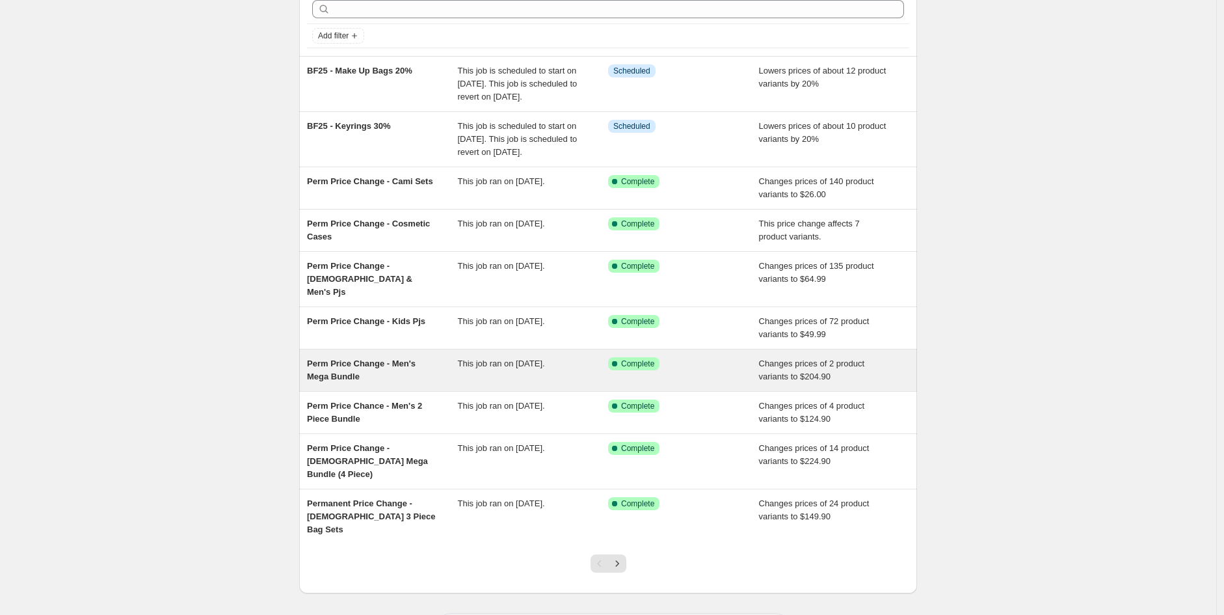
scroll to position [107, 0]
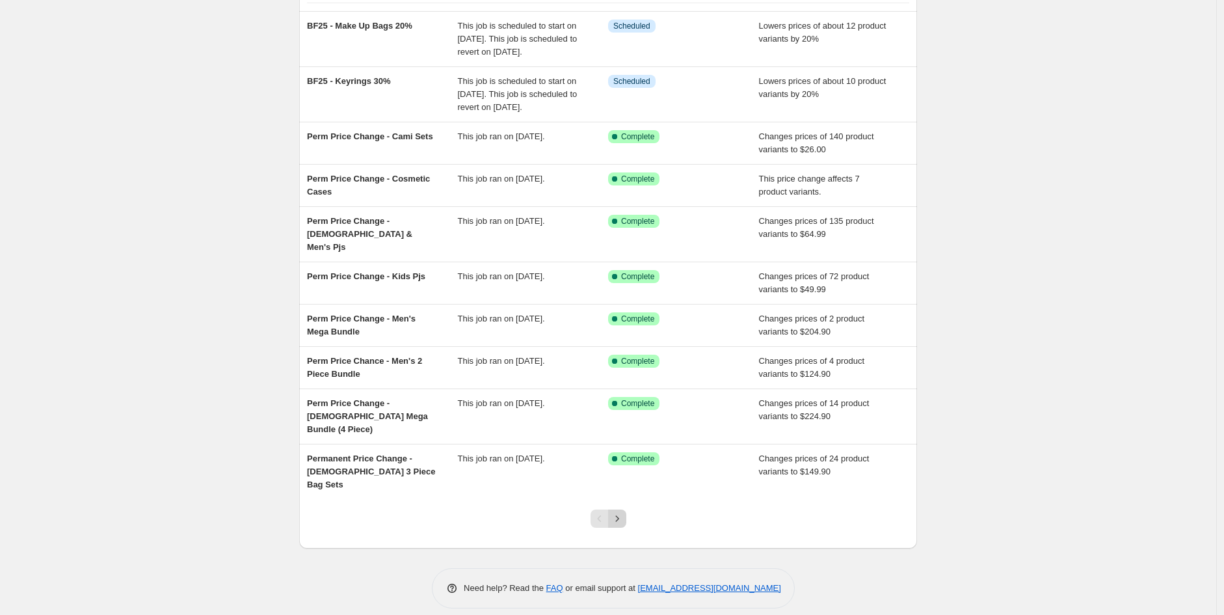
click at [620, 512] on icon "Next" at bounding box center [617, 518] width 13 height 13
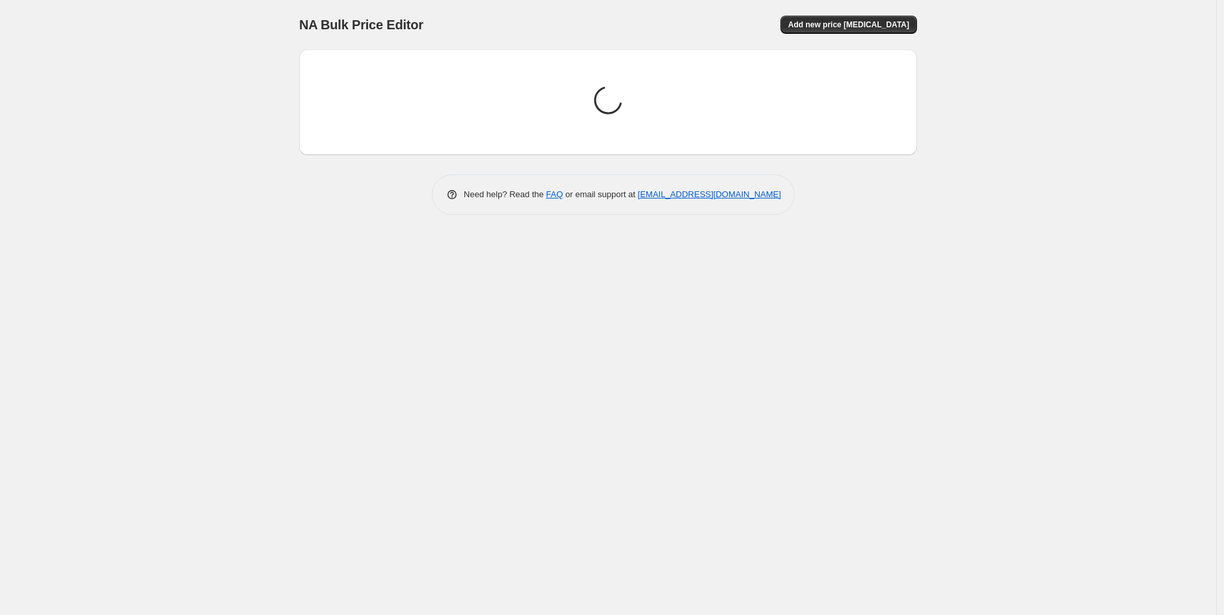
scroll to position [0, 0]
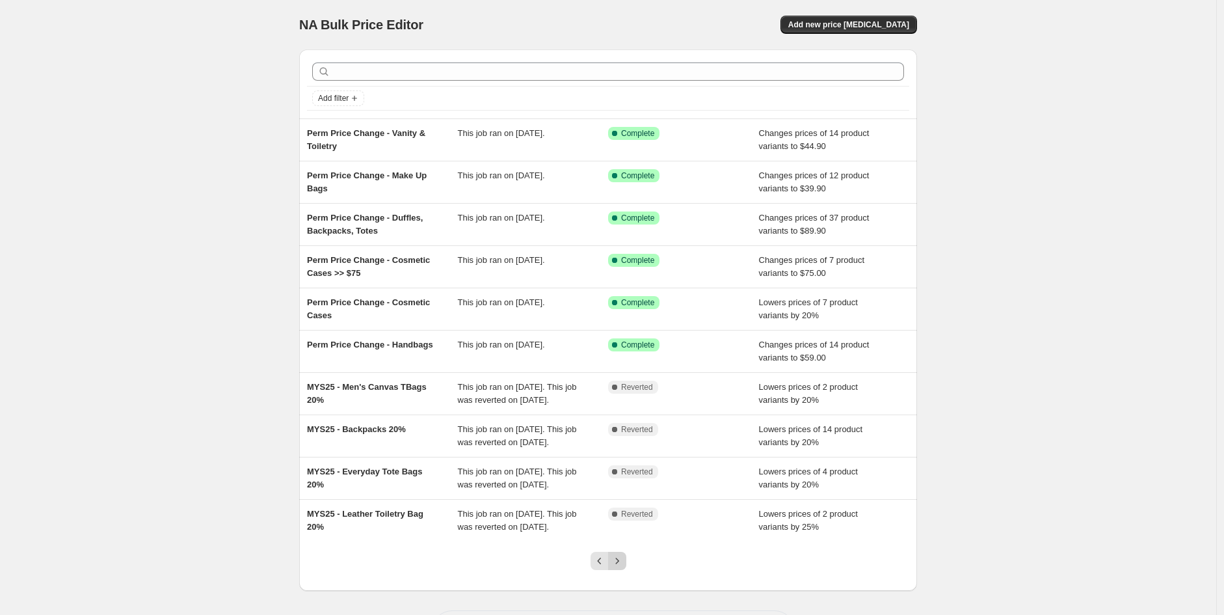
click at [622, 565] on icon "Next" at bounding box center [617, 560] width 13 height 13
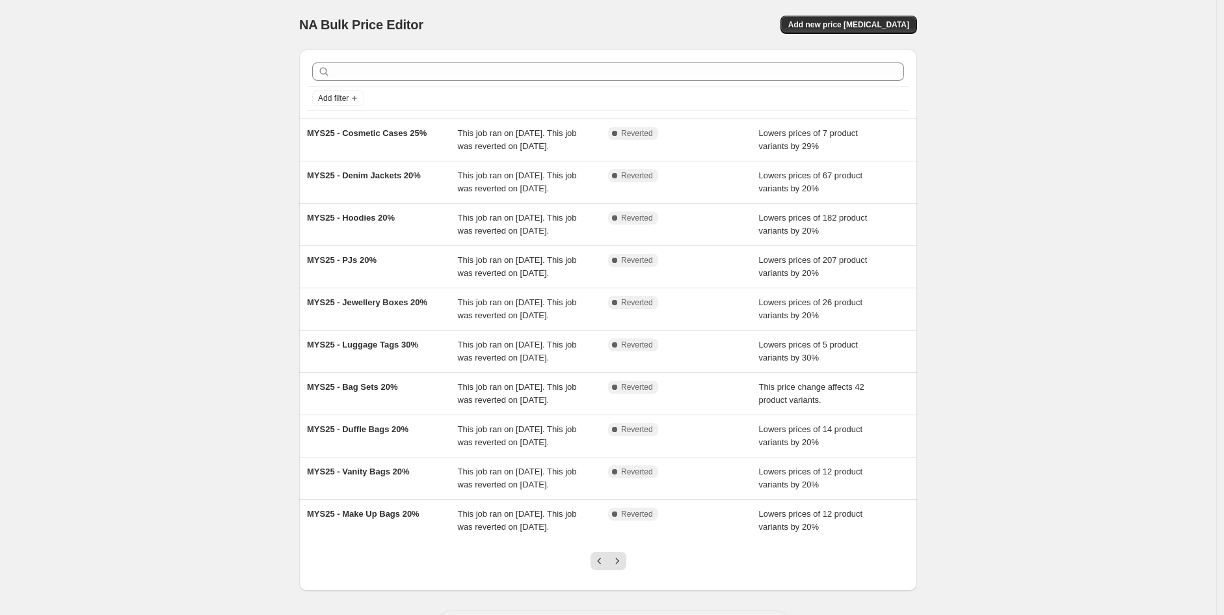
click at [622, 565] on icon "Next" at bounding box center [617, 560] width 13 height 13
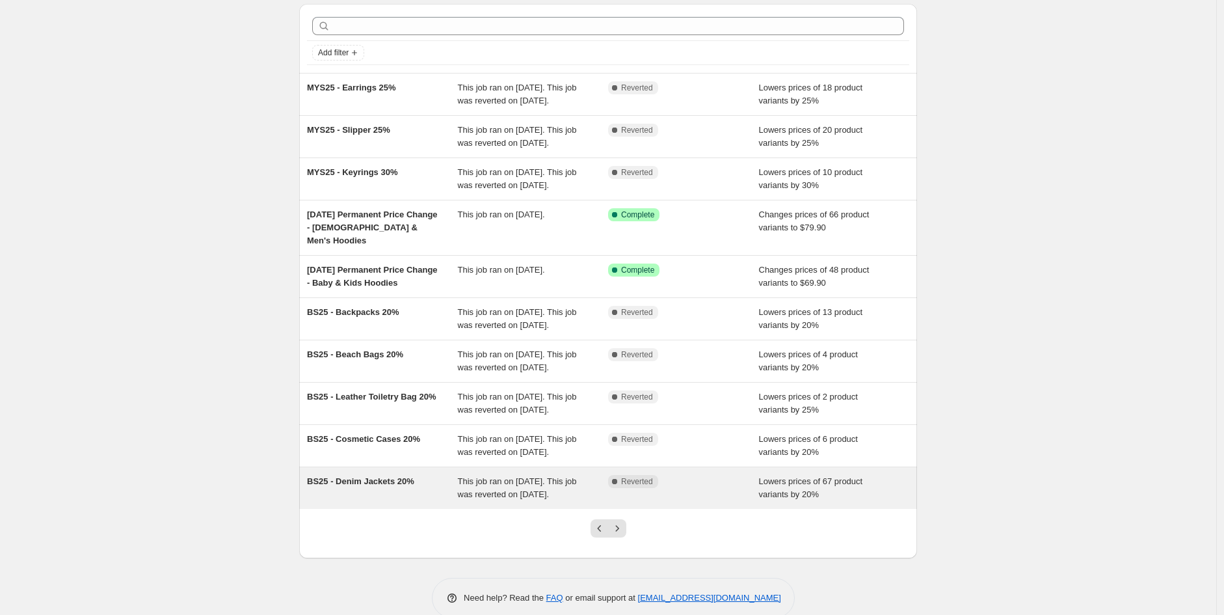
scroll to position [133, 0]
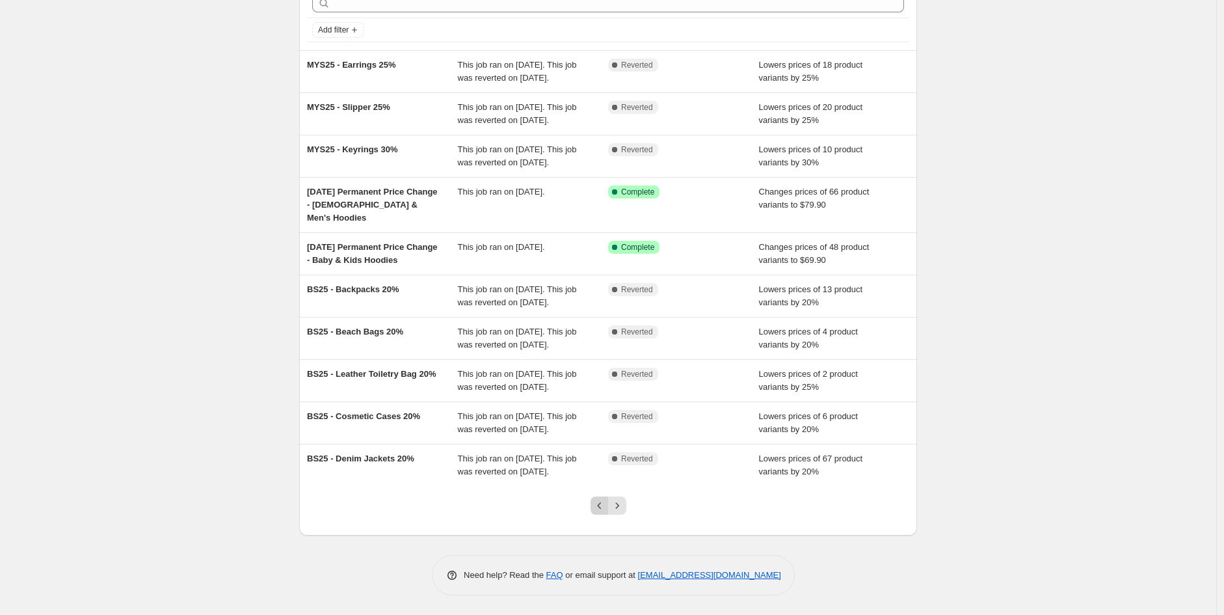
click at [605, 509] on icon "Previous" at bounding box center [599, 505] width 13 height 13
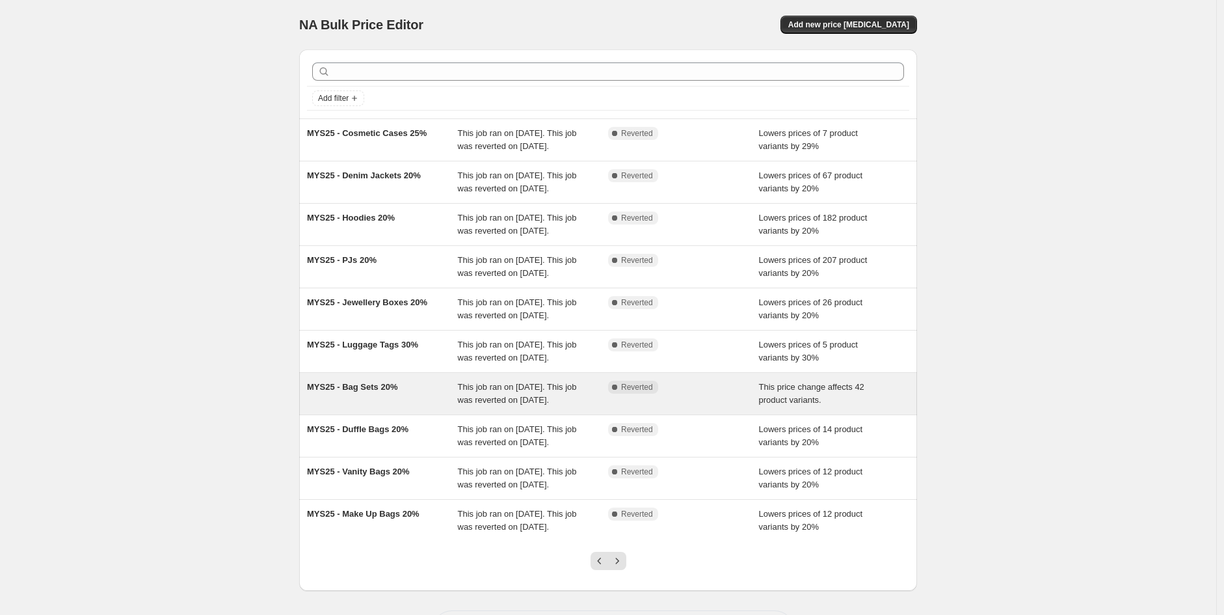
scroll to position [55, 0]
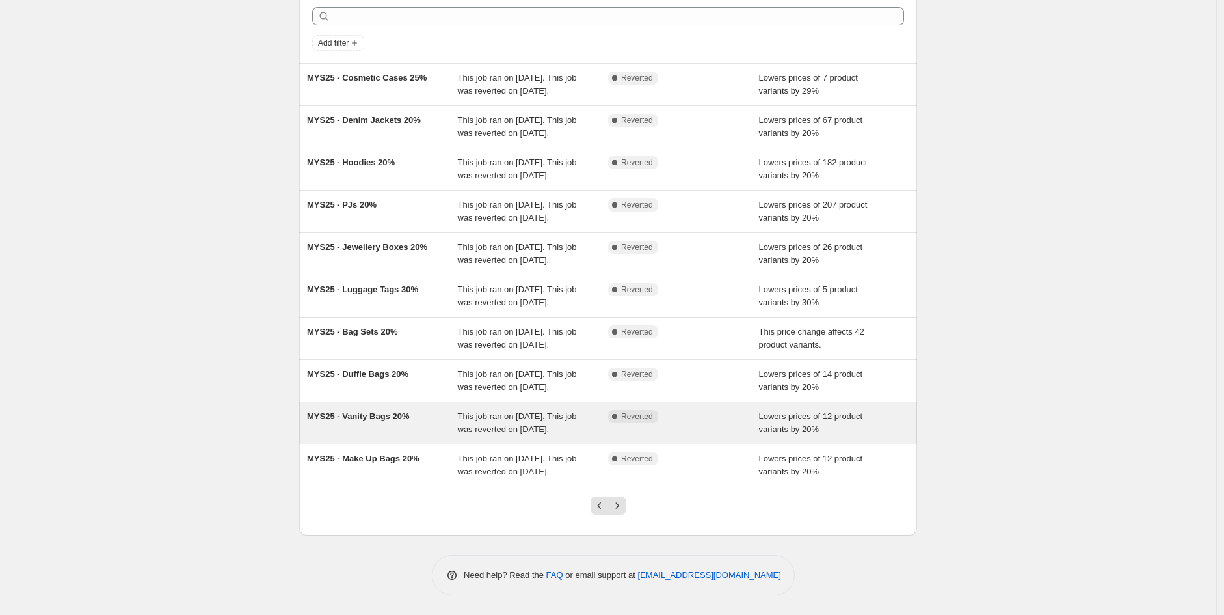
click at [393, 425] on div "MYS25 - Vanity Bags 20%" at bounding box center [382, 423] width 151 height 26
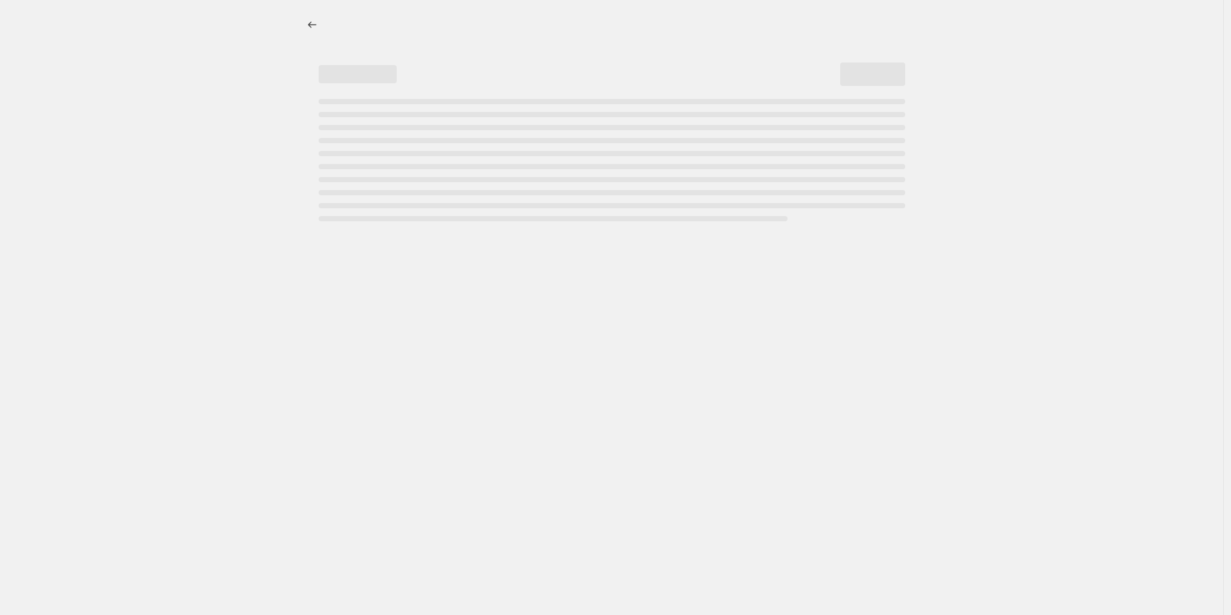
select select "percentage"
select select "collection"
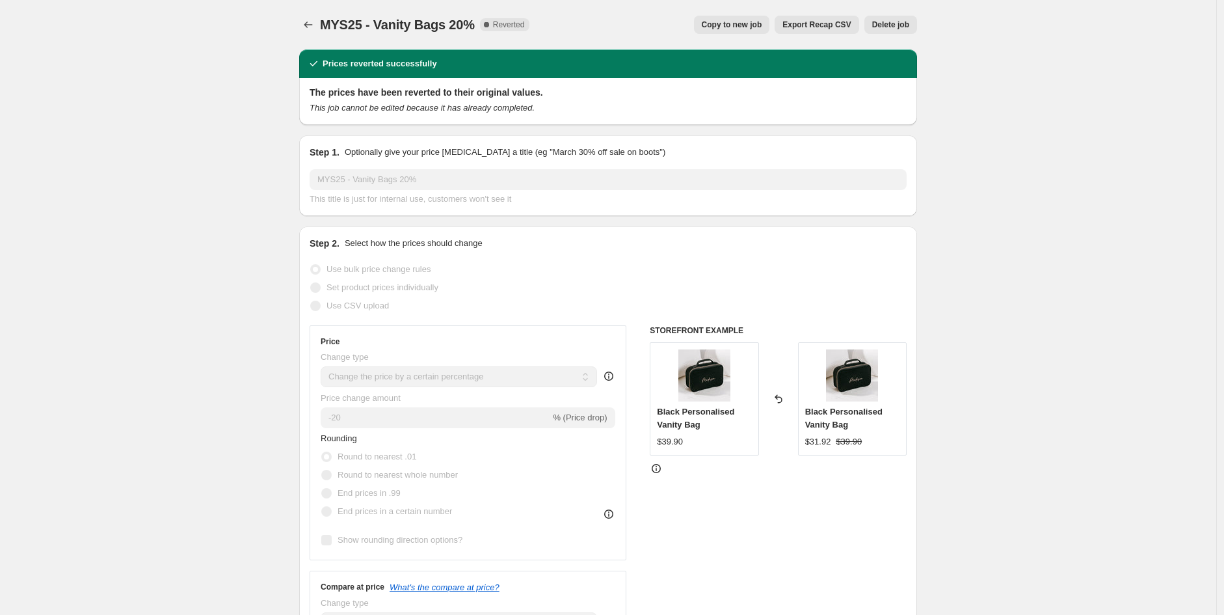
click at [755, 26] on span "Copy to new job" at bounding box center [732, 25] width 60 height 10
select select "percentage"
select select "collection"
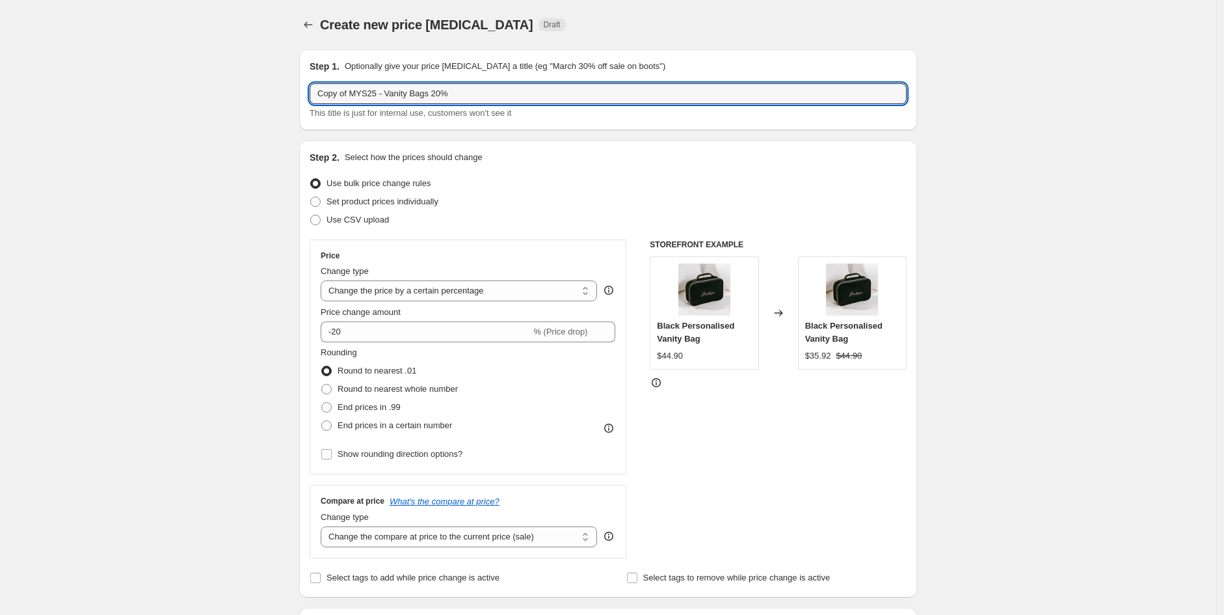
drag, startPoint x: 379, startPoint y: 90, endPoint x: 224, endPoint y: 86, distance: 154.2
type input "BF25 - Vanity Bags 20%"
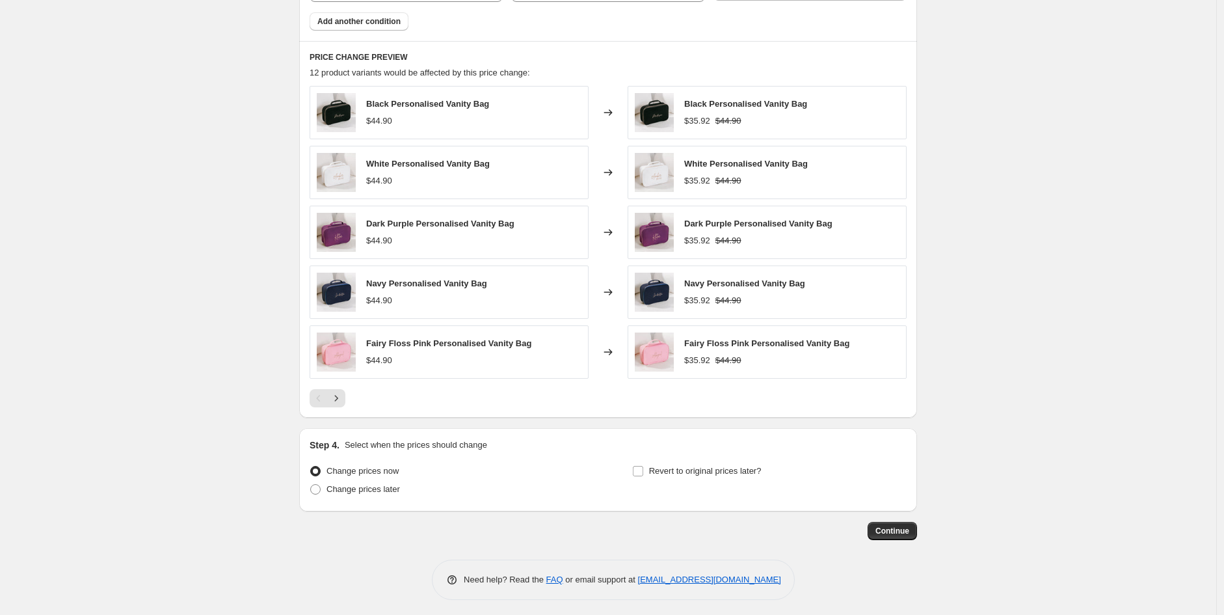
scroll to position [833, 0]
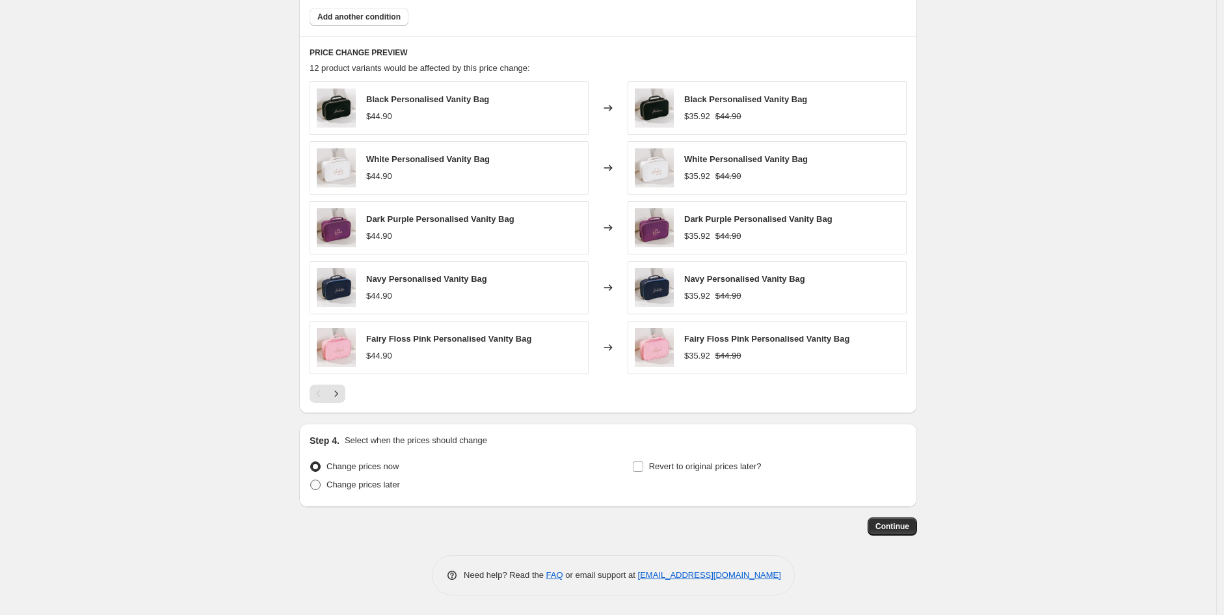
click at [342, 487] on span "Change prices later" at bounding box center [362, 484] width 73 height 10
click at [311, 480] on input "Change prices later" at bounding box center [310, 479] width 1 height 1
radio input "true"
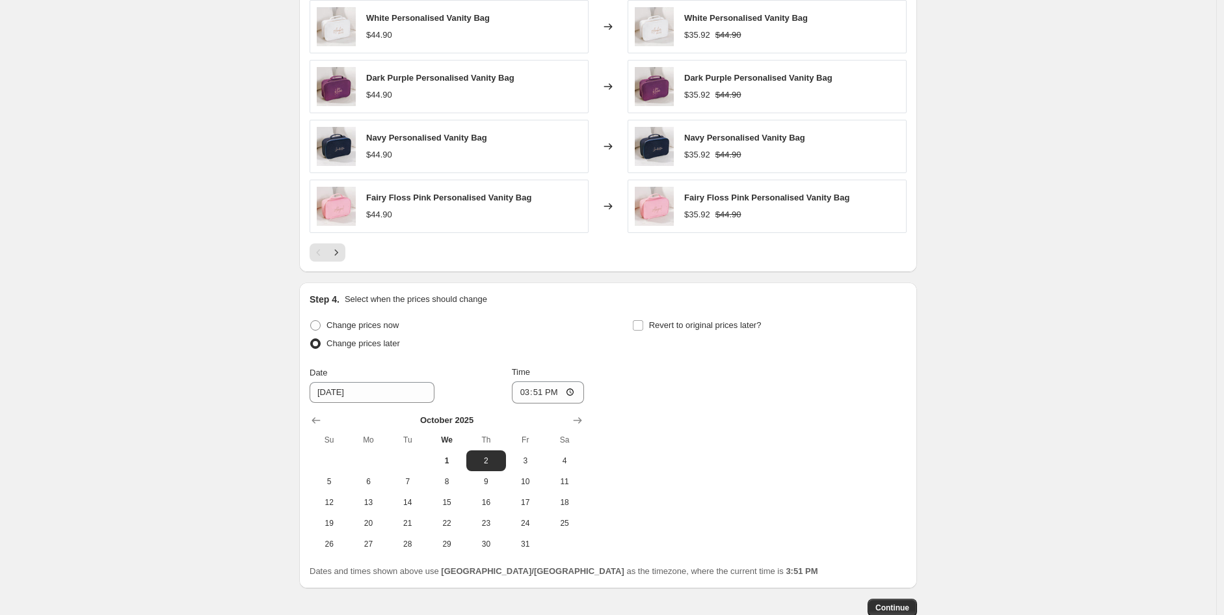
scroll to position [1056, 0]
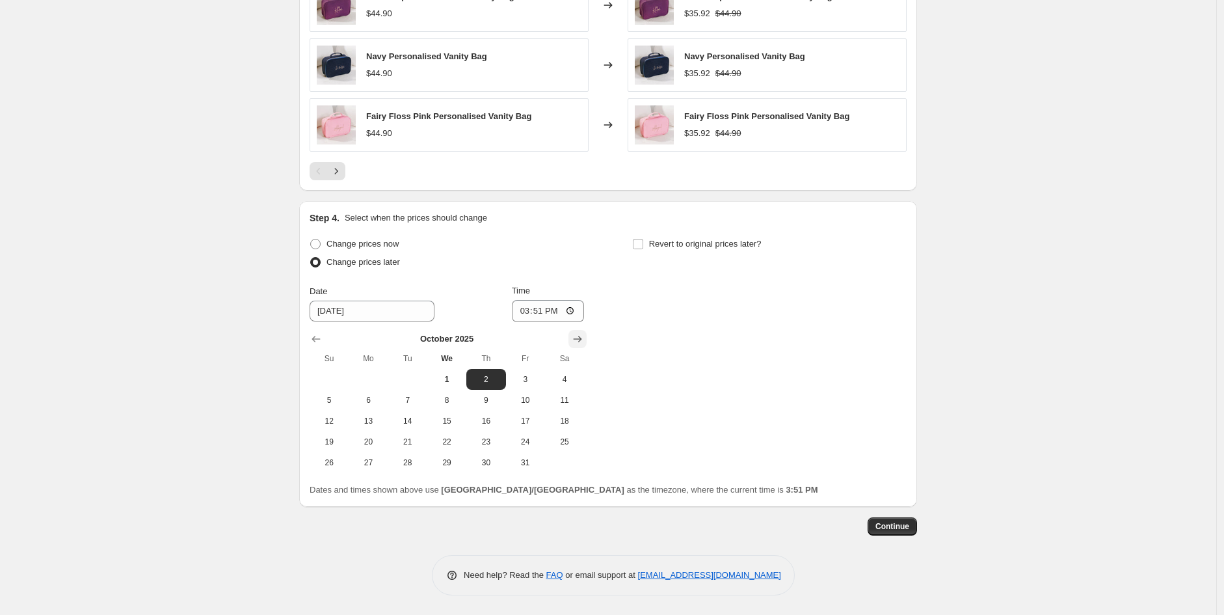
click at [578, 338] on icon "Show next month, November 2025" at bounding box center [577, 338] width 13 height 13
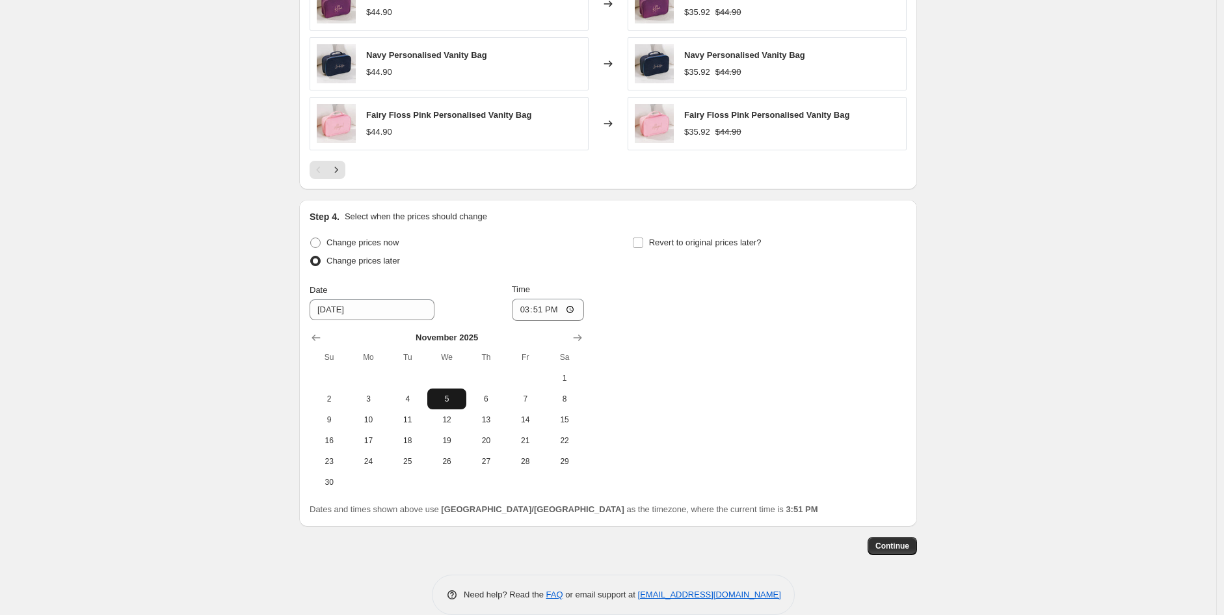
click at [444, 401] on span "5" at bounding box center [446, 398] width 29 height 10
click at [410, 404] on span "4" at bounding box center [407, 398] width 29 height 10
type input "[DATE]"
click at [531, 316] on input "15:51" at bounding box center [548, 310] width 73 height 22
type input "20:00"
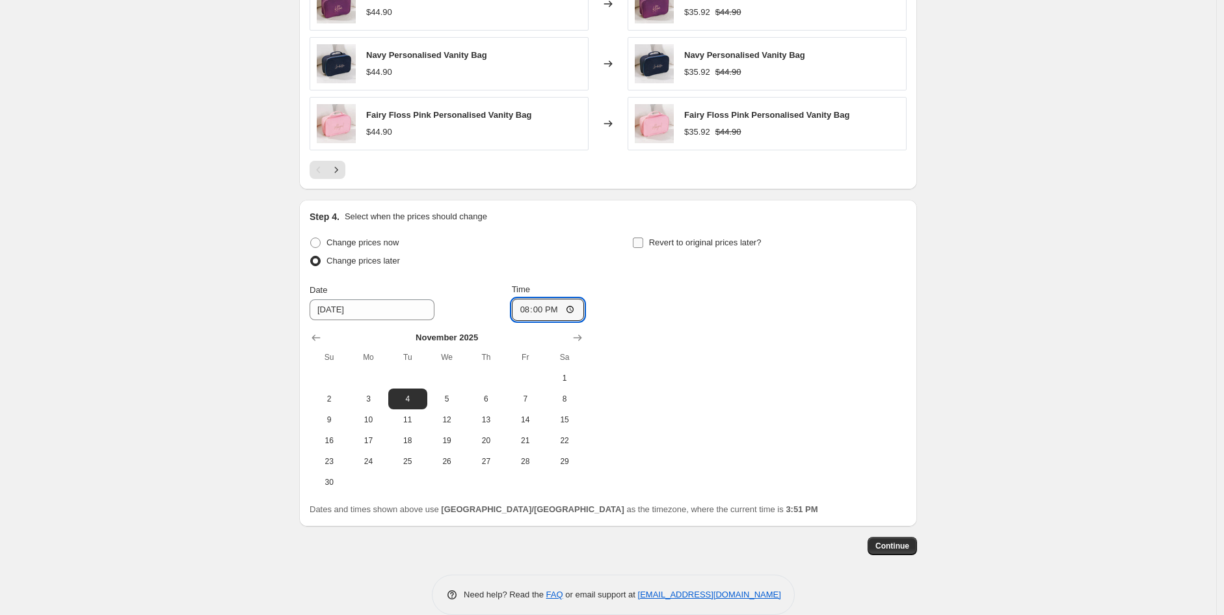
click at [640, 241] on input "Revert to original prices later?" at bounding box center [638, 242] width 10 height 10
checkbox input "true"
click at [899, 334] on icon "Show next month, November 2025" at bounding box center [900, 337] width 13 height 13
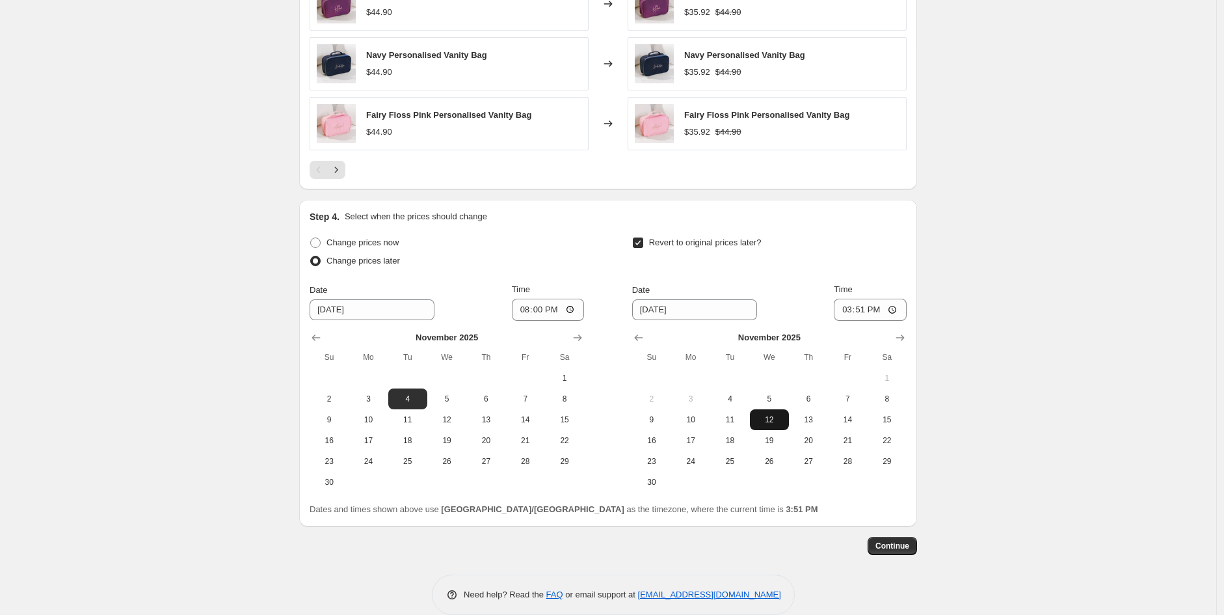
click at [769, 420] on span "12" at bounding box center [769, 419] width 29 height 10
type input "[DATE]"
click at [843, 313] on input "15:51" at bounding box center [870, 310] width 73 height 22
type input "01:00"
click at [891, 546] on span "Continue" at bounding box center [892, 545] width 34 height 10
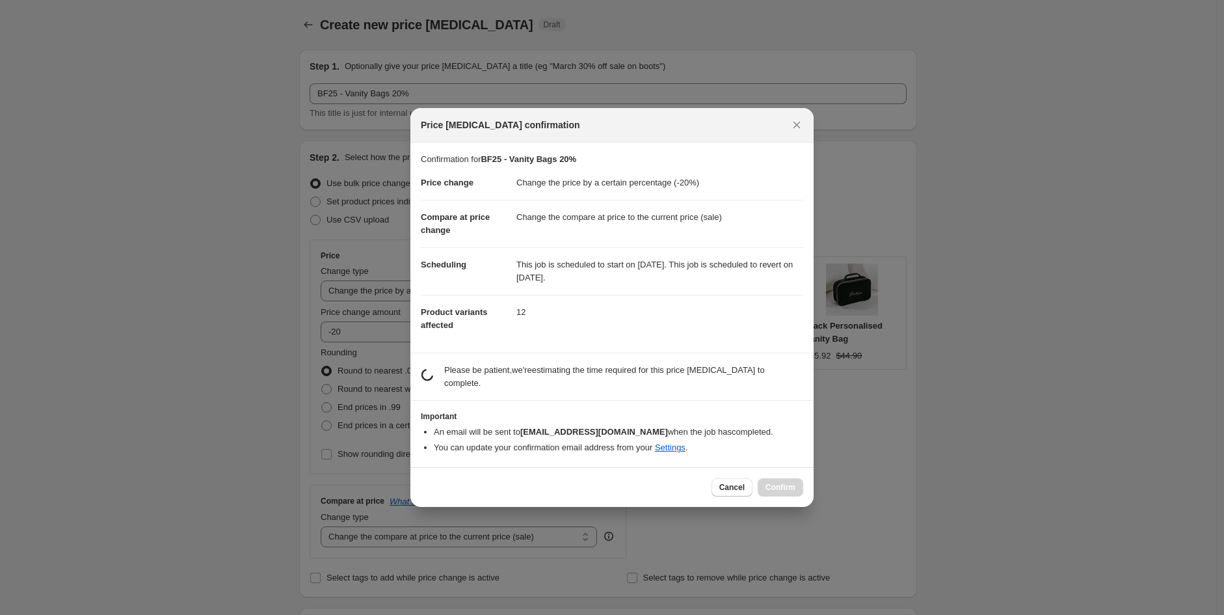
scroll to position [0, 0]
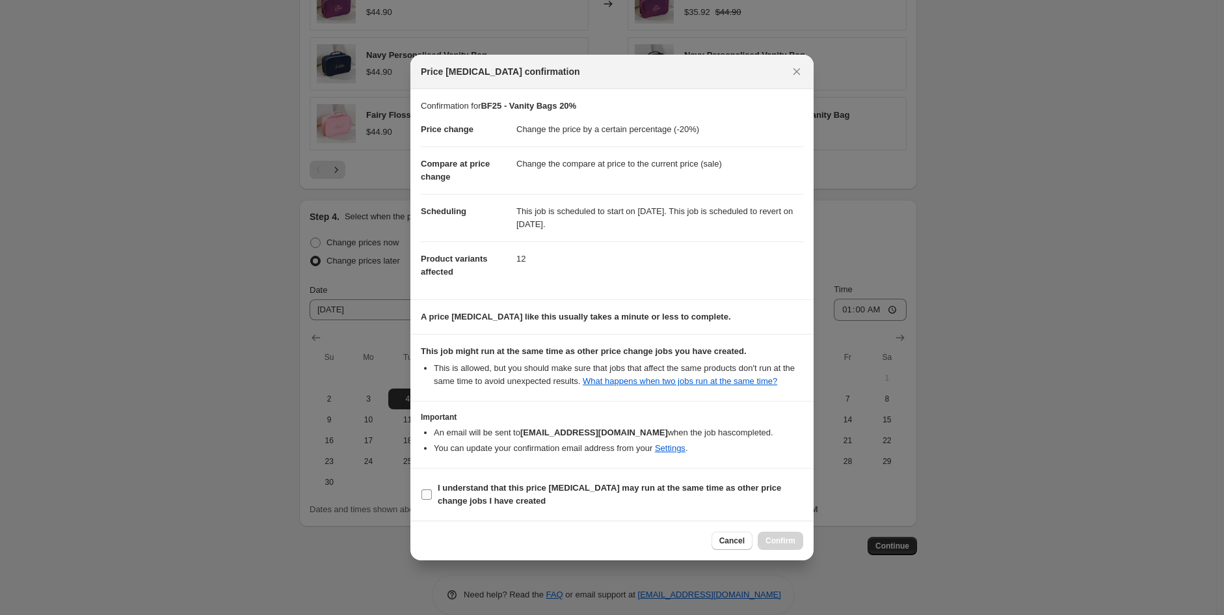
click at [719, 498] on span "I understand that this price [MEDICAL_DATA] may run at the same time as other p…" at bounding box center [621, 494] width 366 height 26
click at [432, 498] on input "I understand that this price [MEDICAL_DATA] may run at the same time as other p…" at bounding box center [426, 494] width 10 height 10
checkbox input "true"
click at [786, 539] on span "Confirm" at bounding box center [780, 540] width 30 height 10
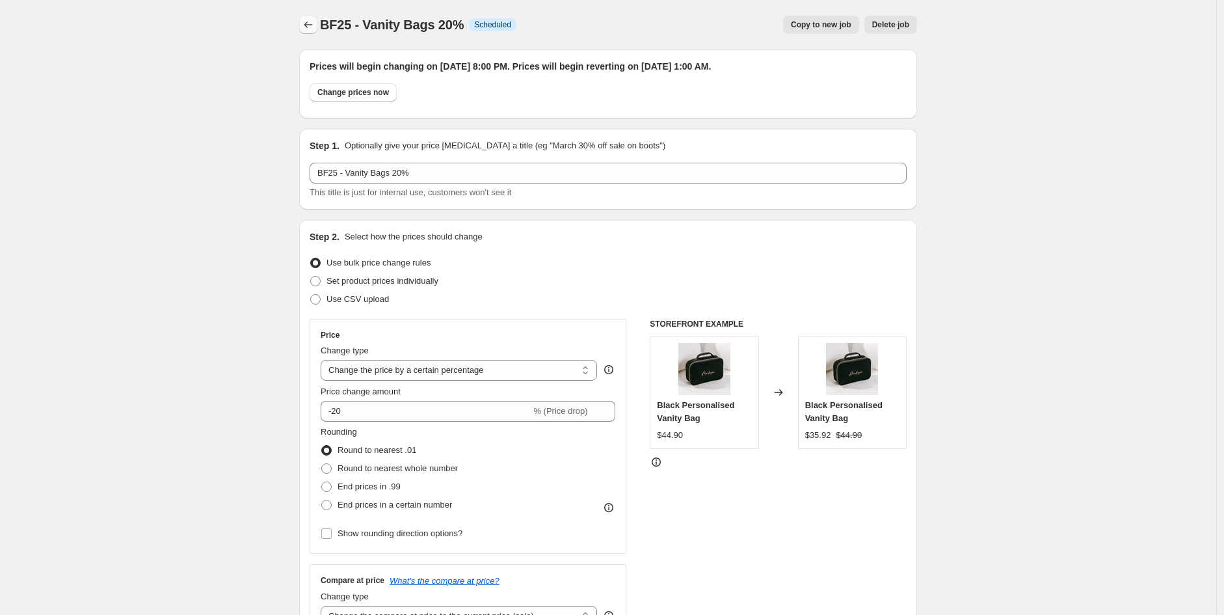
click at [314, 25] on icon "Price change jobs" at bounding box center [308, 24] width 13 height 13
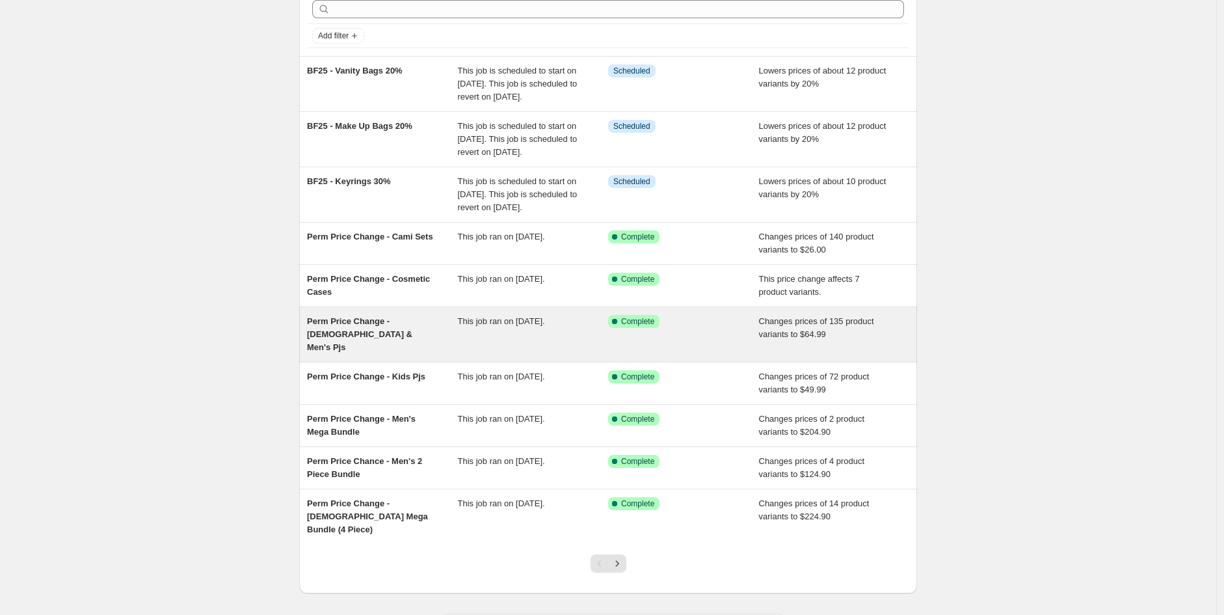
scroll to position [133, 0]
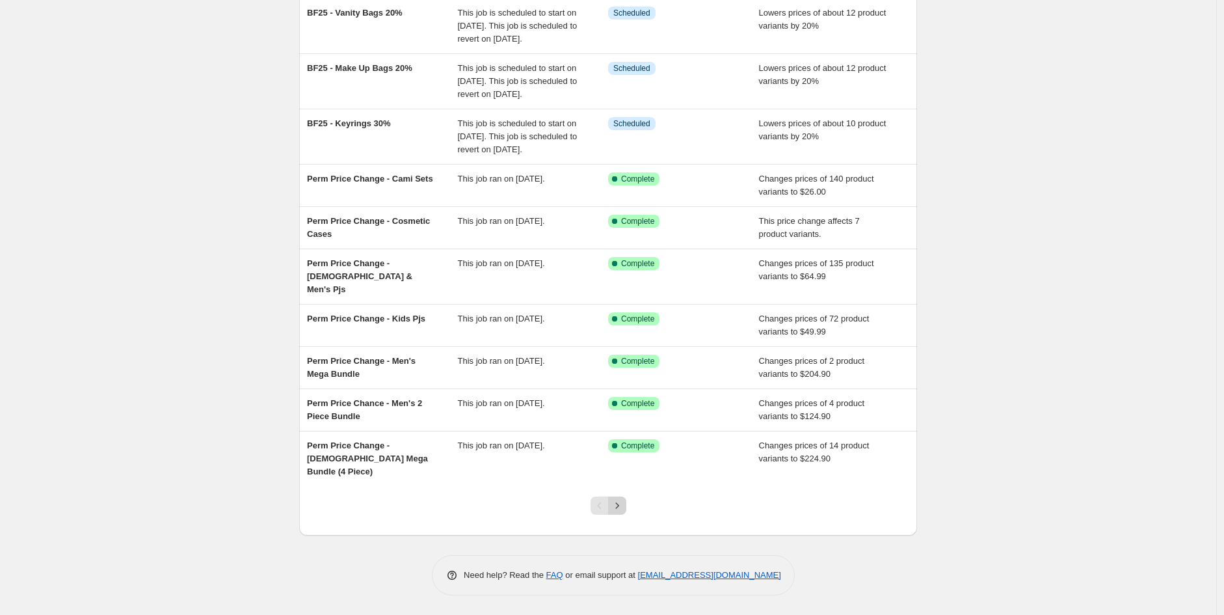
click at [624, 503] on icon "Next" at bounding box center [617, 505] width 13 height 13
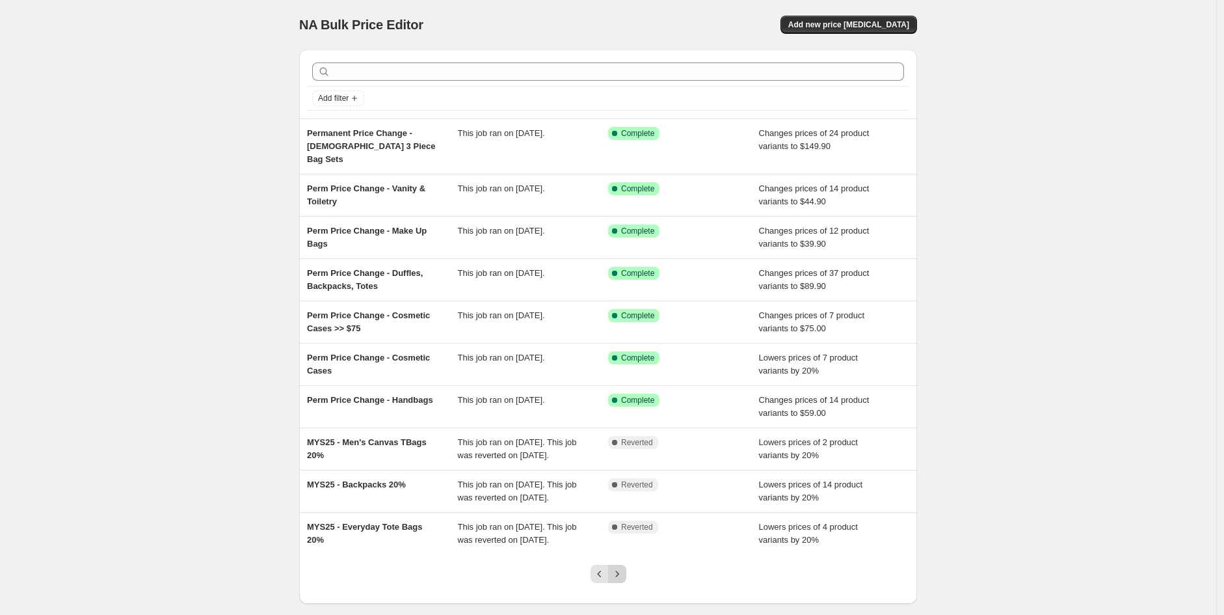
click at [620, 567] on icon "Next" at bounding box center [617, 573] width 13 height 13
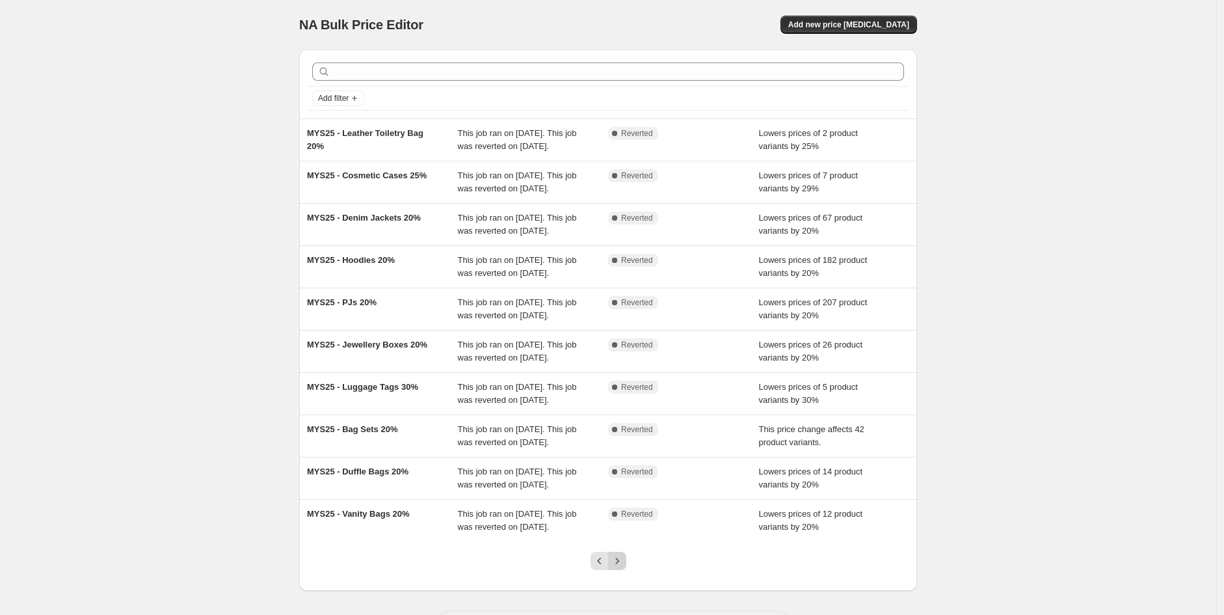
click at [620, 565] on icon "Next" at bounding box center [617, 560] width 13 height 13
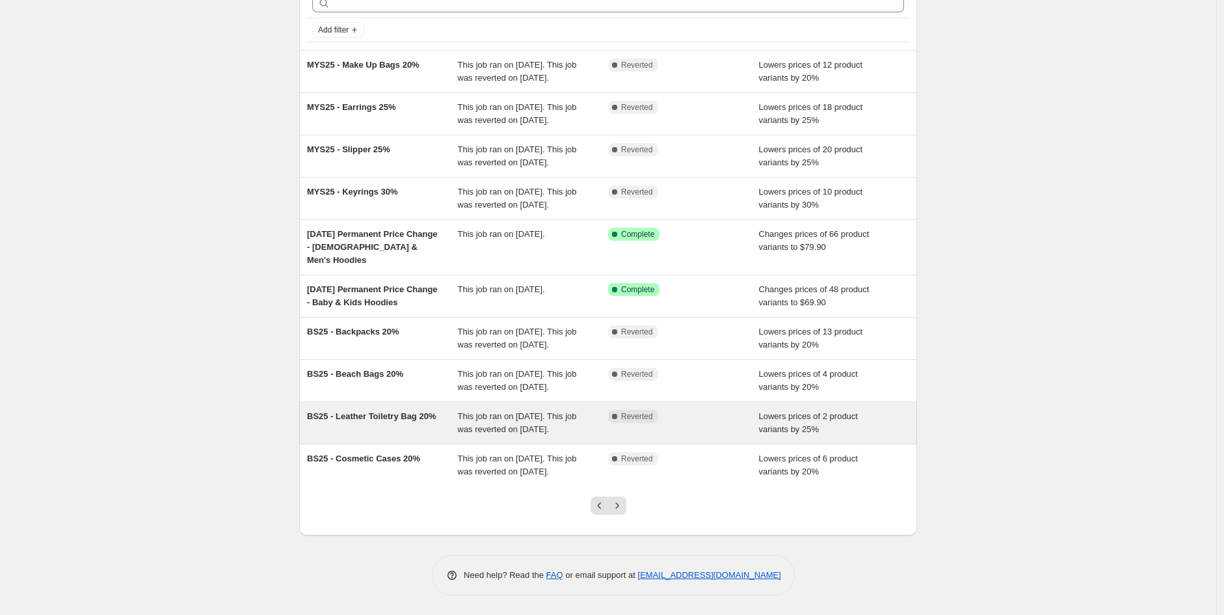
scroll to position [120, 0]
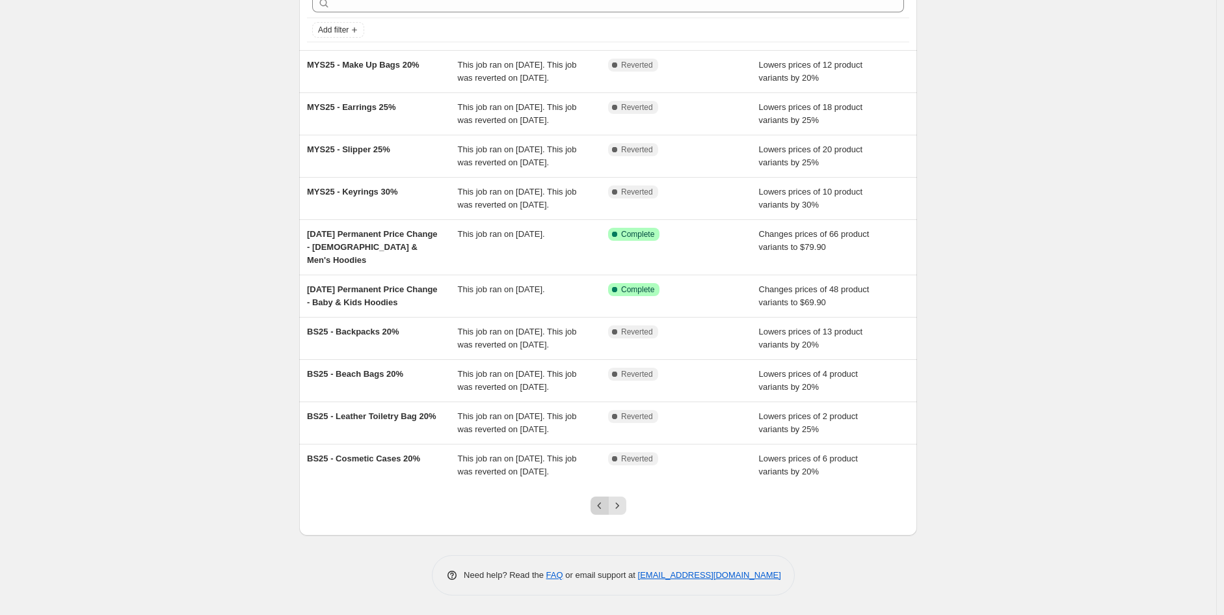
click at [600, 503] on icon "Previous" at bounding box center [599, 505] width 13 height 13
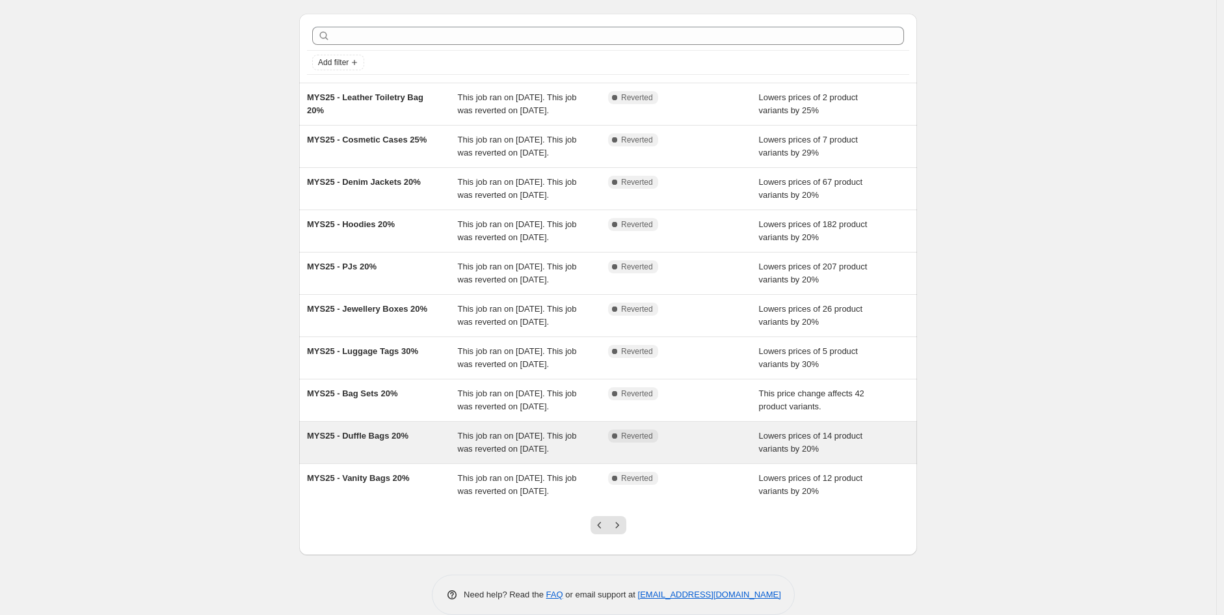
scroll to position [55, 0]
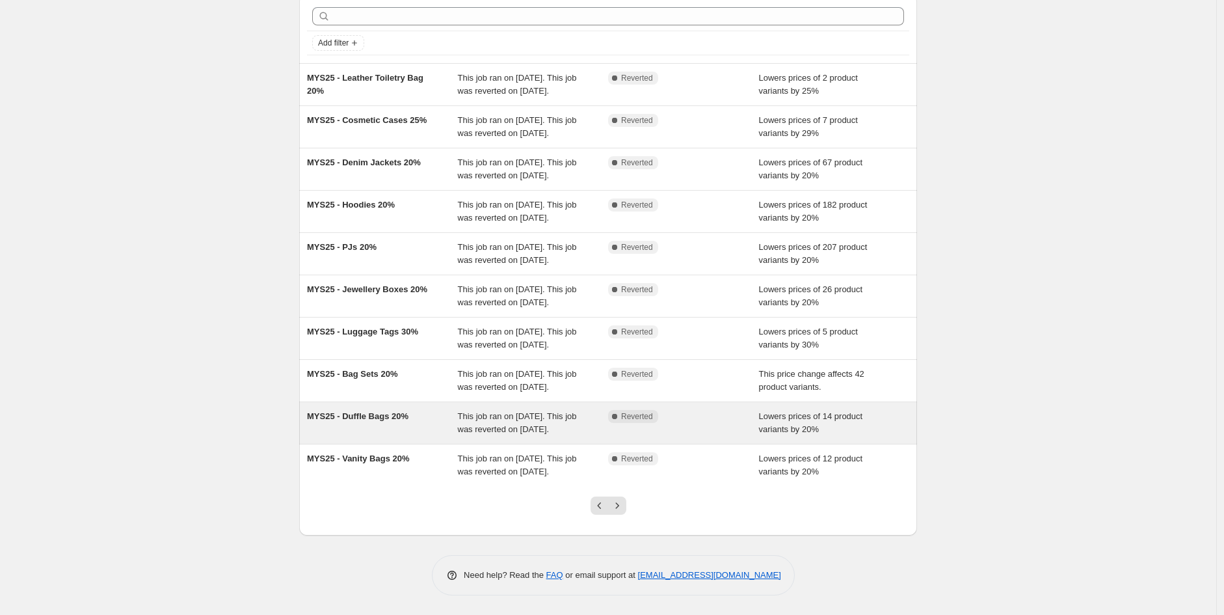
click at [591, 422] on div "This job ran on [DATE]. This job was reverted on [DATE]." at bounding box center [533, 423] width 151 height 26
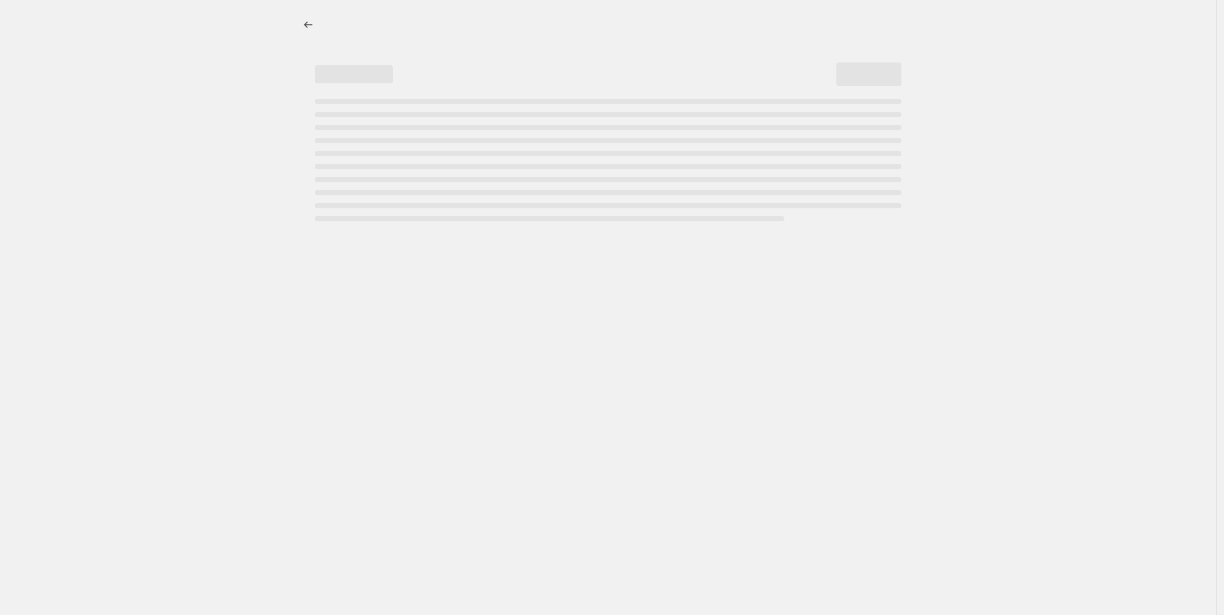
select select "percentage"
select select "collection"
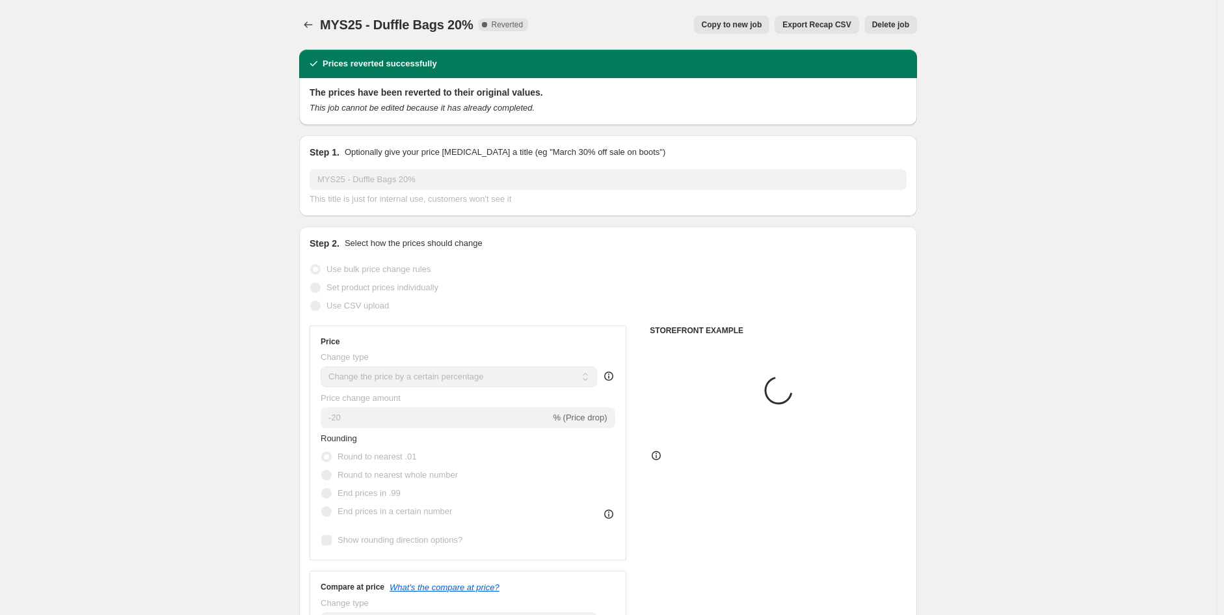
click at [762, 23] on span "Copy to new job" at bounding box center [732, 25] width 60 height 10
select select "percentage"
select select "collection"
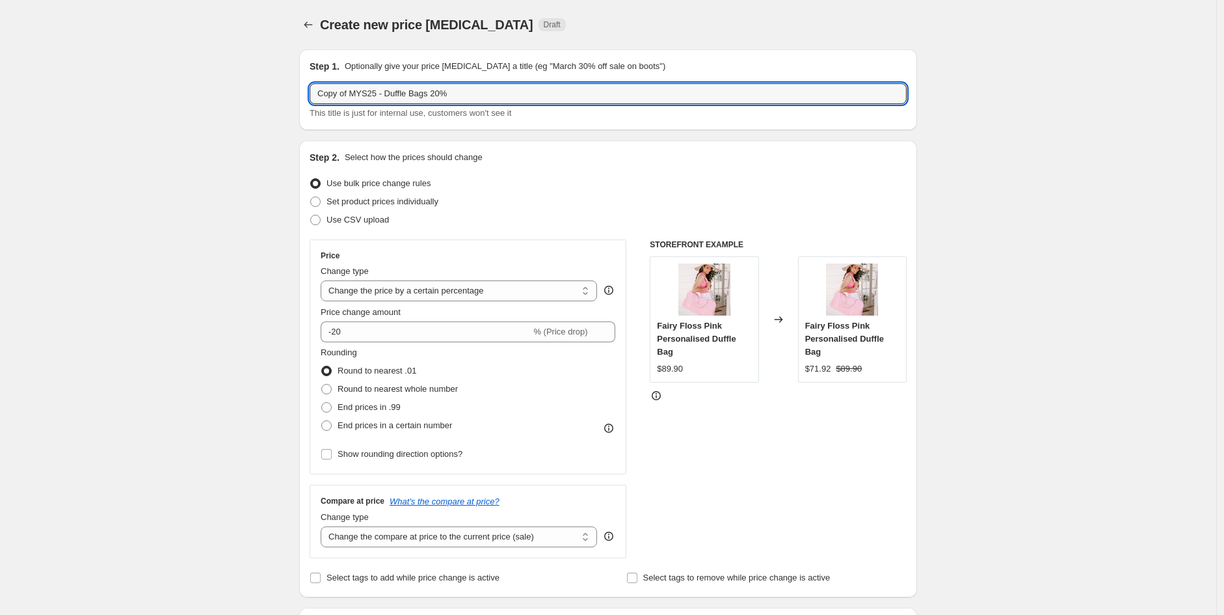
drag, startPoint x: 378, startPoint y: 96, endPoint x: 223, endPoint y: 73, distance: 156.5
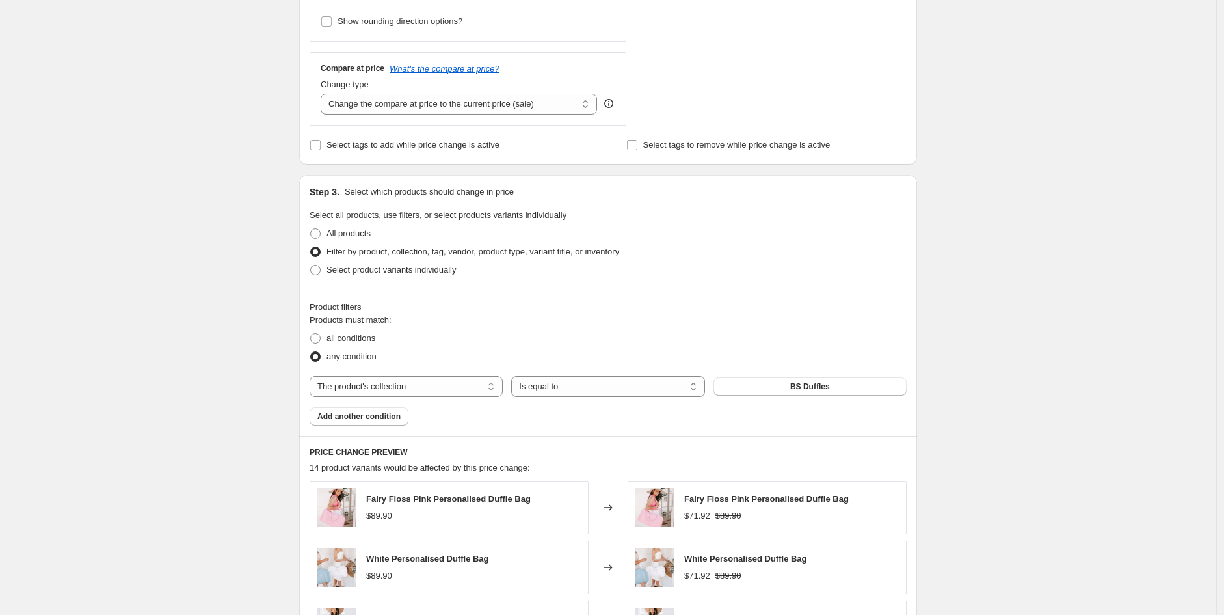
scroll to position [433, 0]
type input "BF25 - Duffle Bags 20%"
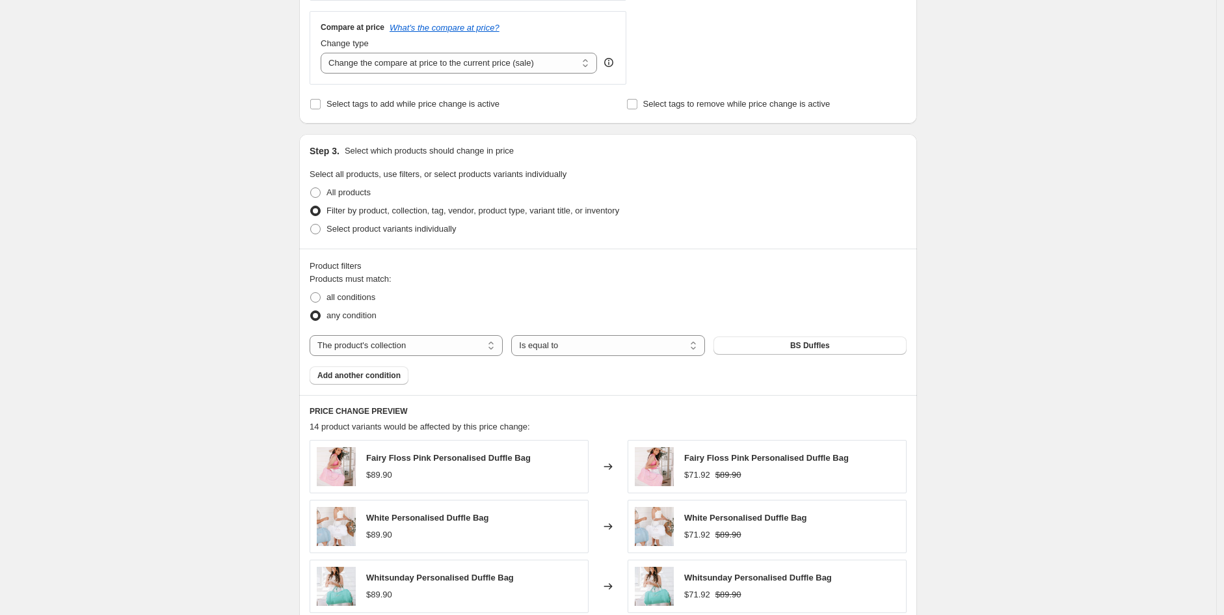
scroll to position [833, 0]
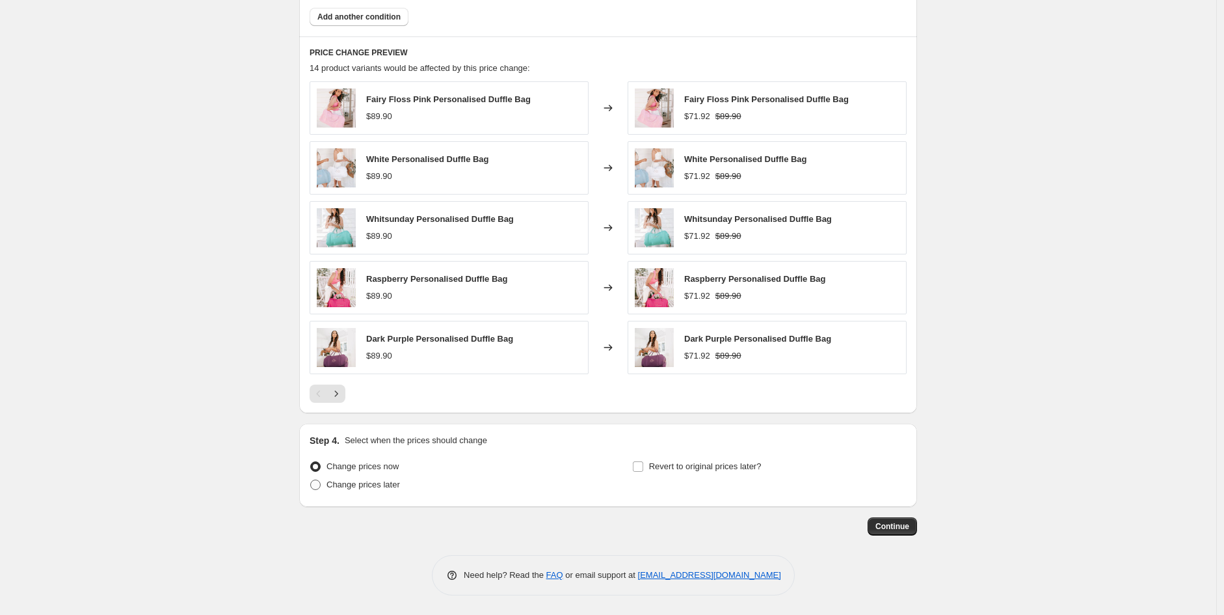
click at [389, 494] on div "Change prices now Change prices later" at bounding box center [447, 476] width 274 height 39
click at [398, 489] on span "Change prices later" at bounding box center [362, 484] width 73 height 10
click at [311, 480] on input "Change prices later" at bounding box center [310, 479] width 1 height 1
radio input "true"
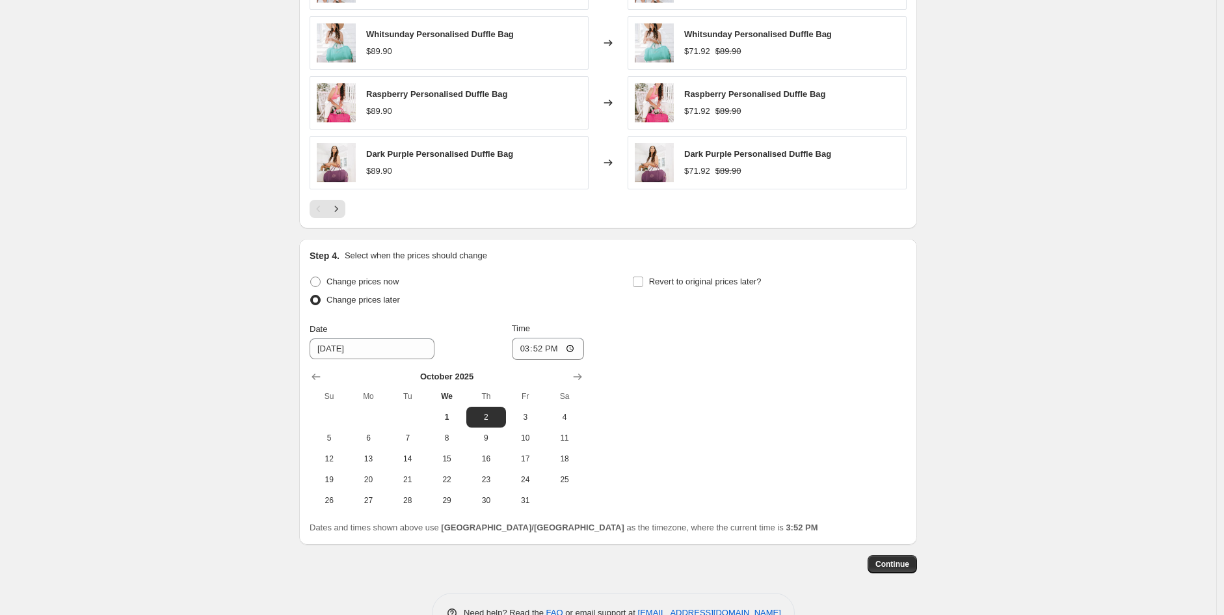
scroll to position [1056, 0]
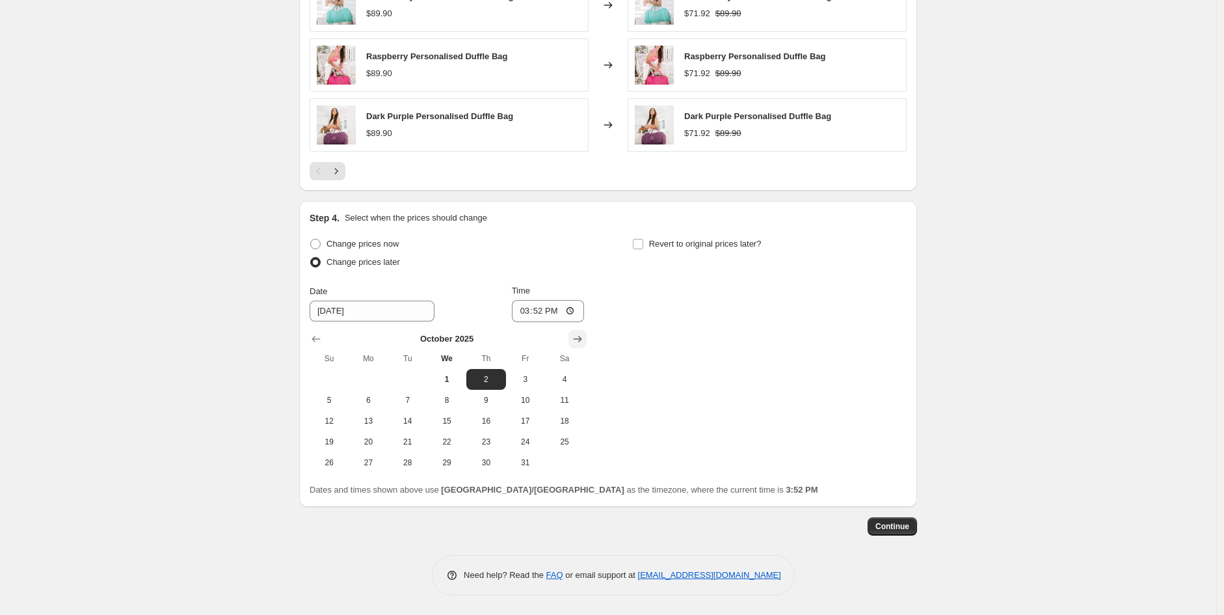
click at [584, 338] on icon "Show next month, November 2025" at bounding box center [577, 338] width 13 height 13
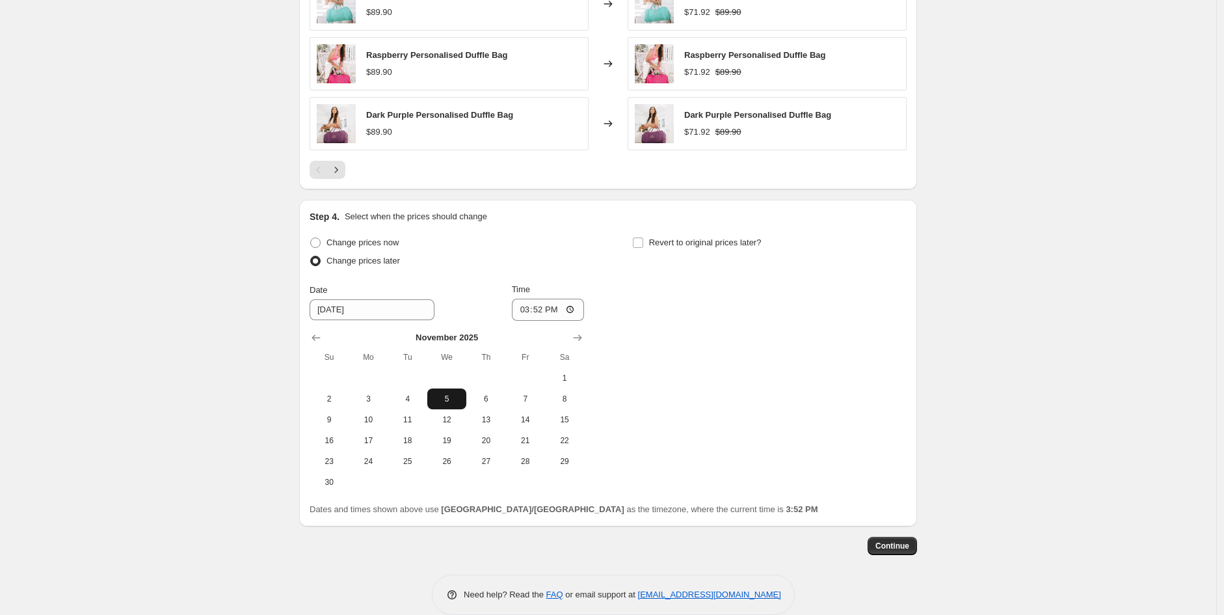
click at [447, 399] on span "5" at bounding box center [446, 398] width 29 height 10
type input "[DATE]"
click at [525, 313] on input "15:52" at bounding box center [548, 310] width 73 height 22
type input "20:00"
click at [404, 399] on span "4" at bounding box center [407, 398] width 29 height 10
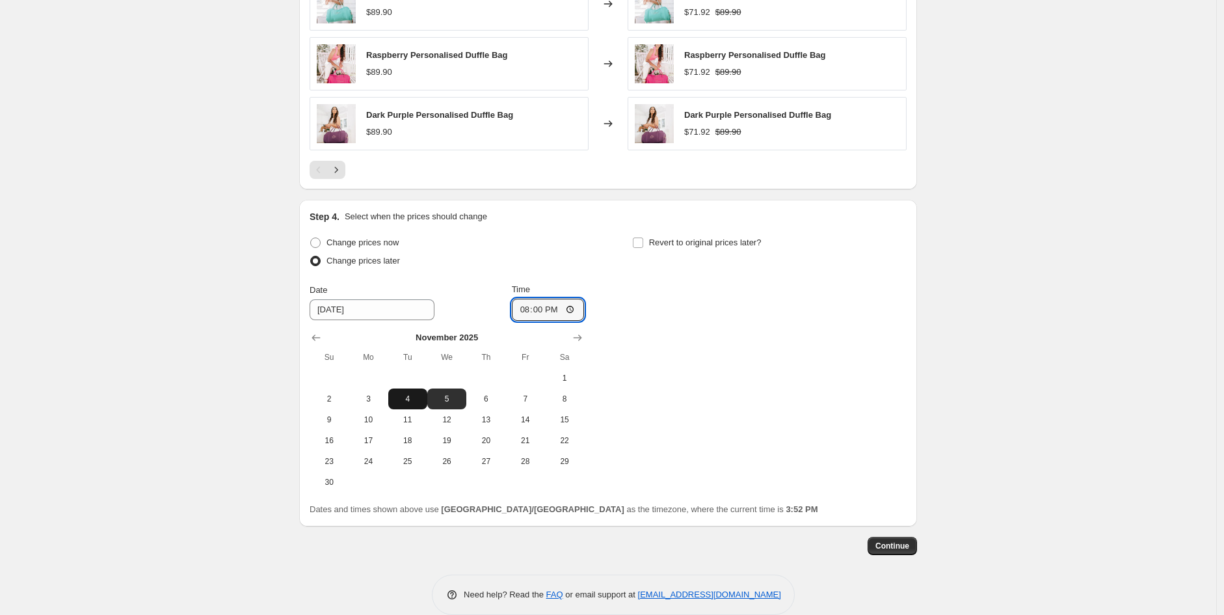
type input "[DATE]"
click at [665, 246] on span "Revert to original prices later?" at bounding box center [705, 242] width 113 height 10
click at [643, 246] on input "Revert to original prices later?" at bounding box center [638, 242] width 10 height 10
checkbox input "true"
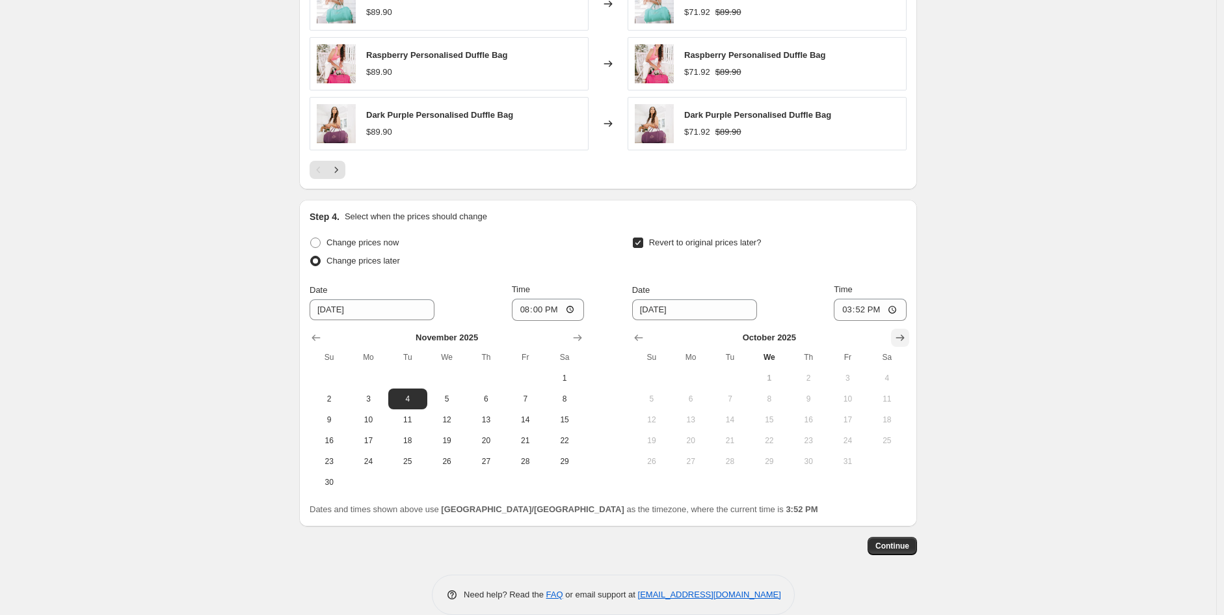
click at [907, 338] on icon "Show next month, November 2025" at bounding box center [900, 337] width 13 height 13
drag, startPoint x: 771, startPoint y: 419, endPoint x: 815, endPoint y: 397, distance: 48.6
click at [772, 419] on span "12" at bounding box center [769, 419] width 29 height 10
type input "[DATE]"
click at [845, 312] on input "15:52" at bounding box center [870, 310] width 73 height 22
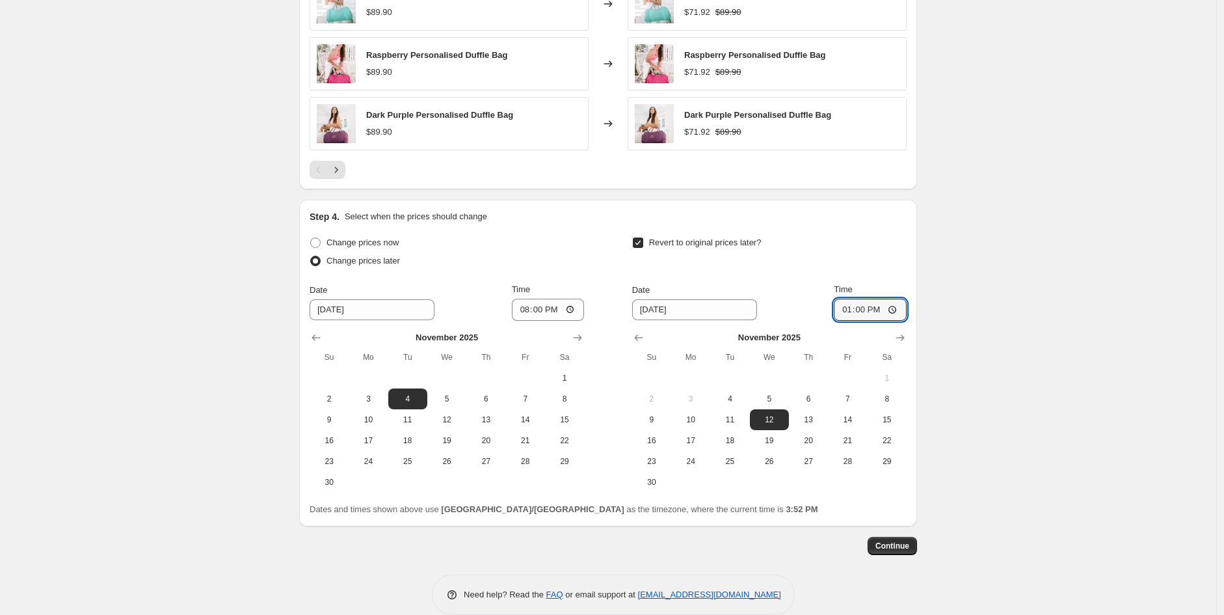
type input "01:00"
click at [882, 547] on span "Continue" at bounding box center [892, 545] width 34 height 10
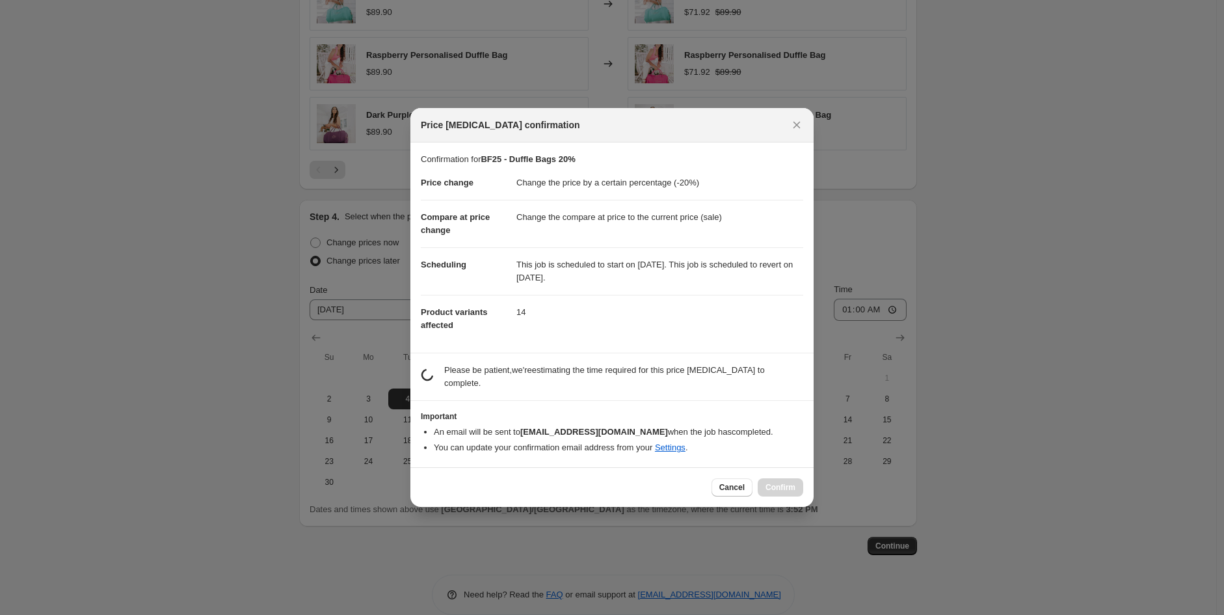
scroll to position [0, 0]
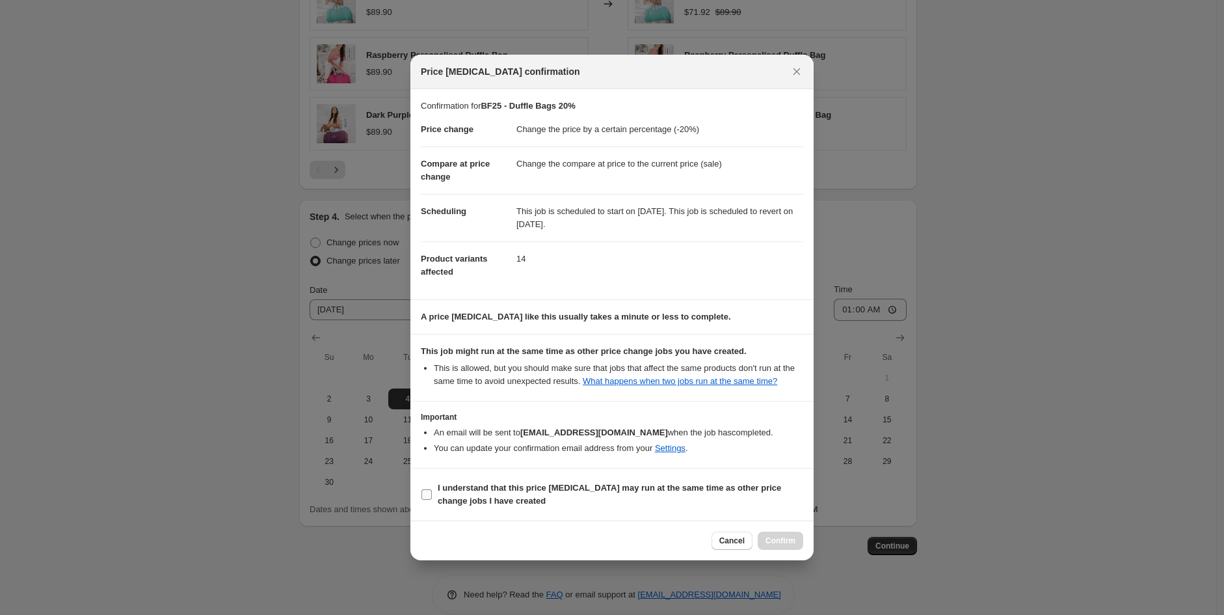
click at [572, 494] on span "I understand that this price [MEDICAL_DATA] may run at the same time as other p…" at bounding box center [621, 494] width 366 height 26
click at [432, 494] on input "I understand that this price [MEDICAL_DATA] may run at the same time as other p…" at bounding box center [426, 494] width 10 height 10
checkbox input "true"
click at [782, 539] on span "Confirm" at bounding box center [780, 540] width 30 height 10
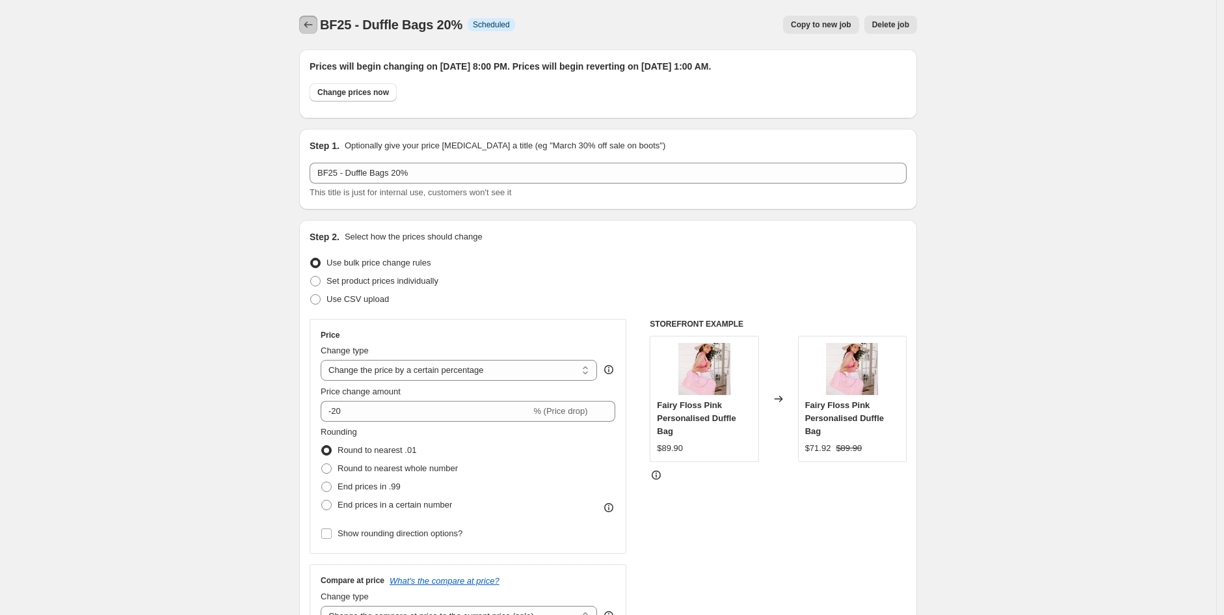
click at [310, 29] on icon "Price change jobs" at bounding box center [308, 24] width 13 height 13
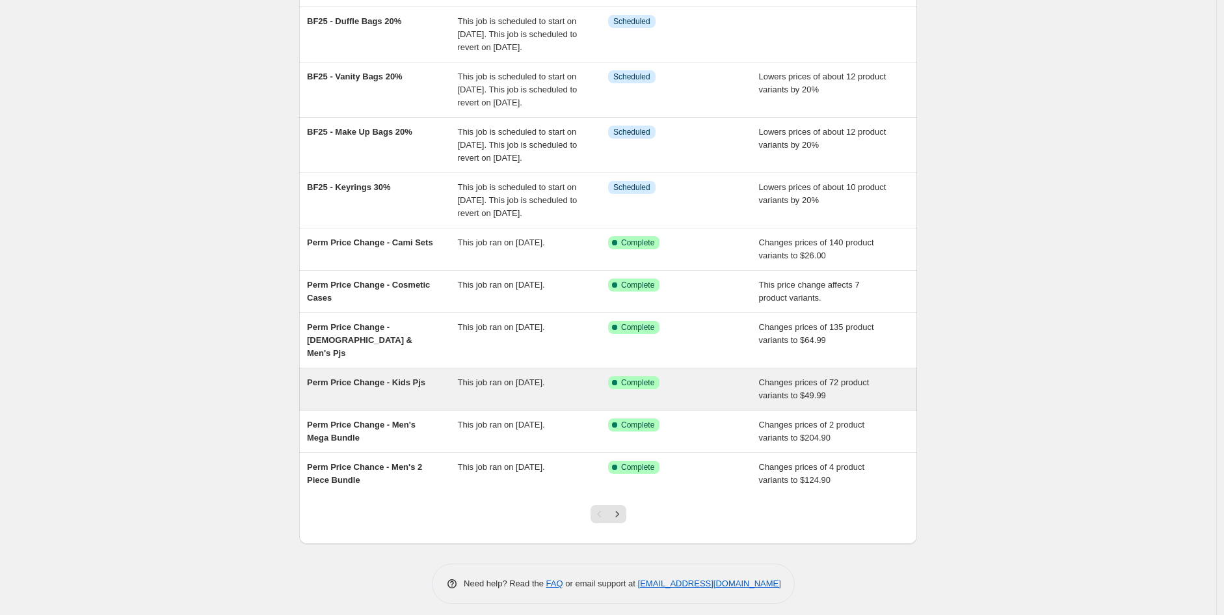
scroll to position [159, 0]
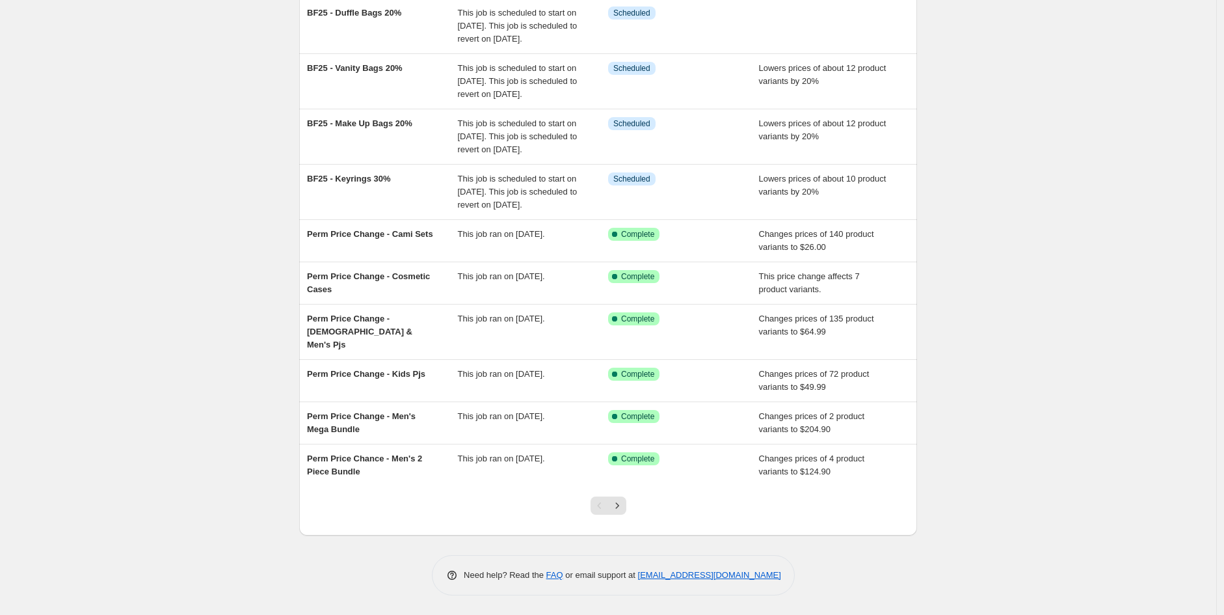
click at [626, 502] on button "Next" at bounding box center [617, 505] width 18 height 18
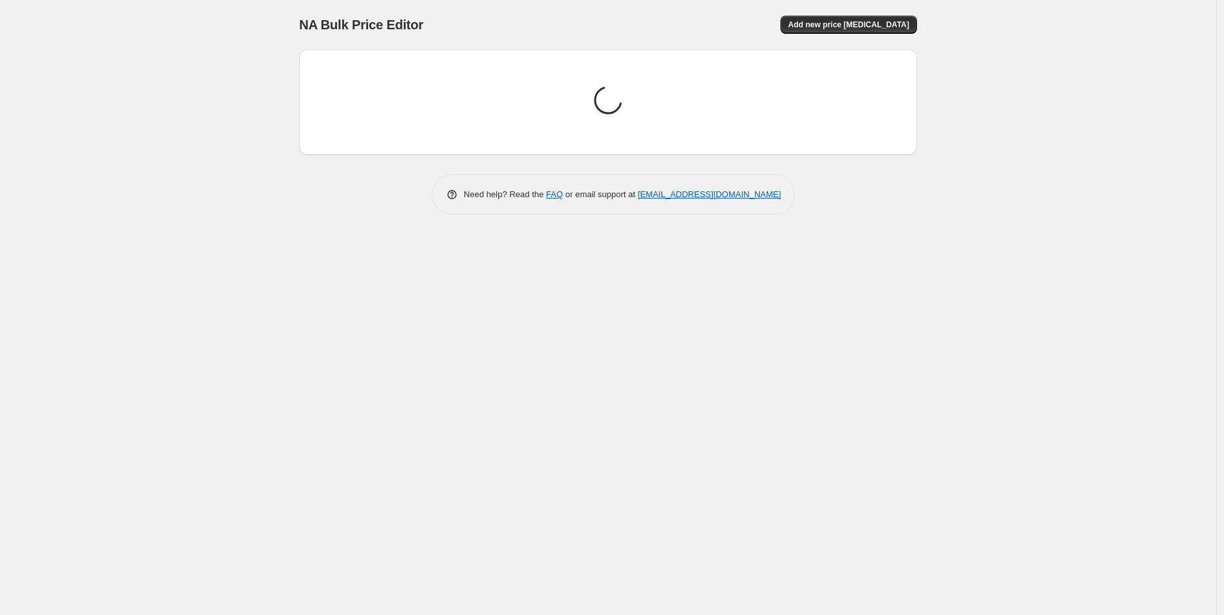
scroll to position [0, 0]
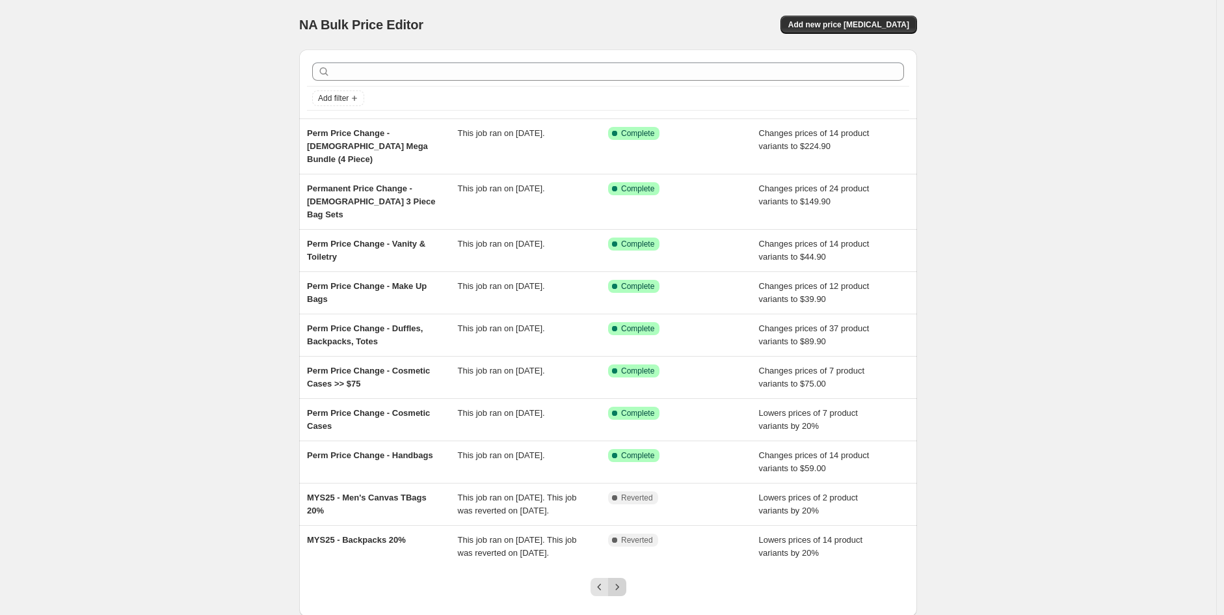
click at [621, 580] on icon "Next" at bounding box center [617, 586] width 13 height 13
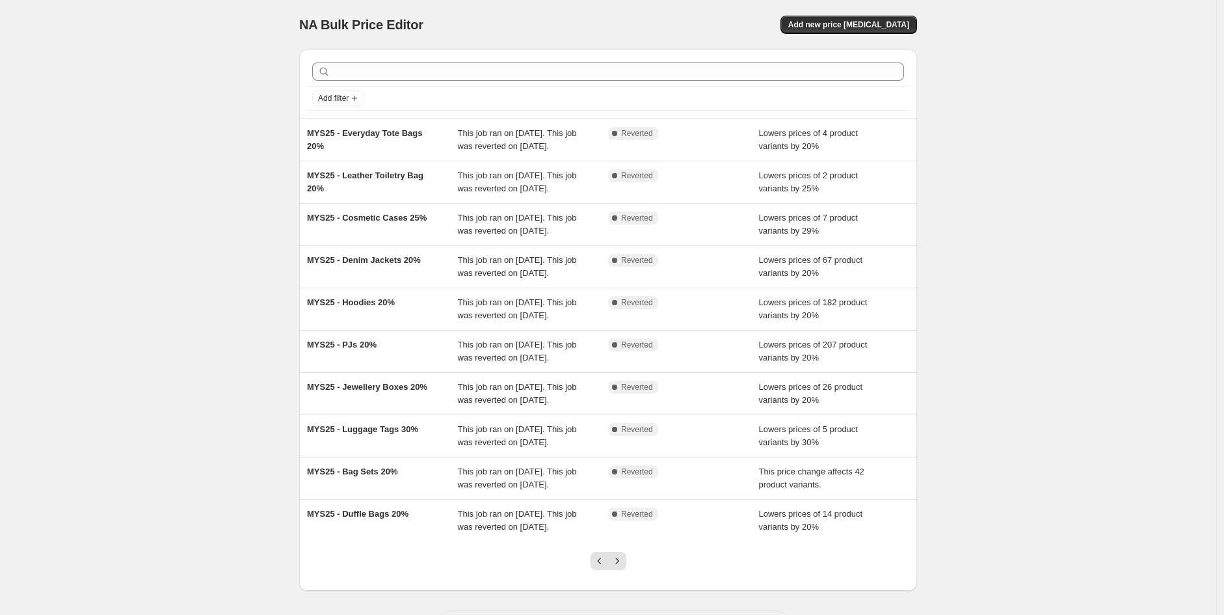
click at [621, 563] on icon "Next" at bounding box center [617, 560] width 13 height 13
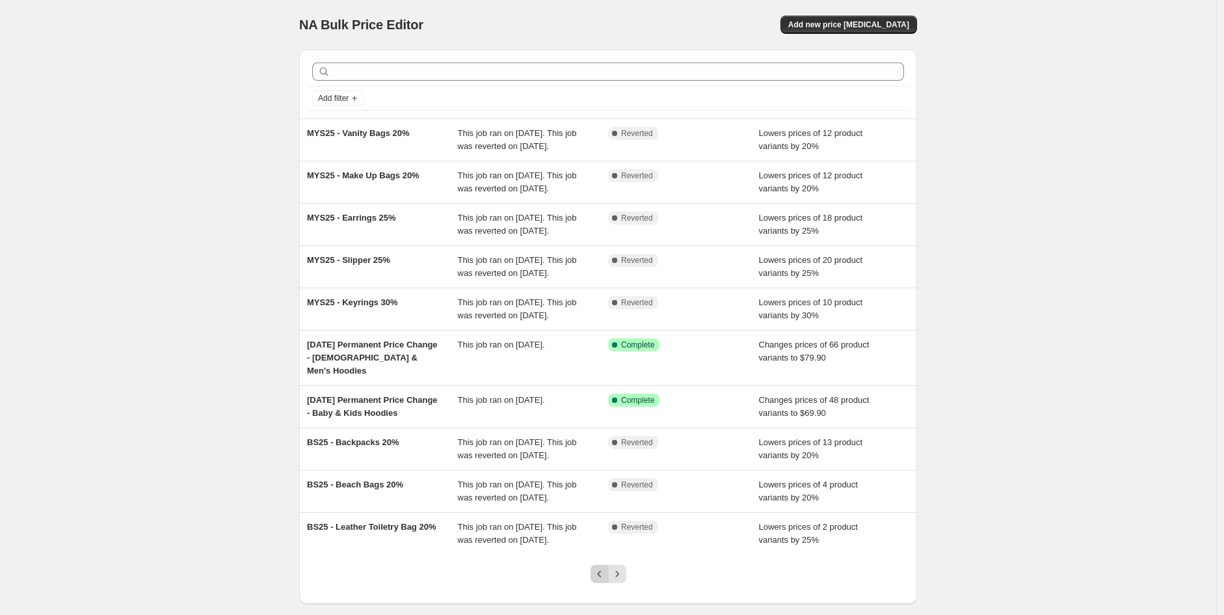
click at [603, 580] on icon "Previous" at bounding box center [599, 573] width 13 height 13
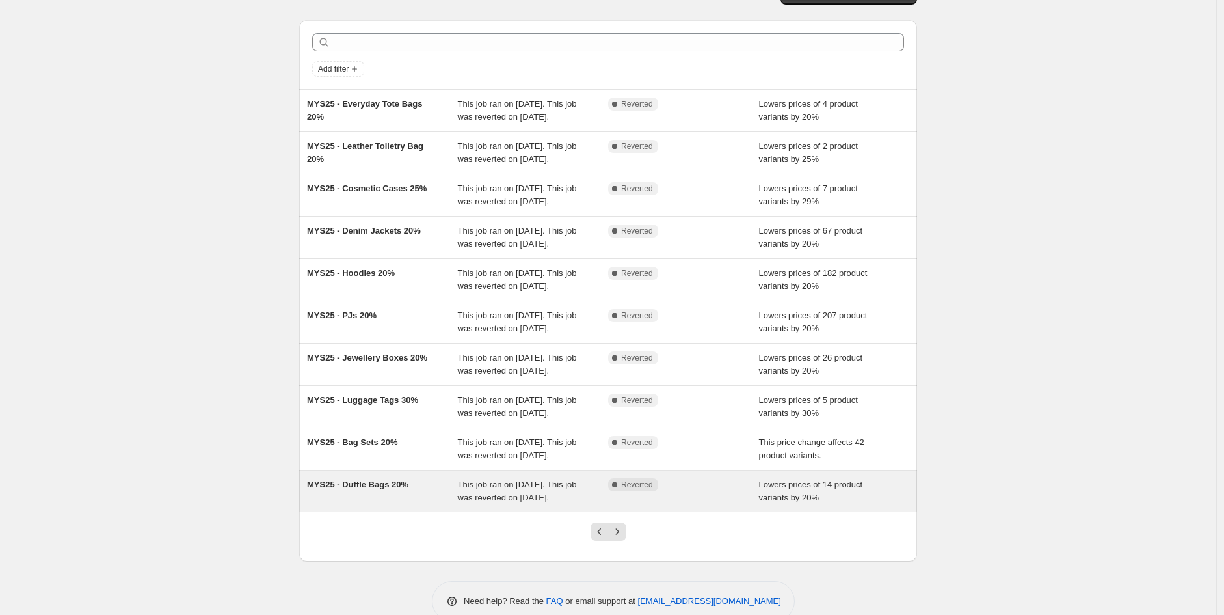
scroll to position [55, 0]
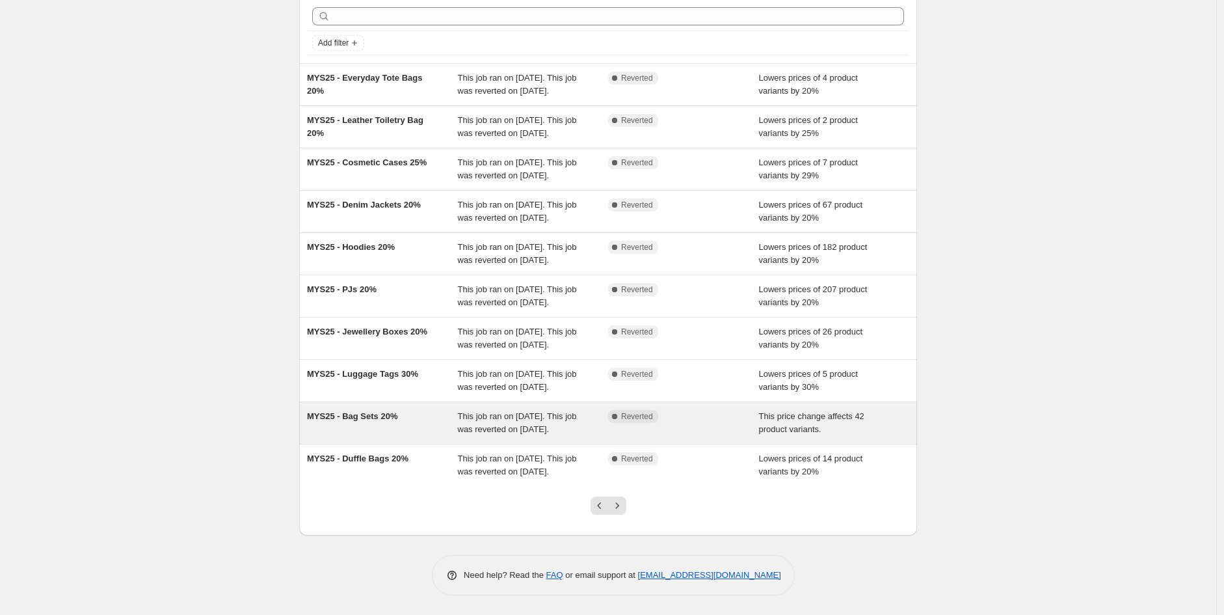
click at [427, 428] on div "MYS25 - Bag Sets 20%" at bounding box center [382, 423] width 151 height 26
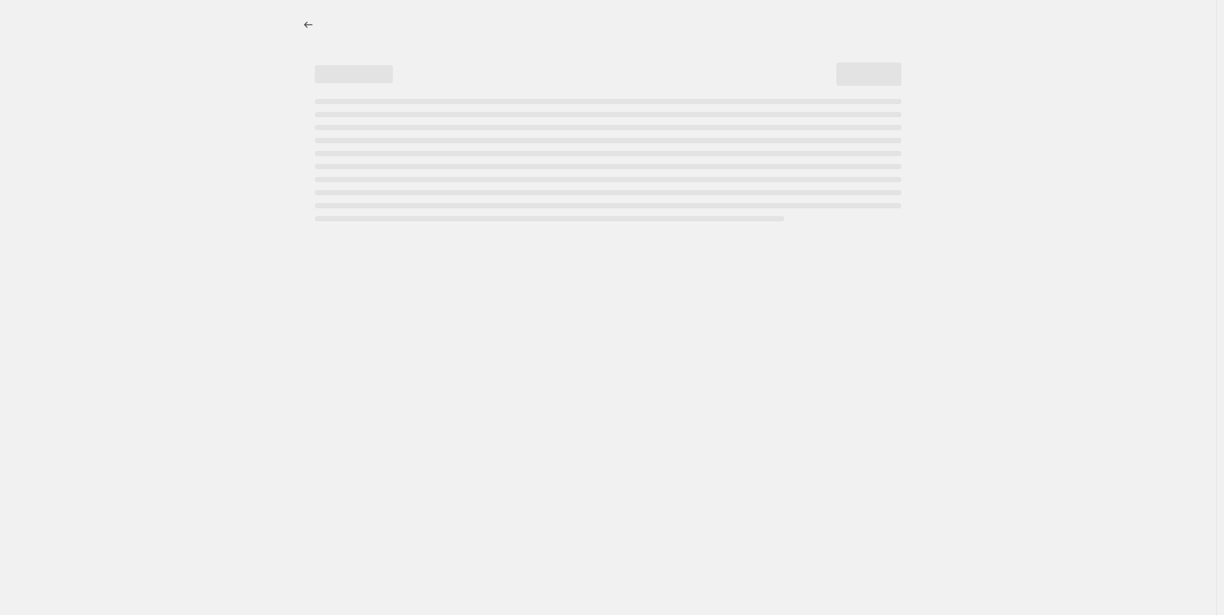
select select "pcap"
select select "no_change"
select select "collection"
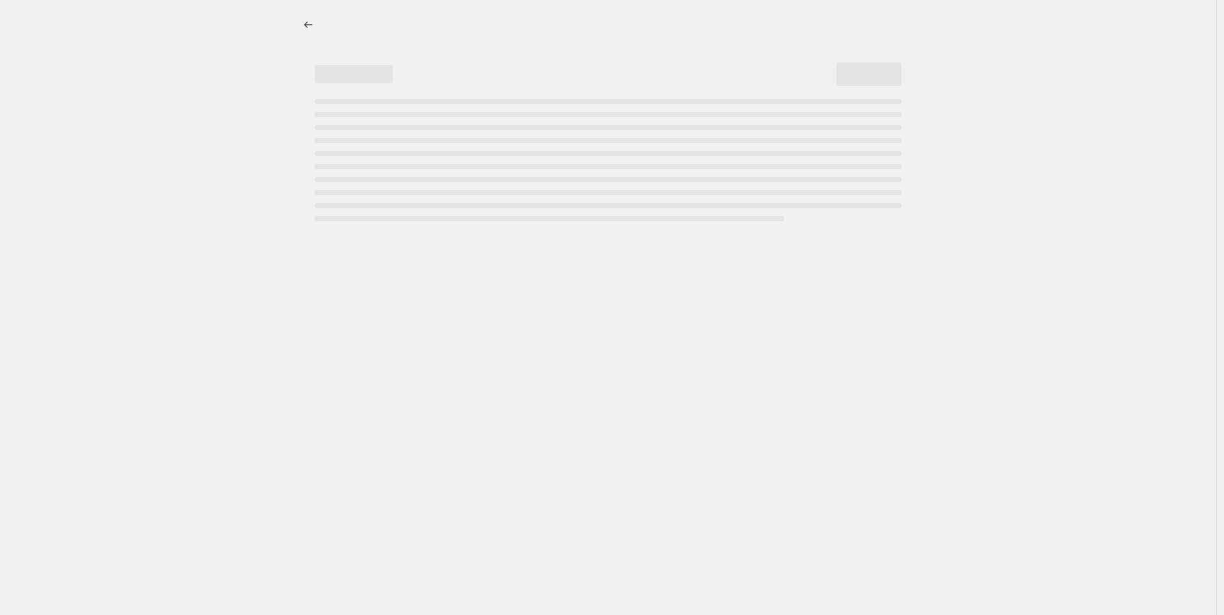
select select "collection"
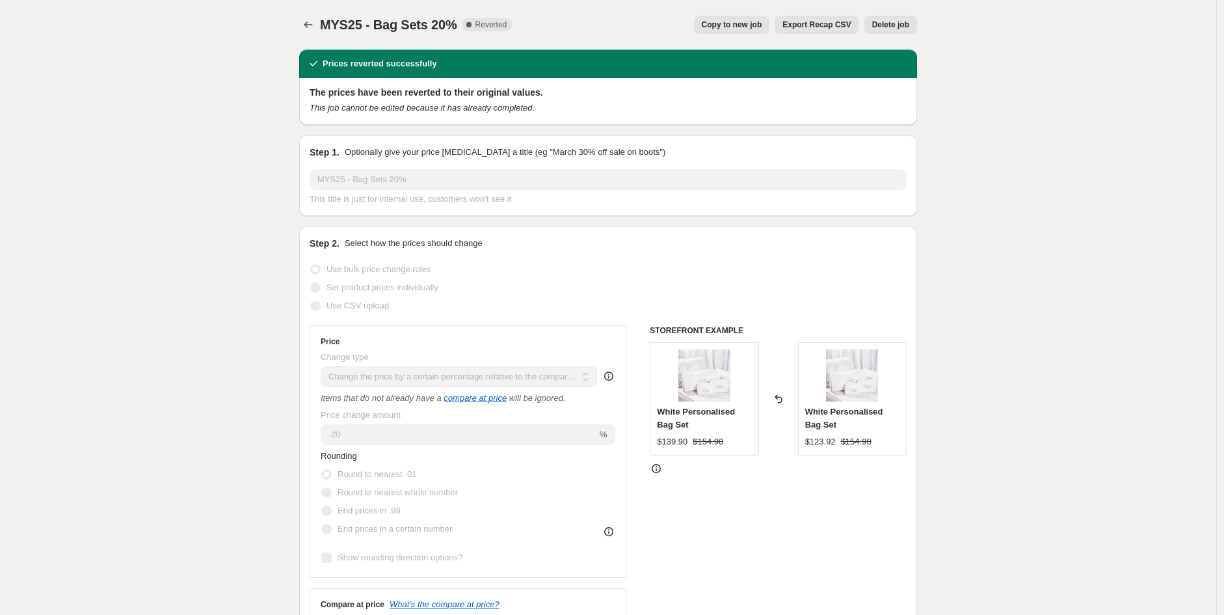
click at [748, 25] on span "Copy to new job" at bounding box center [732, 25] width 60 height 10
select select "pcap"
select select "no_change"
select select "collection"
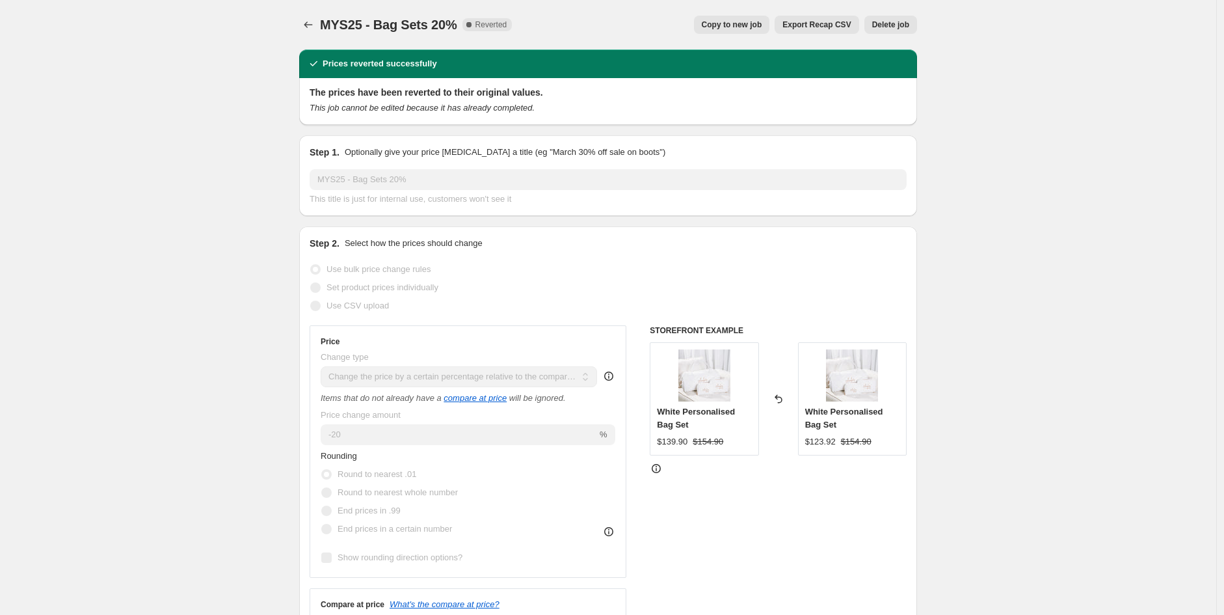
select select "collection"
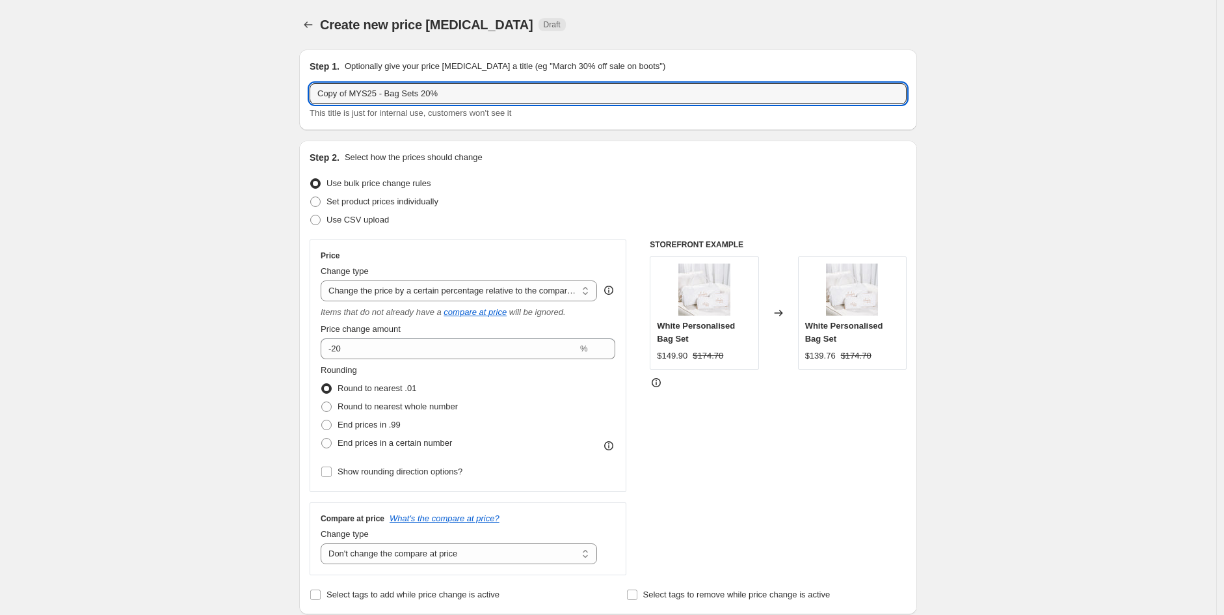
drag, startPoint x: 376, startPoint y: 95, endPoint x: 256, endPoint y: 88, distance: 119.8
type input "BF25 - Bag Sets 20%"
click at [523, 290] on select "Change the price to a certain amount Change the price by a certain amount Chang…" at bounding box center [459, 290] width 276 height 21
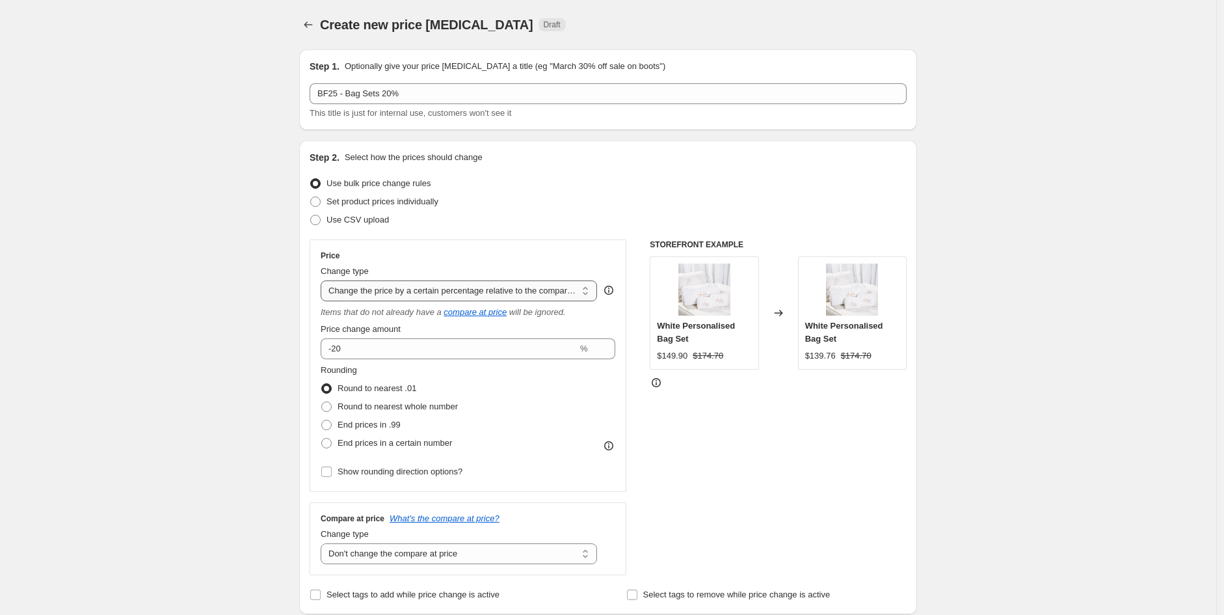
select select "to"
click at [324, 280] on select "Change the price to a certain amount Change the price by a certain amount Chang…" at bounding box center [459, 290] width 276 height 21
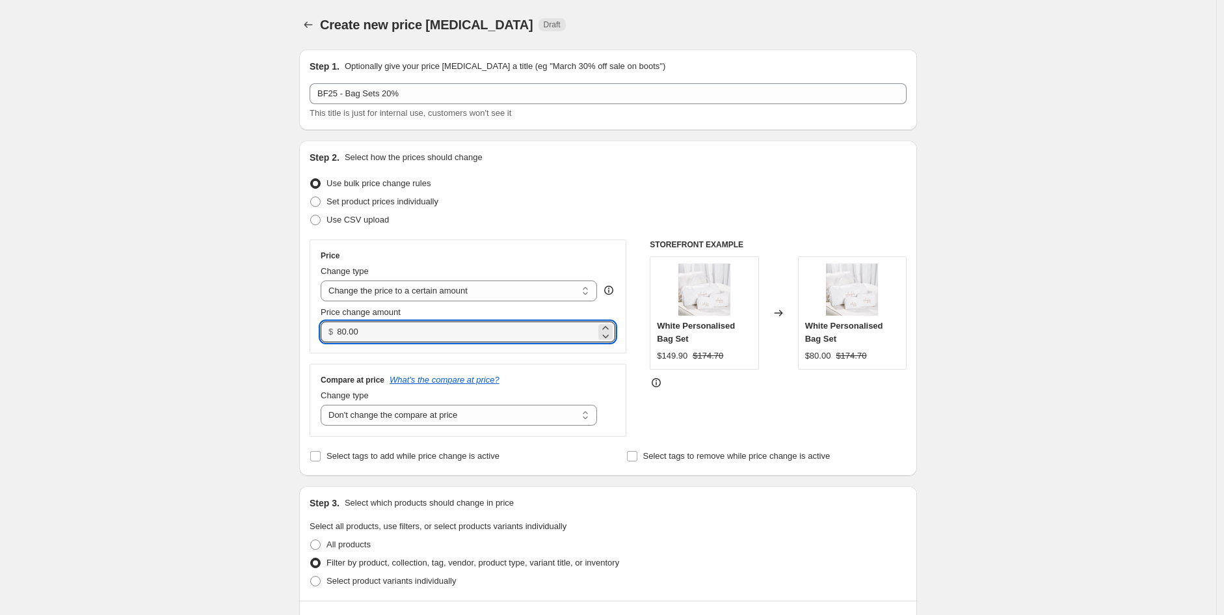
drag, startPoint x: 377, startPoint y: 332, endPoint x: 268, endPoint y: 308, distance: 111.7
click at [348, 329] on input "174.70" at bounding box center [466, 331] width 258 height 21
click at [376, 328] on input "174.70" at bounding box center [466, 331] width 258 height 21
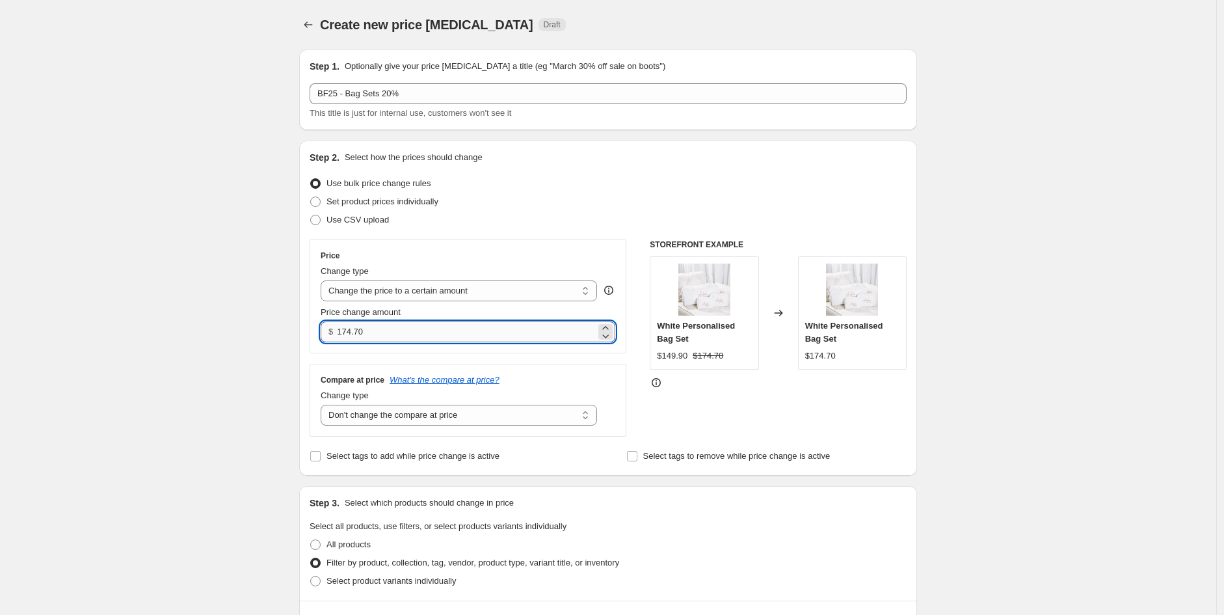
click at [376, 328] on input "174.70" at bounding box center [466, 331] width 258 height 21
click at [355, 332] on input "174.70" at bounding box center [466, 331] width 258 height 21
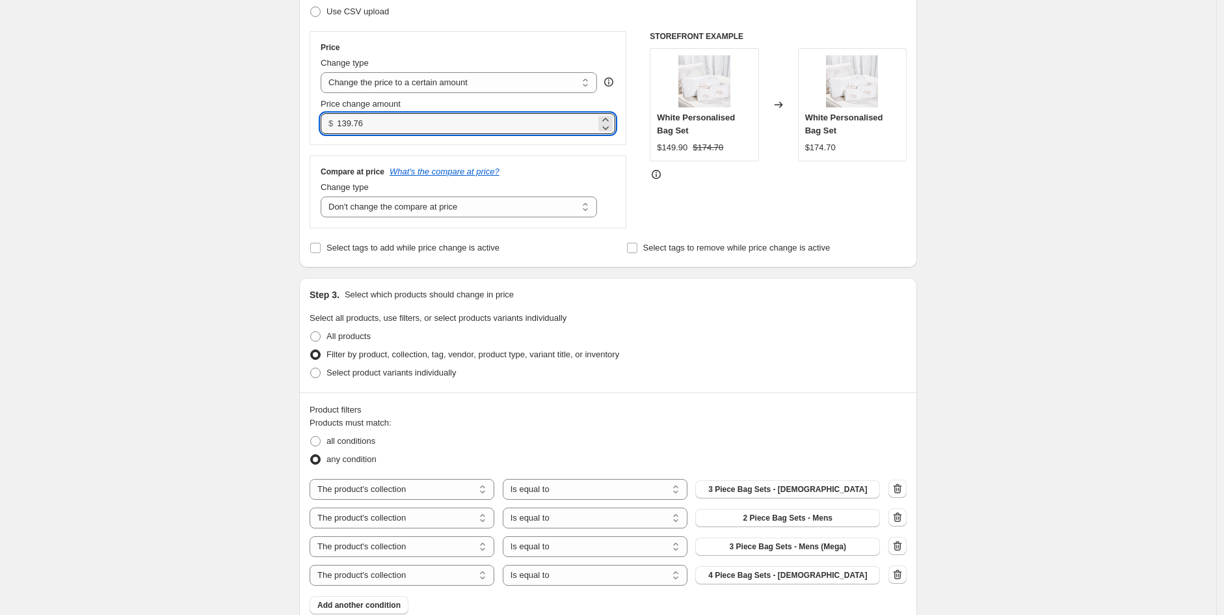
scroll to position [289, 0]
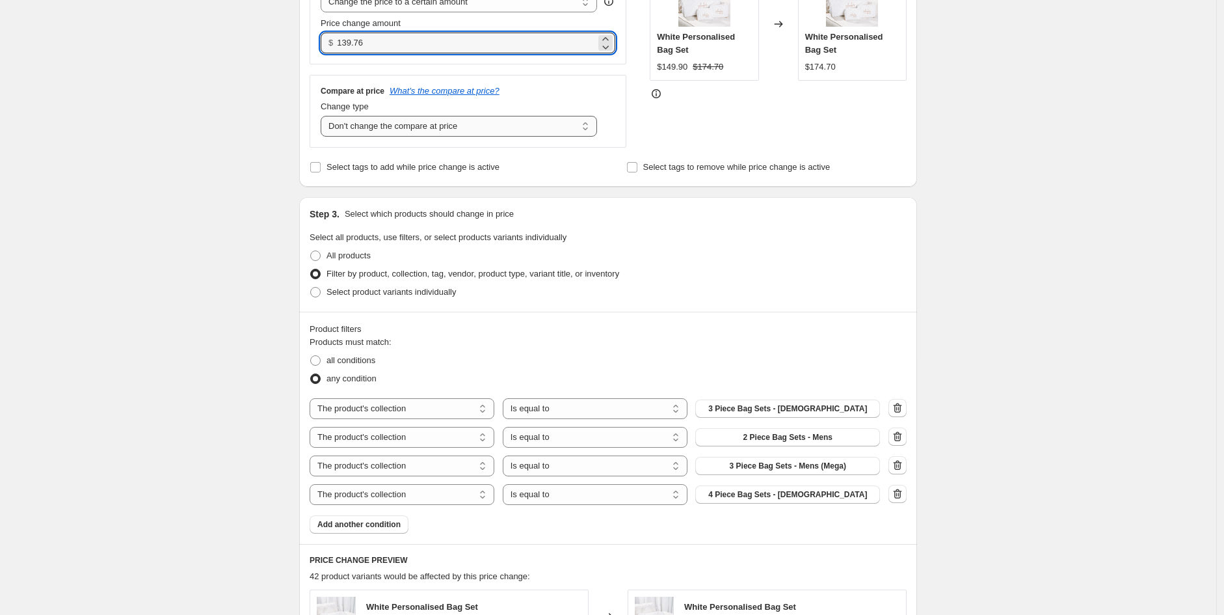
type input "139.76"
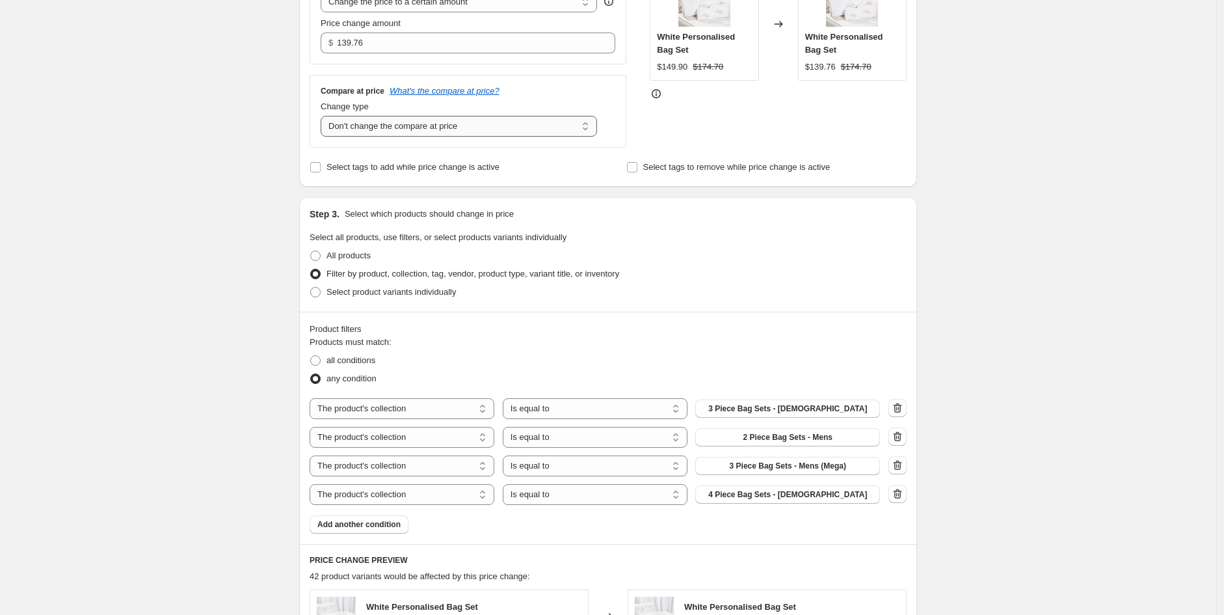
click at [392, 127] on select "Change the compare at price to the current price (sale) Change the compare at p…" at bounding box center [459, 126] width 276 height 21
select select "to"
click at [324, 116] on select "Change the compare at price to the current price (sale) Change the compare at p…" at bounding box center [459, 126] width 276 height 21
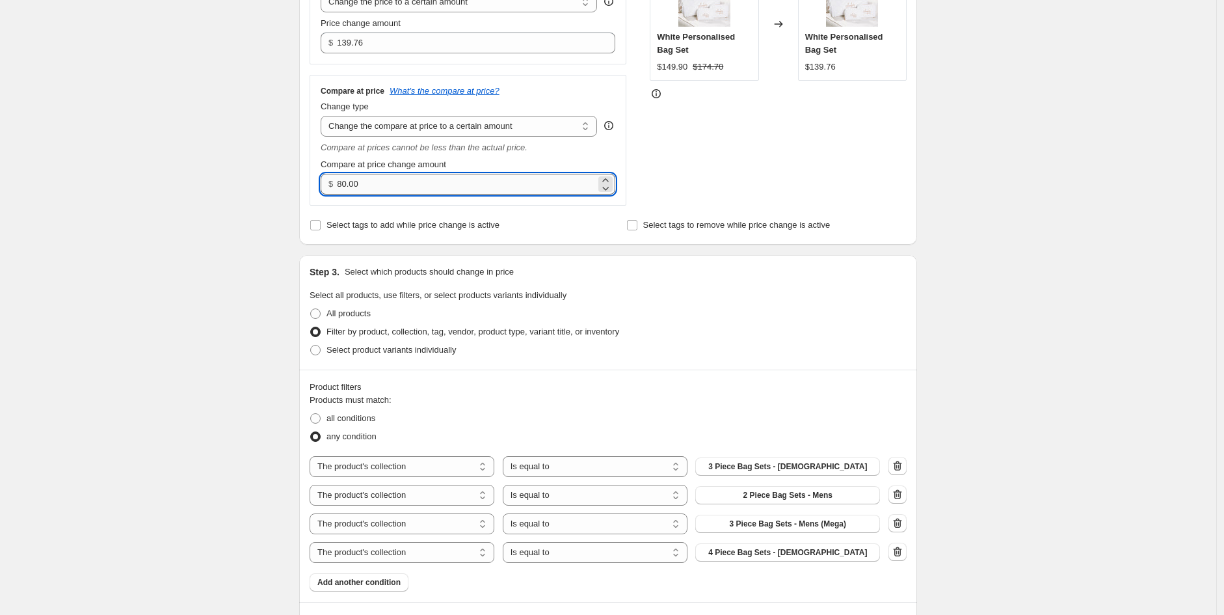
click at [379, 180] on input "80.00" at bounding box center [466, 184] width 258 height 21
drag, startPoint x: 341, startPoint y: 185, endPoint x: 317, endPoint y: 184, distance: 24.1
click at [317, 184] on div "Compare at price What's the compare at price? Change type Change the compare at…" at bounding box center [468, 140] width 317 height 131
type input "0"
click at [797, 142] on div "STOREFRONT EXAMPLE White Personalised Bag Set $149.90 $174.70 Changed to White …" at bounding box center [778, 78] width 257 height 255
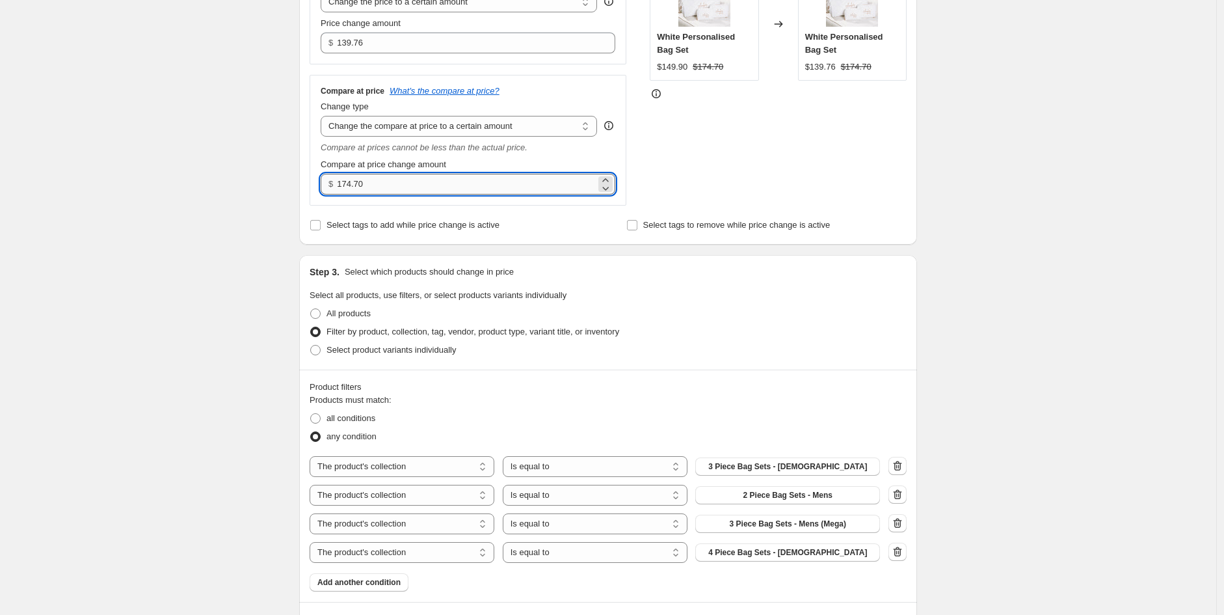
click at [514, 191] on input "174.70" at bounding box center [466, 184] width 258 height 21
type input "174.90"
click at [873, 149] on div "STOREFRONT EXAMPLE White Personalised Bag Set $149.90 $174.70 Changed to White …" at bounding box center [778, 78] width 257 height 255
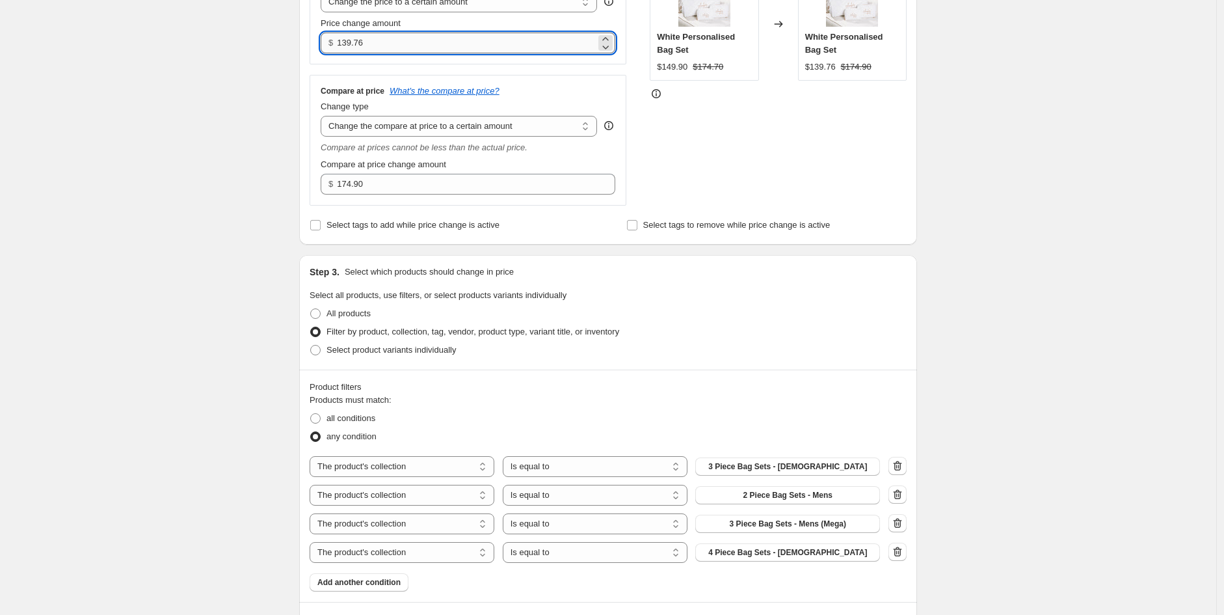
click at [427, 47] on input "139.76" at bounding box center [466, 43] width 258 height 21
type input "139.92"
click at [719, 126] on div "STOREFRONT EXAMPLE White Personalised Bag Set $149.90 $174.70 Changed to White …" at bounding box center [778, 78] width 257 height 255
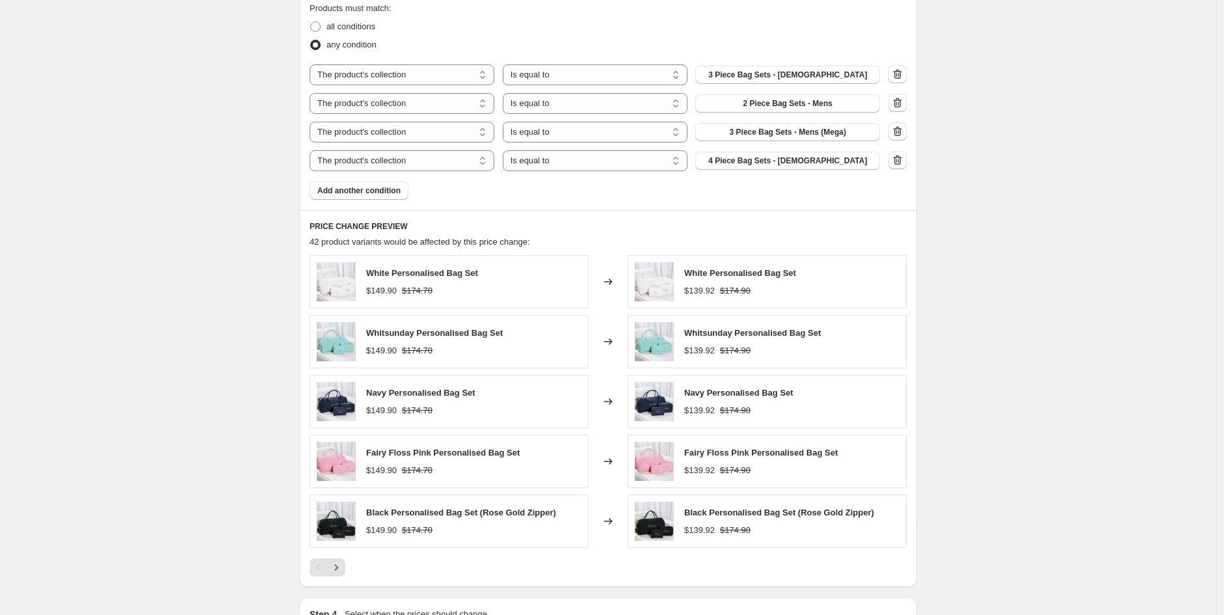
scroll to position [578, 0]
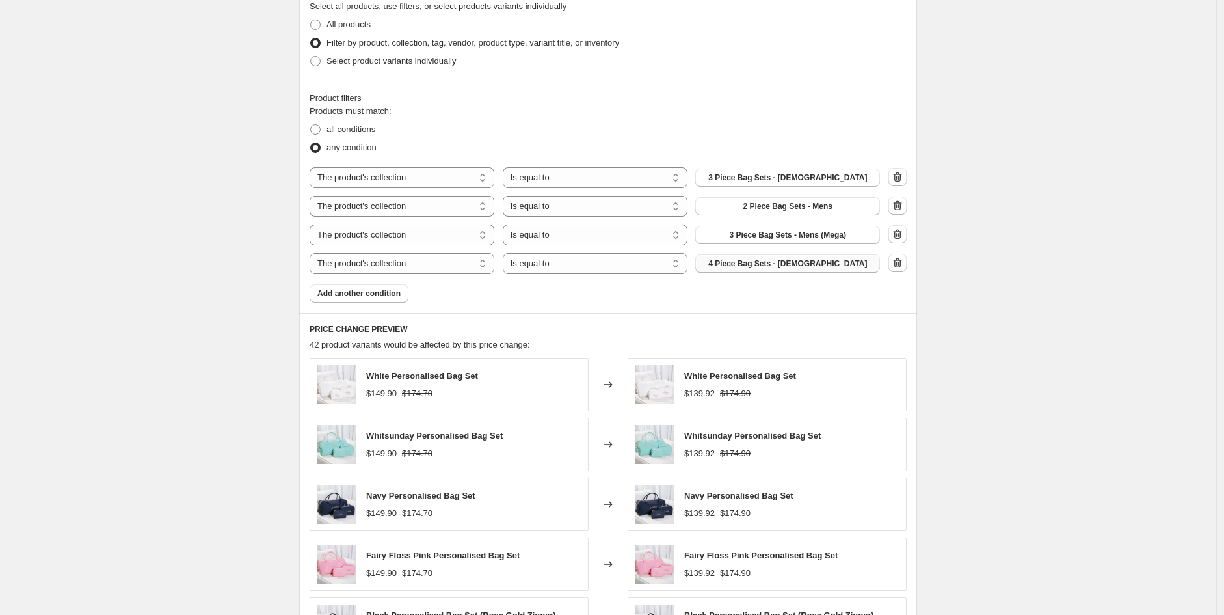
click at [820, 266] on span "4 Piece Bag Sets - [DEMOGRAPHIC_DATA]" at bounding box center [787, 263] width 159 height 10
click at [903, 209] on icon "button" at bounding box center [897, 205] width 13 height 13
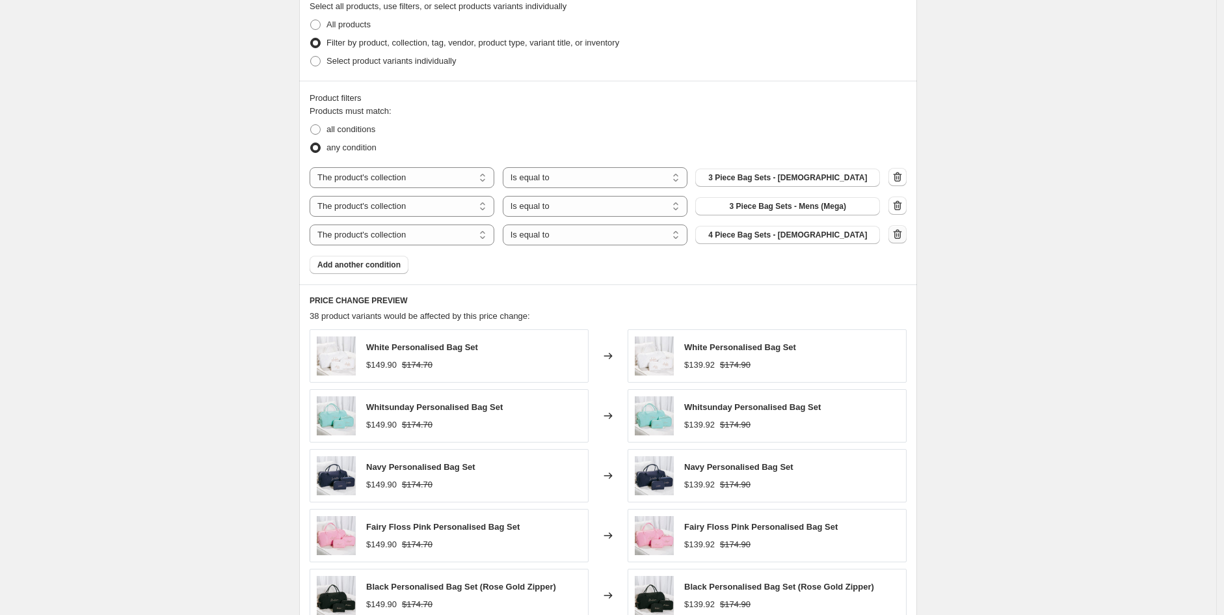
click at [896, 234] on icon "button" at bounding box center [897, 234] width 13 height 13
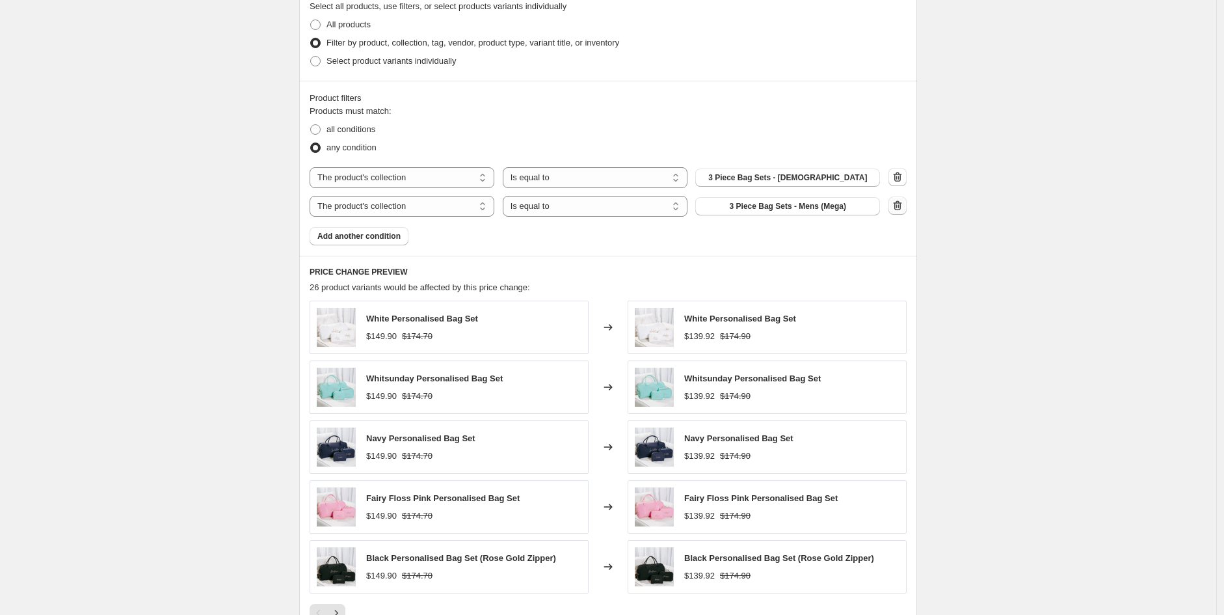
click at [898, 205] on icon "button" at bounding box center [898, 205] width 8 height 10
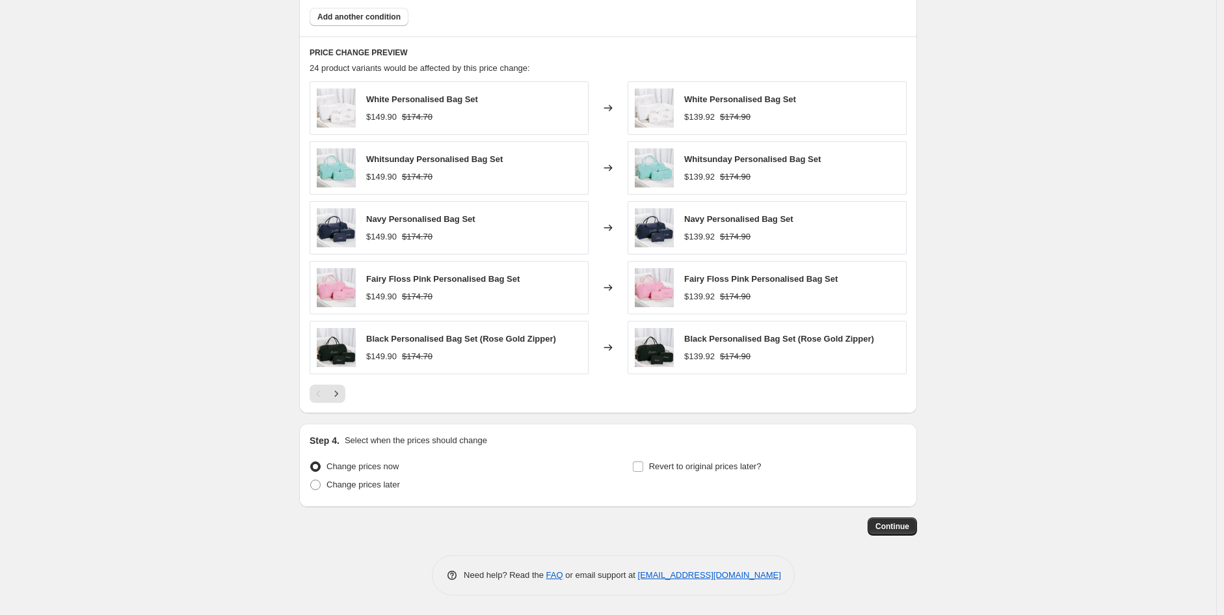
scroll to position [770, 0]
click at [386, 483] on span "Change prices later" at bounding box center [362, 484] width 73 height 10
click at [311, 480] on input "Change prices later" at bounding box center [310, 479] width 1 height 1
radio input "true"
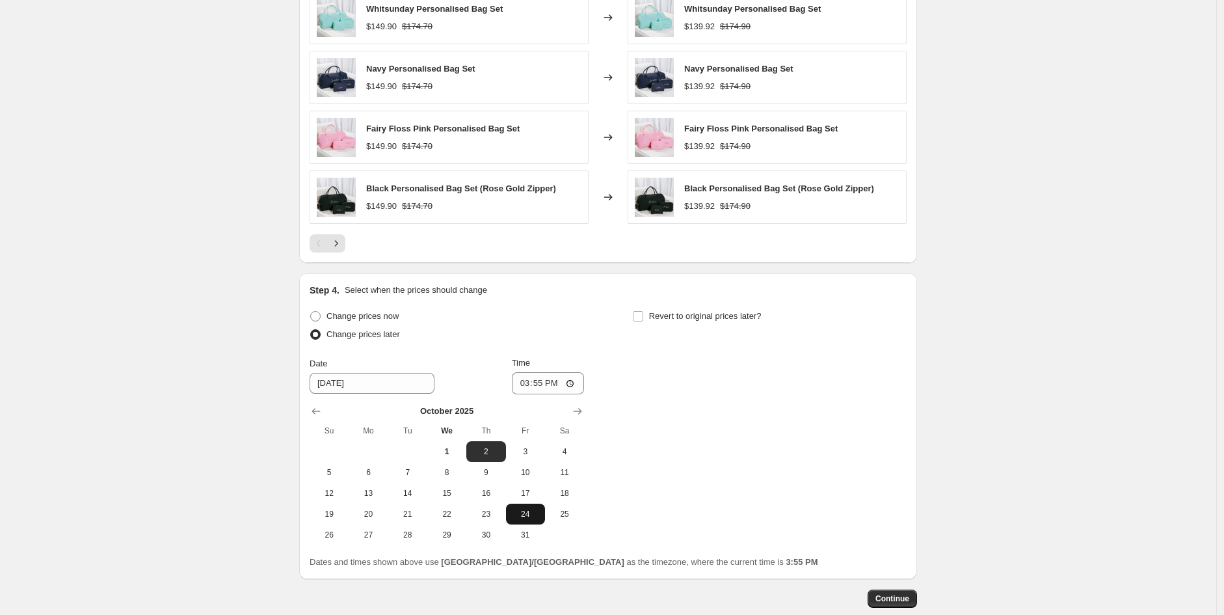
scroll to position [992, 0]
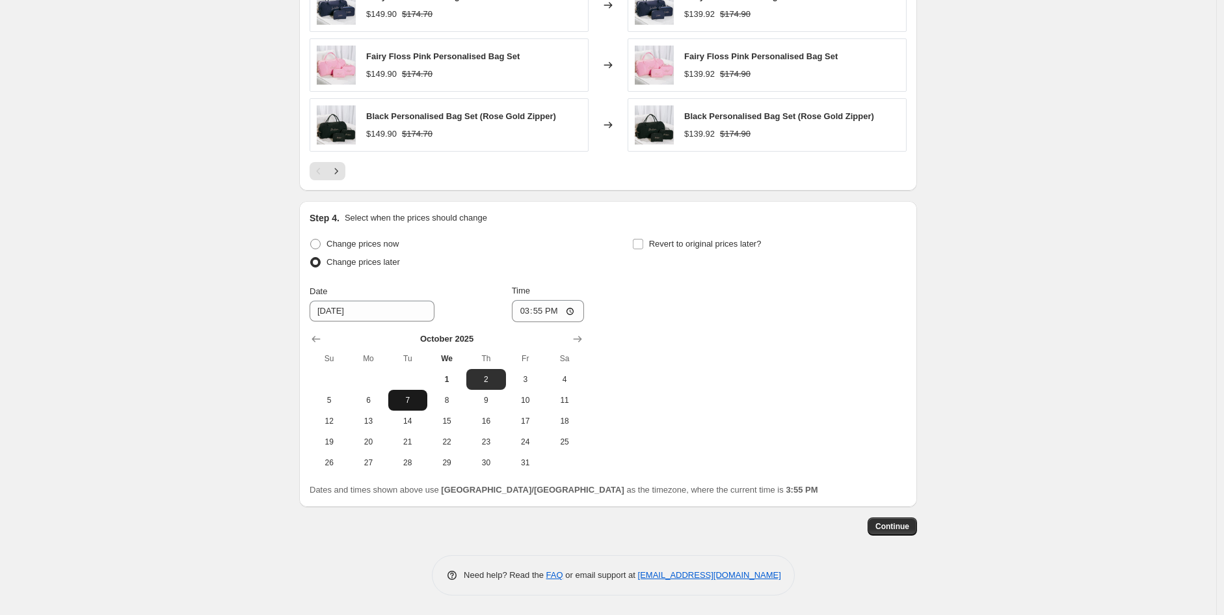
click at [415, 403] on span "7" at bounding box center [407, 400] width 29 height 10
click at [582, 339] on icon "Show next month, November 2025" at bounding box center [578, 339] width 8 height 7
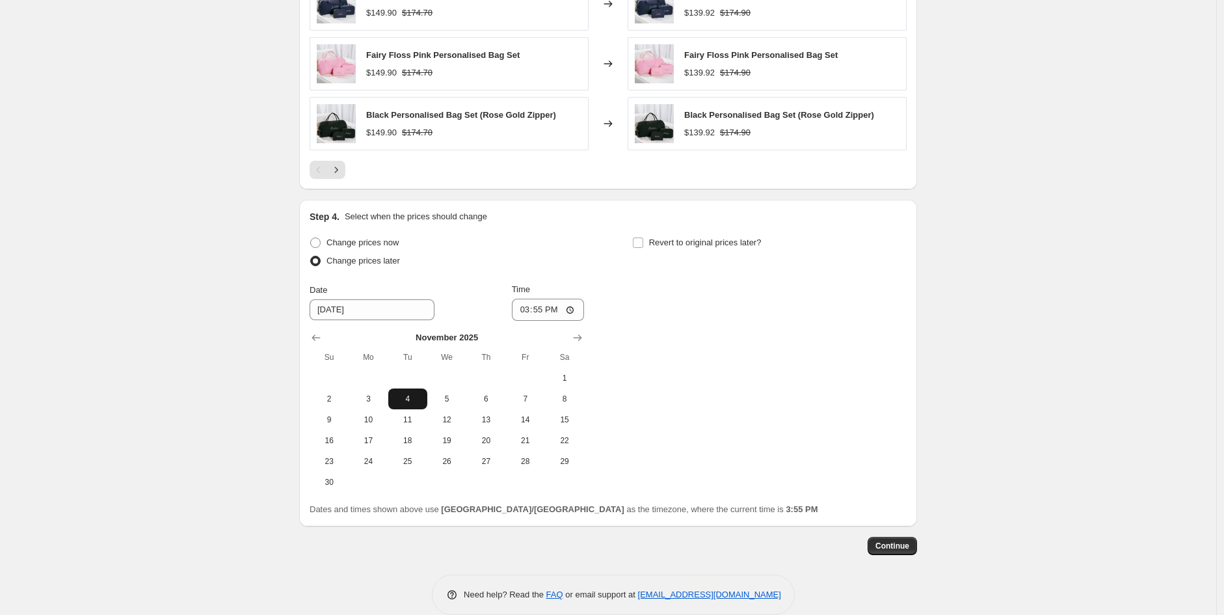
click at [418, 403] on span "4" at bounding box center [407, 398] width 29 height 10
type input "[DATE]"
click at [525, 312] on input "15:55" at bounding box center [548, 310] width 73 height 22
type input "20:00"
click at [643, 240] on input "Revert to original prices later?" at bounding box center [638, 242] width 10 height 10
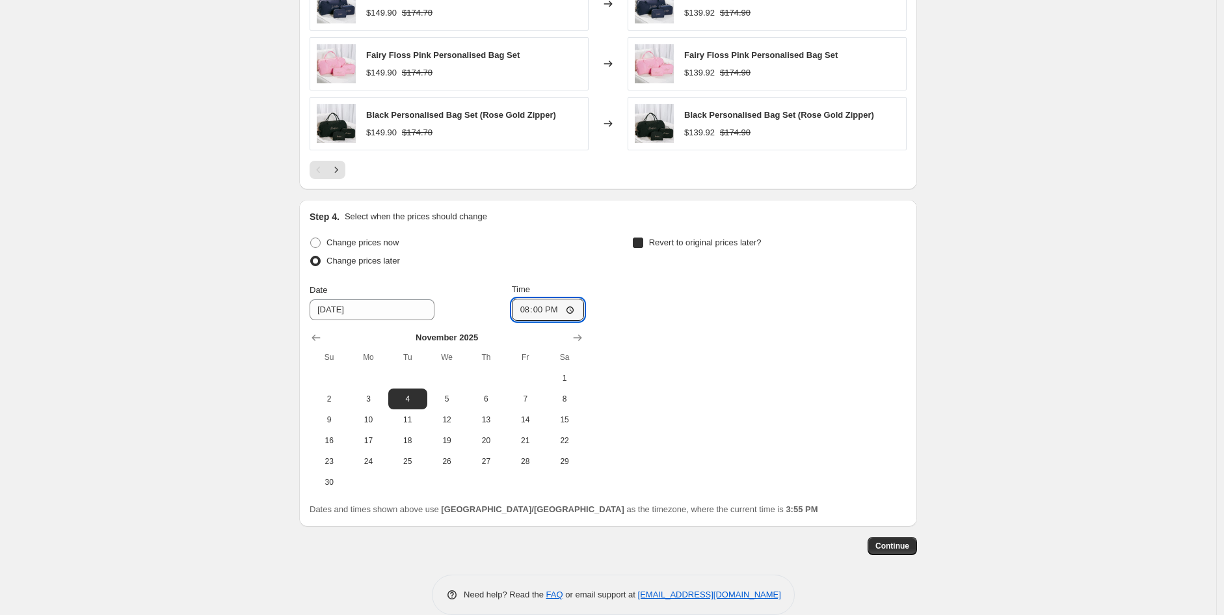
checkbox input "true"
click at [901, 343] on icon "Show next month, November 2025" at bounding box center [900, 337] width 13 height 13
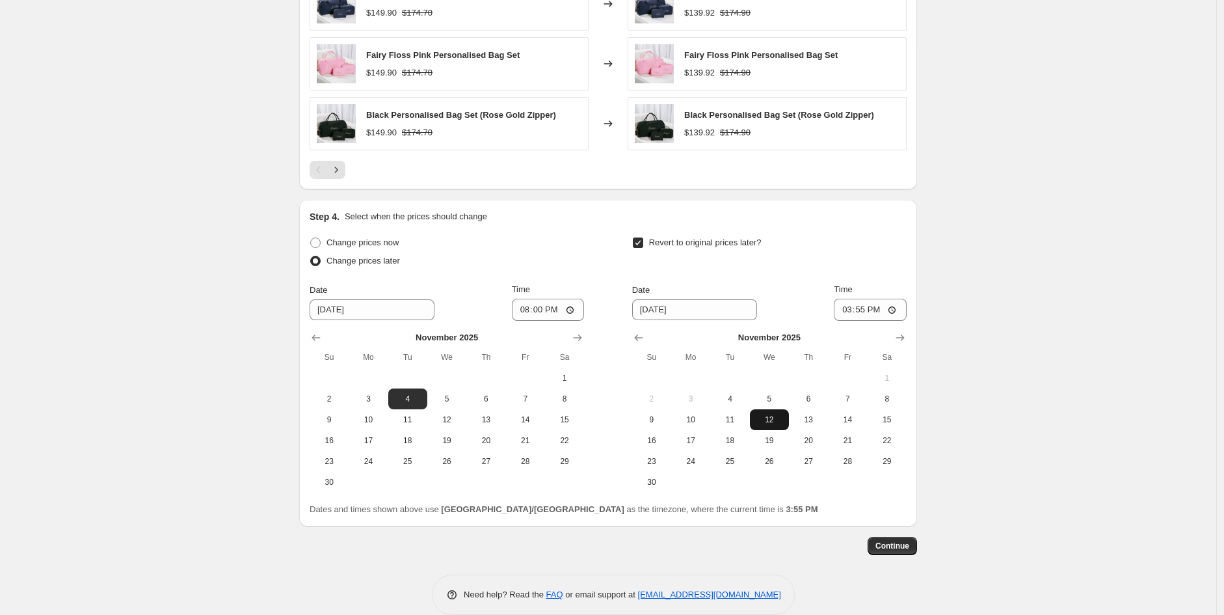
click at [765, 423] on span "12" at bounding box center [769, 419] width 29 height 10
type input "[DATE]"
click at [849, 313] on input "15:55" at bounding box center [870, 310] width 73 height 22
type input "01:00"
click at [905, 546] on span "Continue" at bounding box center [892, 545] width 34 height 10
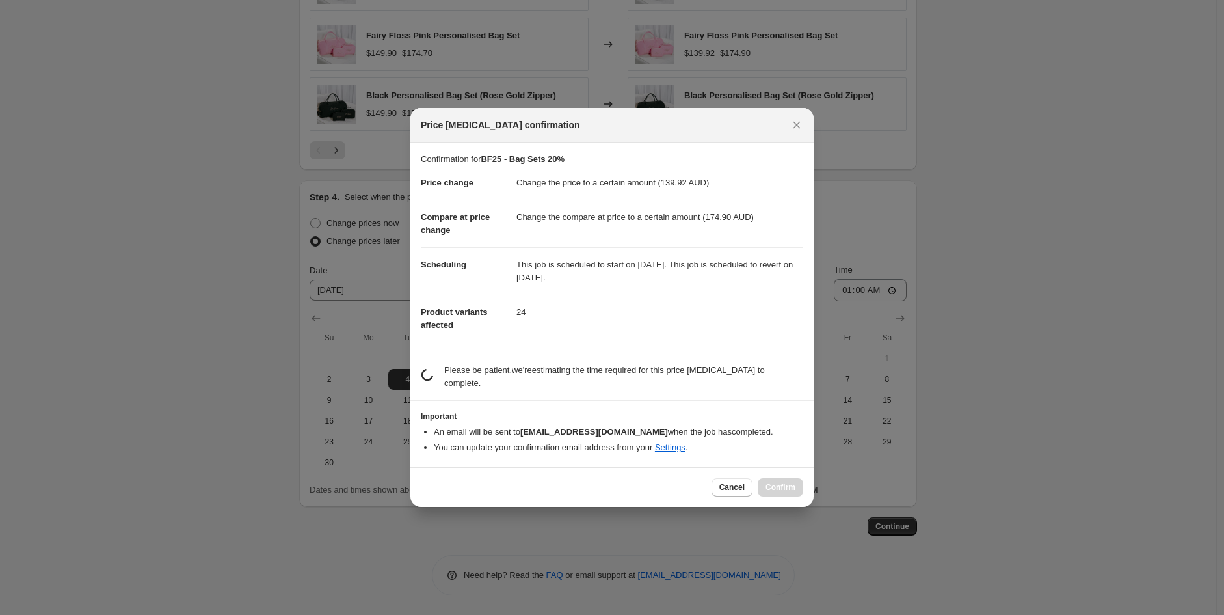
scroll to position [0, 0]
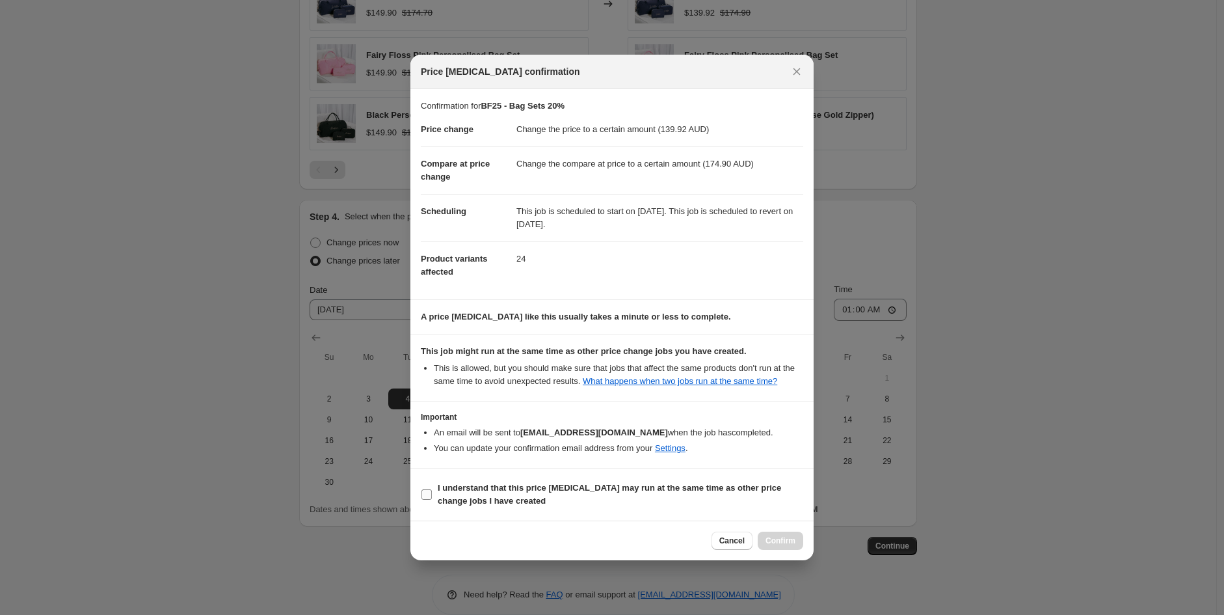
click at [553, 494] on span "I understand that this price [MEDICAL_DATA] may run at the same time as other p…" at bounding box center [621, 494] width 366 height 26
click at [432, 494] on input "I understand that this price [MEDICAL_DATA] may run at the same time as other p…" at bounding box center [426, 494] width 10 height 10
checkbox input "true"
click at [797, 537] on button "Confirm" at bounding box center [781, 540] width 46 height 18
